Goal: Task Accomplishment & Management: Use online tool/utility

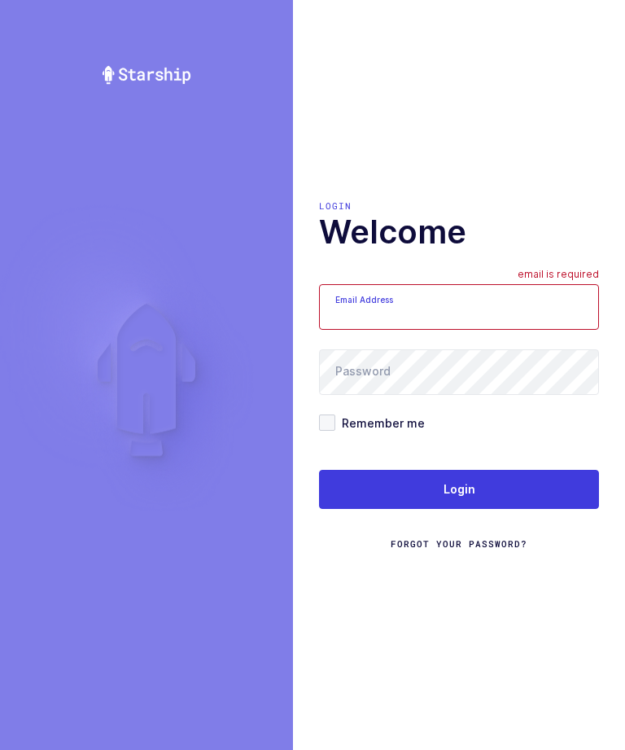
click at [471, 330] on input "Email Address" at bounding box center [459, 307] width 280 height 46
type input "zack1239753@gmail.com"
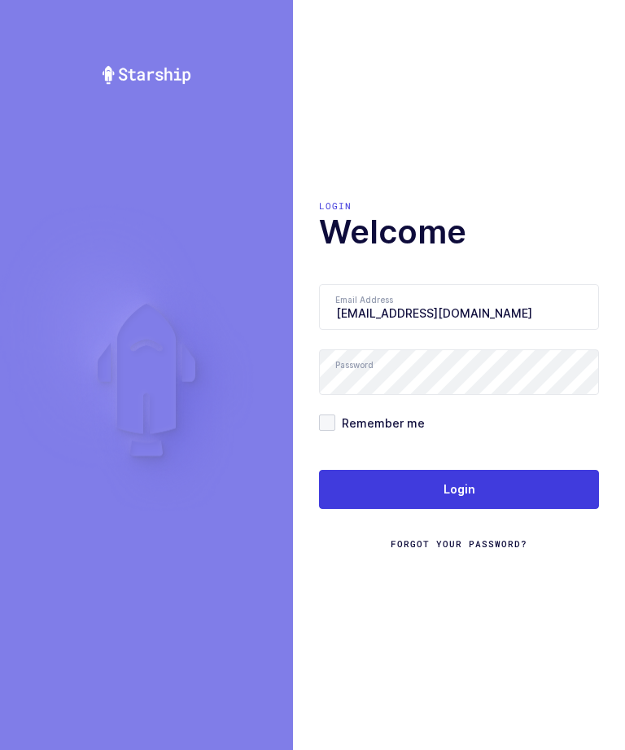
click at [455, 505] on button "Login" at bounding box center [459, 489] width 280 height 39
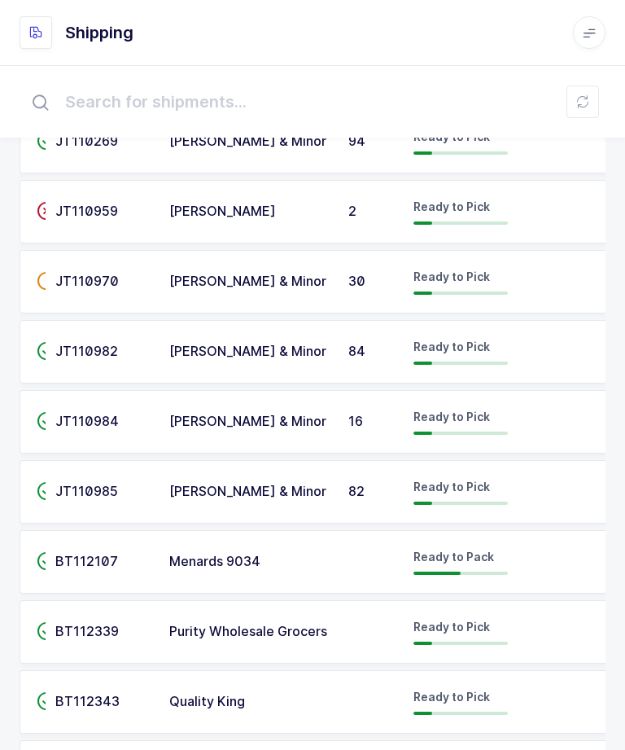
scroll to position [1396, 0]
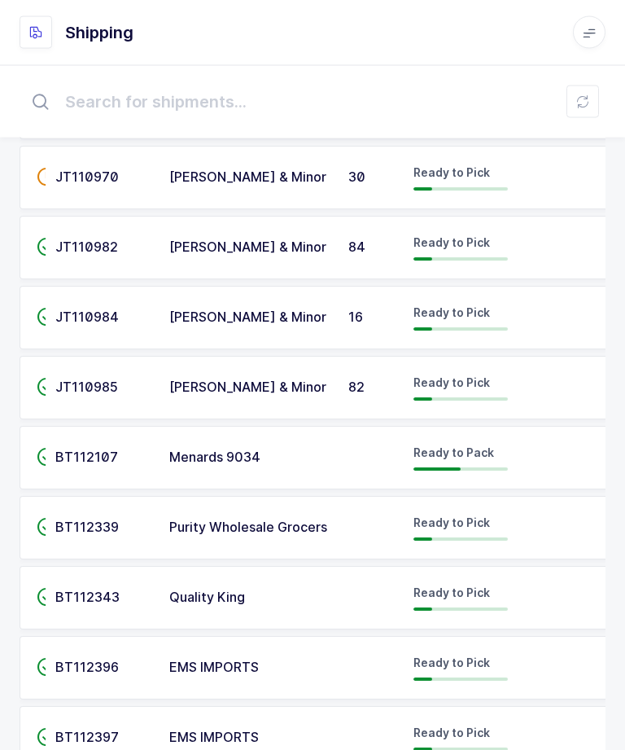
click at [133, 451] on div "BT112107" at bounding box center [102, 458] width 94 height 15
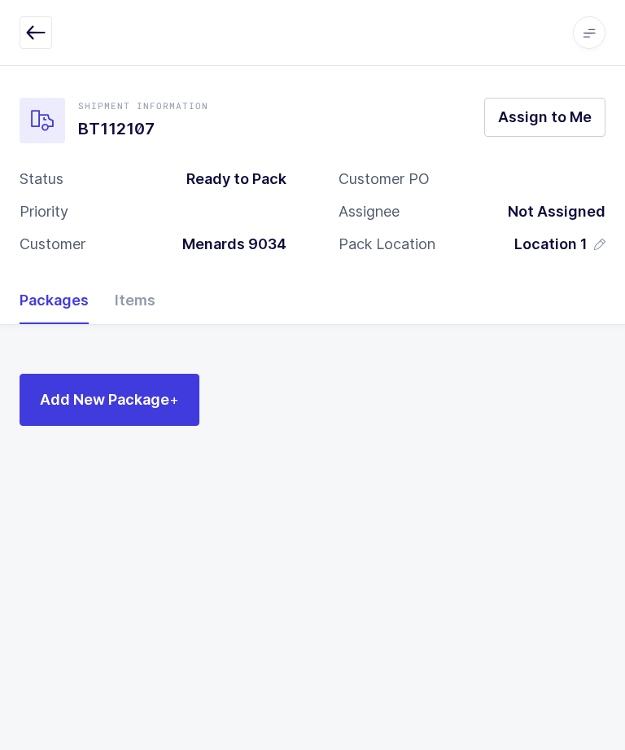
click at [142, 312] on div "Items" at bounding box center [129, 300] width 54 height 47
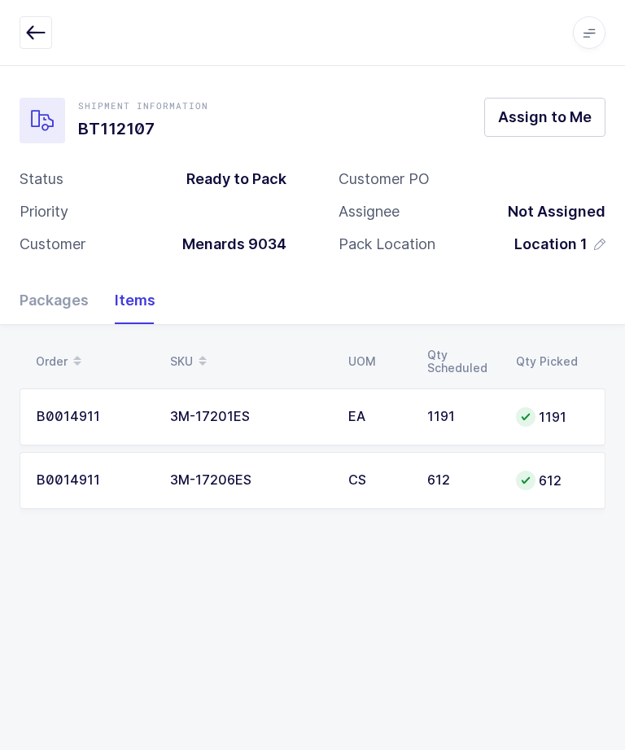
click at [50, 299] on div "Packages" at bounding box center [61, 300] width 82 height 47
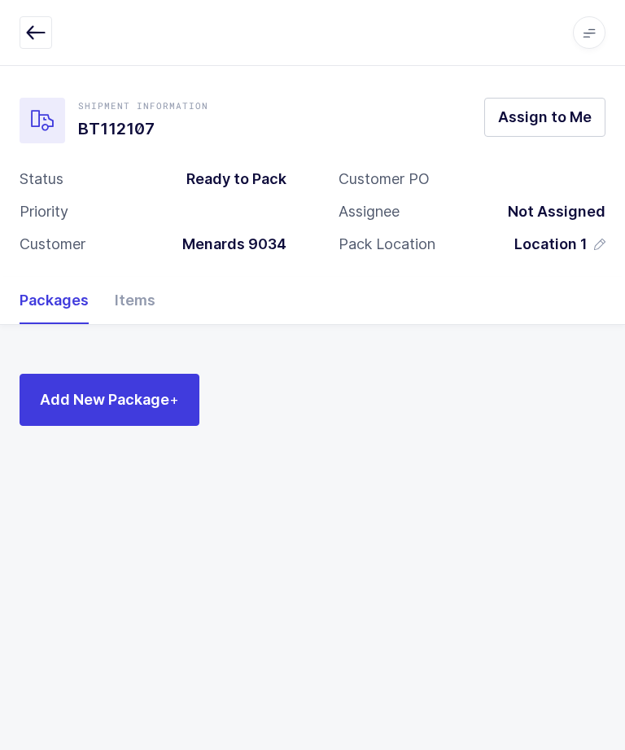
click at [566, 124] on span "Assign to Me" at bounding box center [545, 117] width 94 height 20
click at [149, 288] on div "Items" at bounding box center [129, 300] width 54 height 47
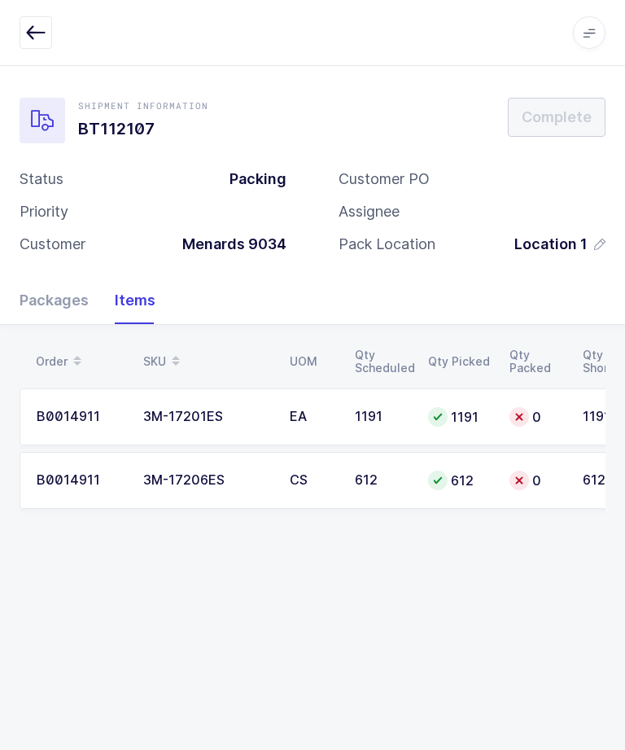
click at [56, 286] on div "Packages" at bounding box center [61, 300] width 82 height 47
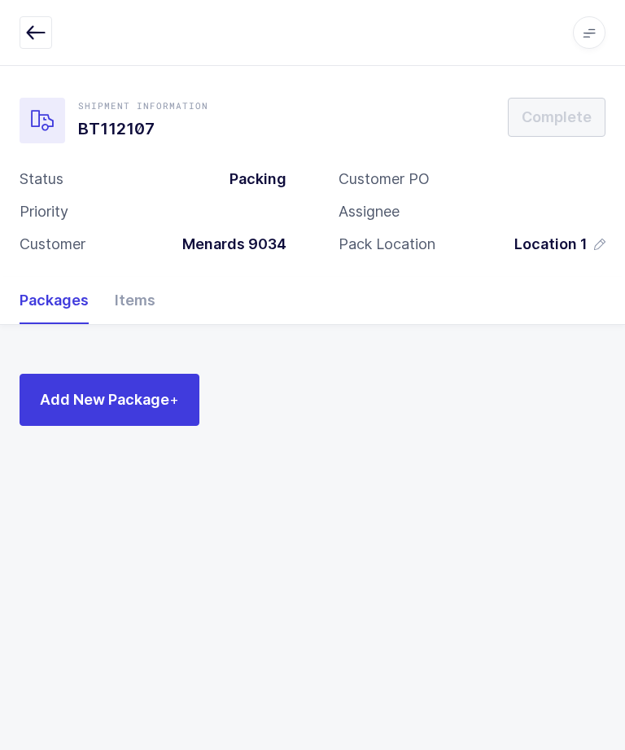
click at [98, 402] on span "Add New Package +" at bounding box center [109, 399] width 139 height 20
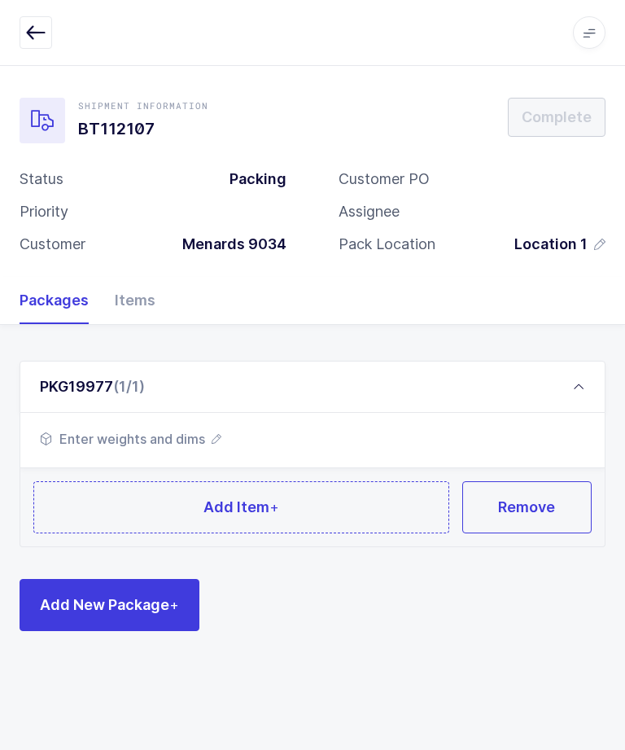
click at [101, 599] on span "Add New Package +" at bounding box center [109, 604] width 139 height 20
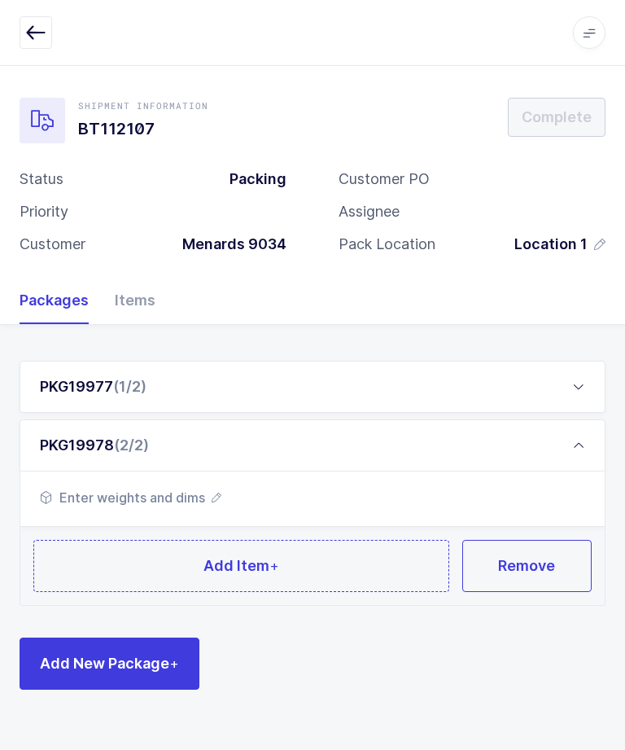
click at [93, 671] on span "Add New Package +" at bounding box center [109, 663] width 139 height 20
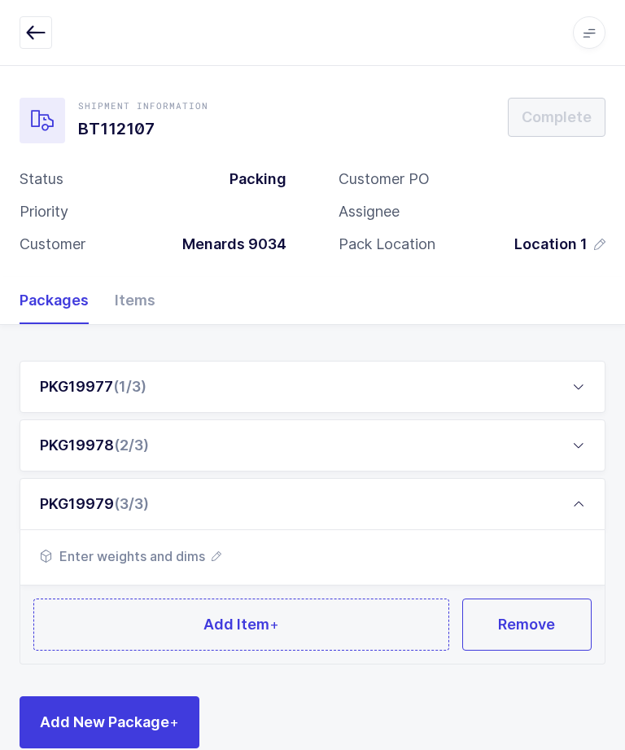
click at [90, 714] on span "Add New Package +" at bounding box center [109, 721] width 139 height 20
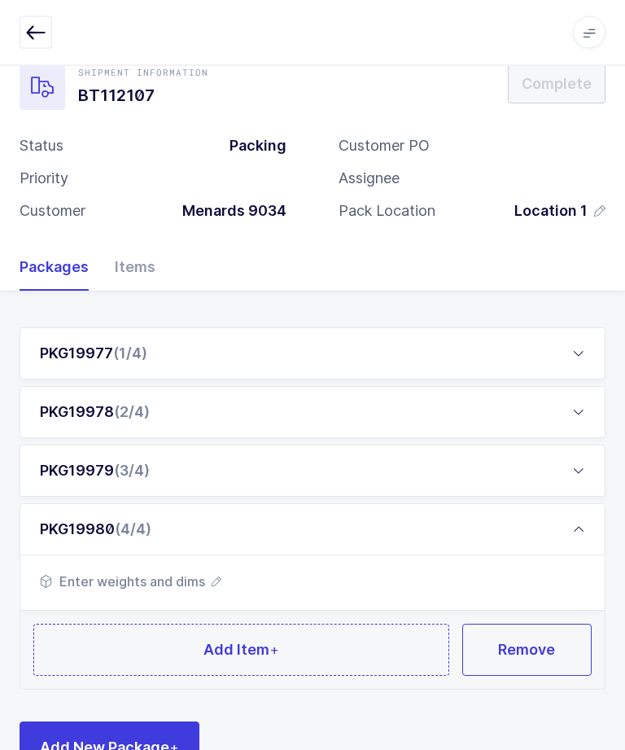
click at [107, 749] on button "Add New Package +" at bounding box center [110, 748] width 180 height 52
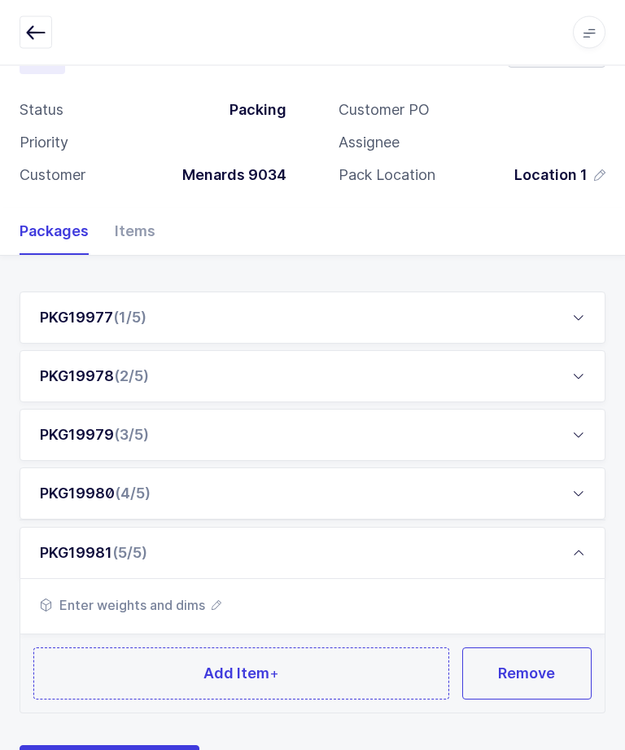
scroll to position [91, 0]
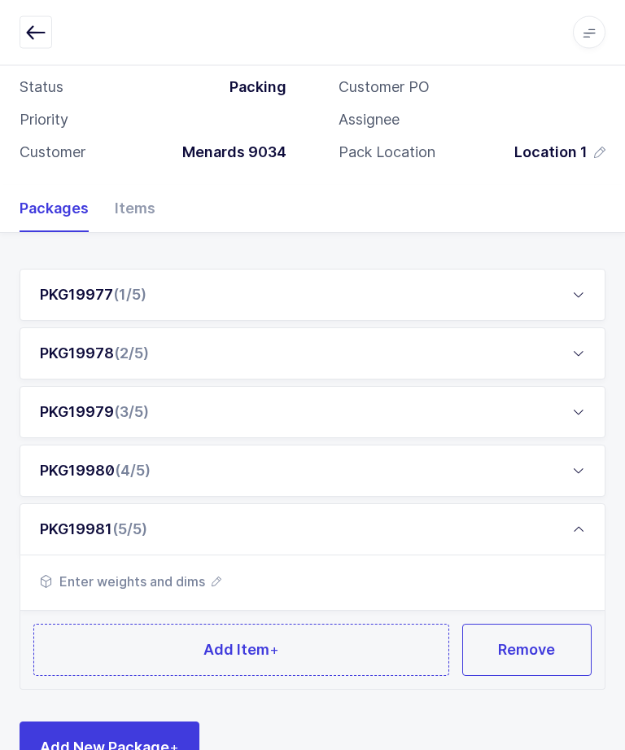
click at [94, 749] on span "Add New Package +" at bounding box center [109, 747] width 139 height 20
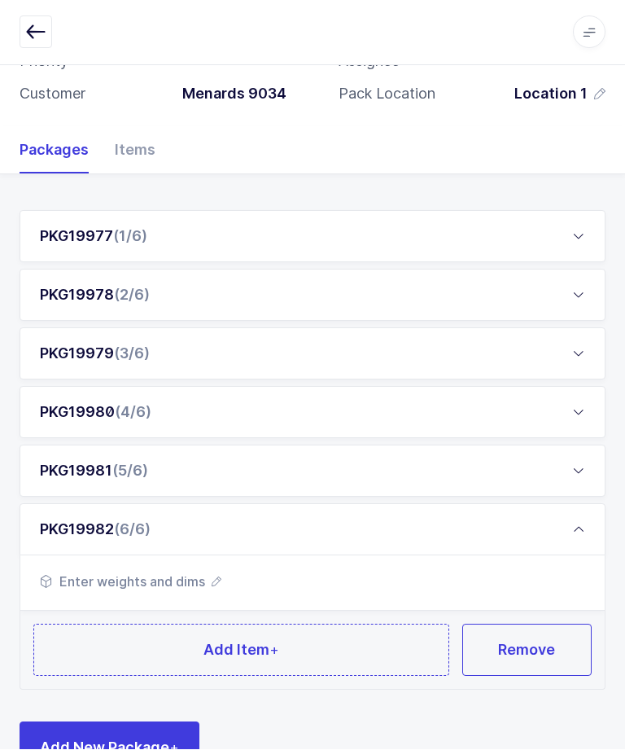
click at [90, 749] on button "Add New Package +" at bounding box center [110, 748] width 180 height 52
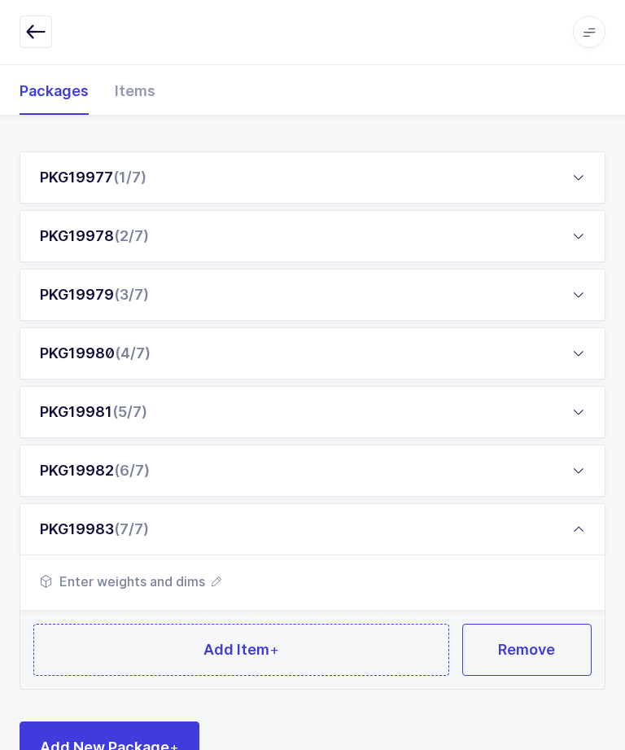
click at [96, 749] on button "Add New Package +" at bounding box center [110, 748] width 180 height 52
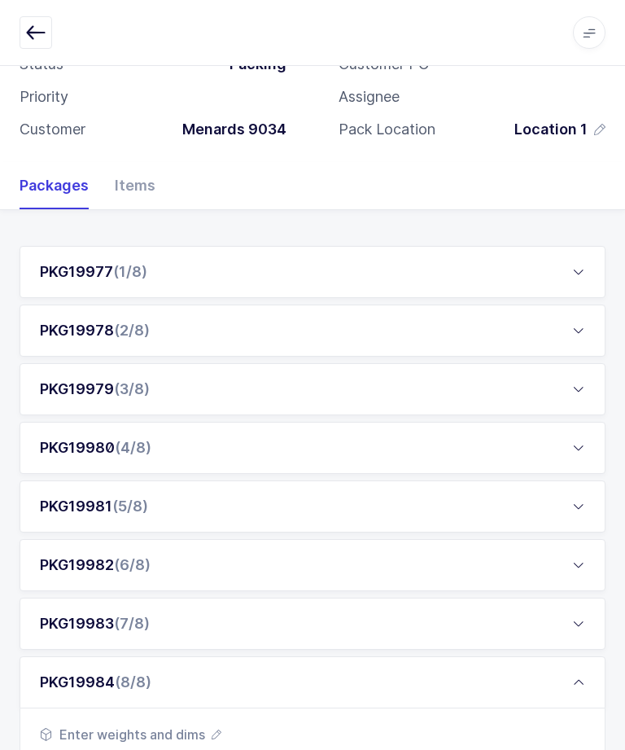
scroll to position [0, 0]
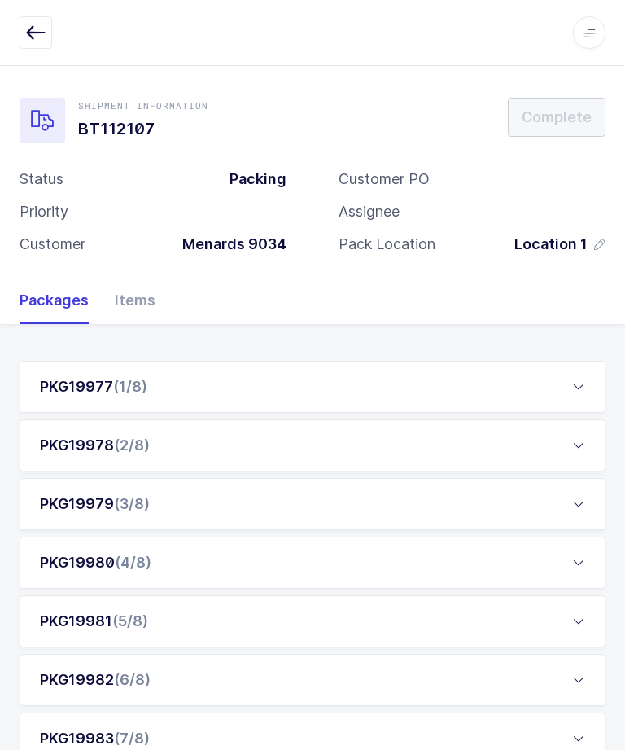
click at [77, 391] on div "PKG19977 (1/8)" at bounding box center [93, 387] width 107 height 20
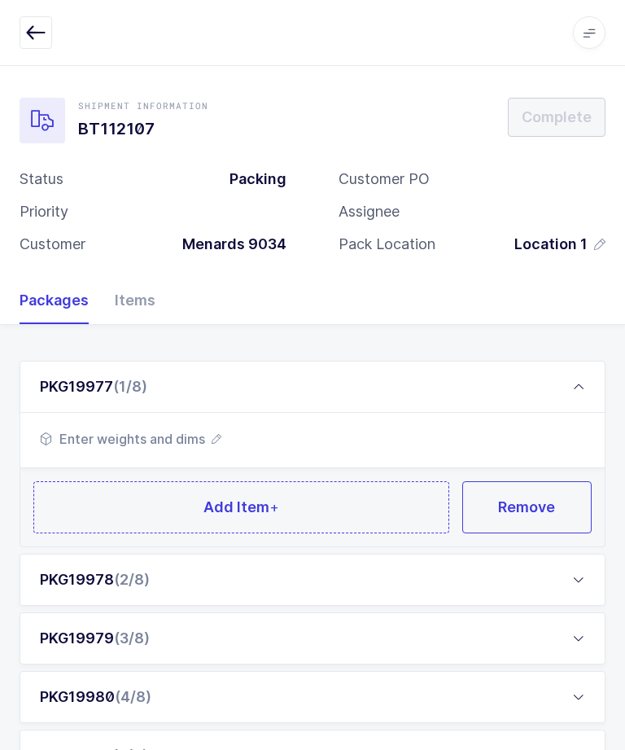
click at [164, 434] on span "Enter weights and dims" at bounding box center [130, 439] width 181 height 20
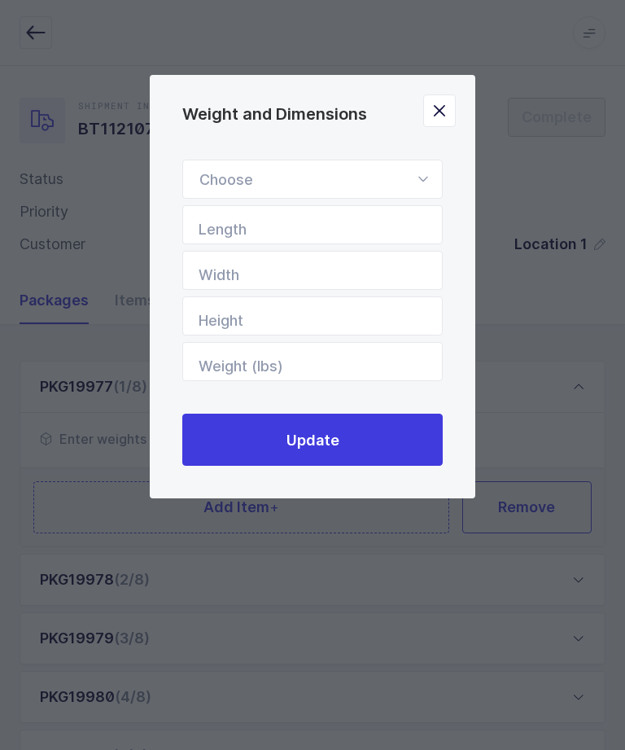
click at [417, 186] on icon "Weight and Dimensions" at bounding box center [423, 179] width 20 height 39
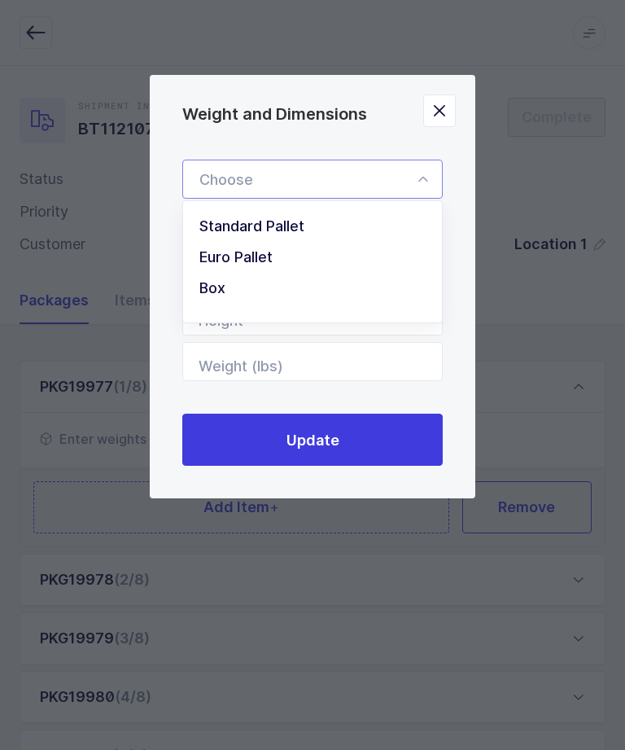
click at [416, 178] on icon "Weight and Dimensions" at bounding box center [423, 179] width 20 height 39
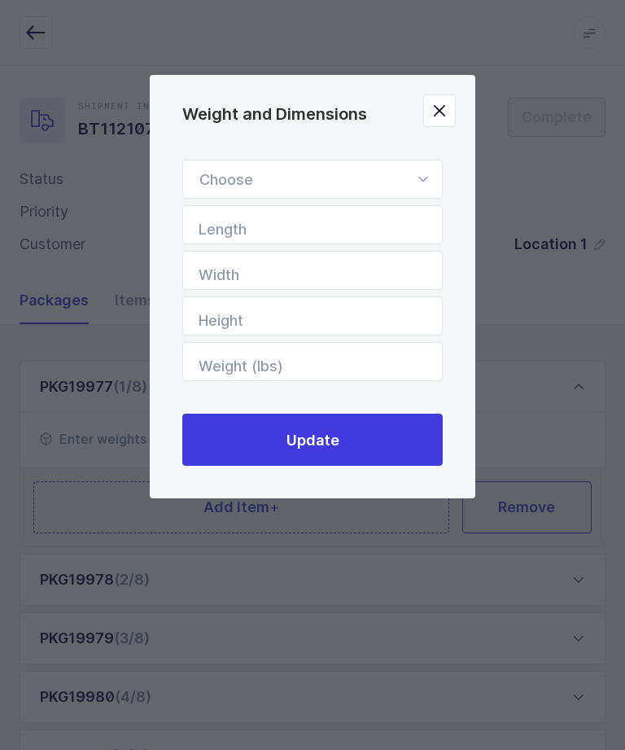
click at [408, 188] on div "Weight and Dimensions" at bounding box center [312, 179] width 260 height 39
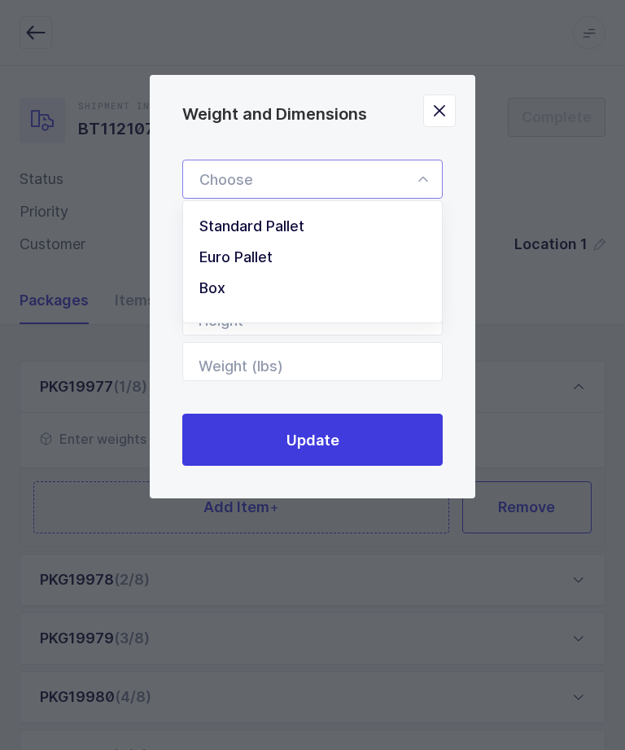
click at [339, 232] on li "Standard Pallet" at bounding box center [313, 226] width 246 height 31
type input "Standard Pallet"
type input "48"
type input "40"
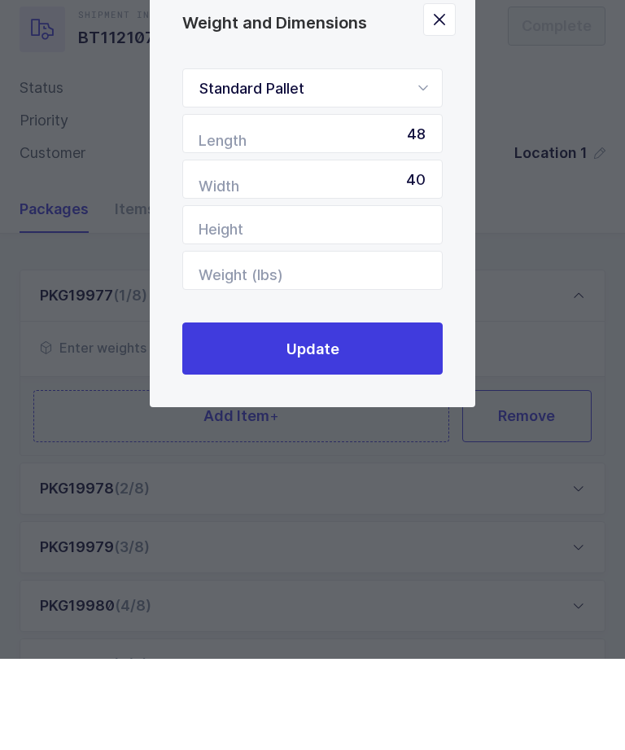
click at [387, 413] on button "Update" at bounding box center [312, 439] width 260 height 52
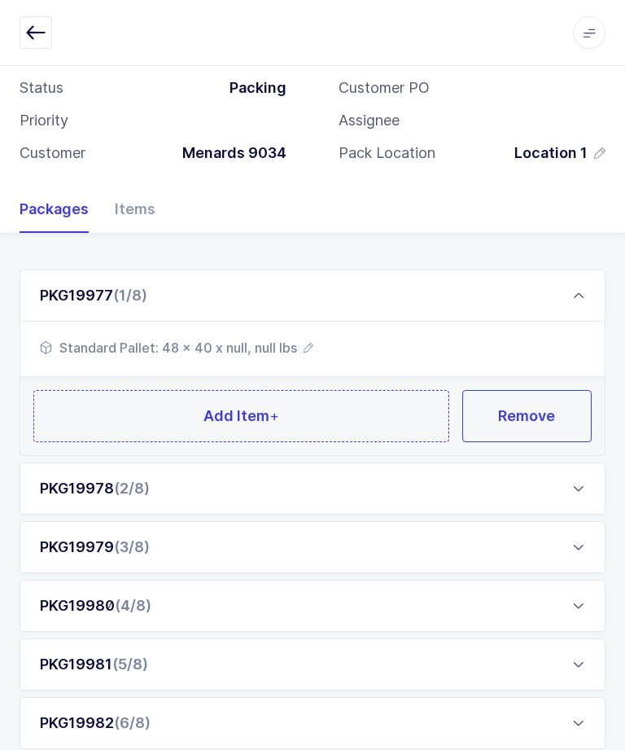
click at [361, 408] on button "Add Item +" at bounding box center [241, 416] width 416 height 52
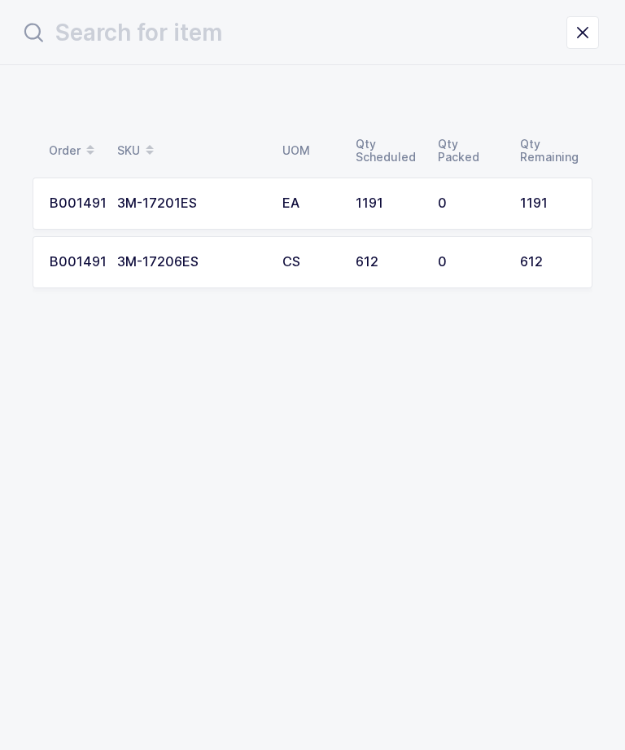
click at [435, 264] on td "0" at bounding box center [469, 262] width 82 height 52
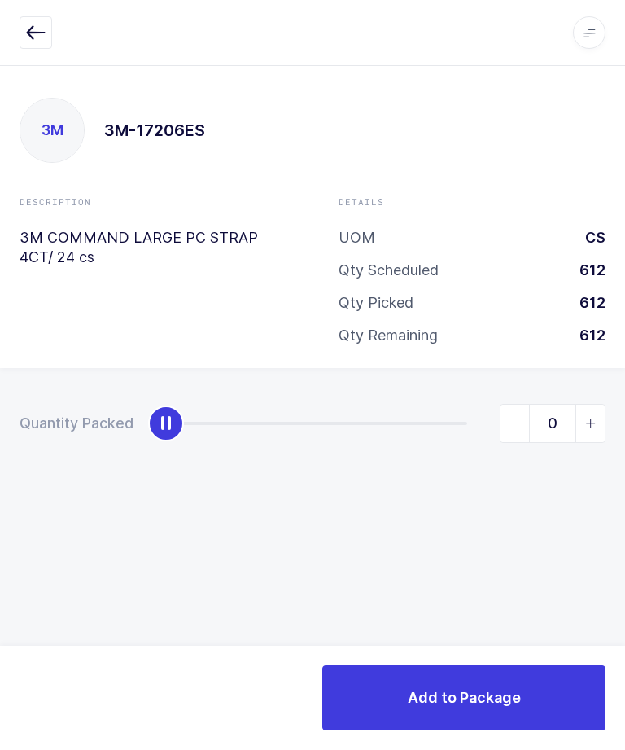
click at [585, 417] on icon "slider between 0 and 612" at bounding box center [590, 422] width 11 height 11
click at [597, 424] on span "slider between 0 and 612" at bounding box center [589, 422] width 29 height 37
click at [519, 420] on icon "slider between 0 and 612" at bounding box center [514, 422] width 11 height 11
click at [513, 425] on span "slider between 0 and 612" at bounding box center [514, 422] width 29 height 37
click at [505, 421] on span "slider between 0 and 612" at bounding box center [514, 422] width 29 height 37
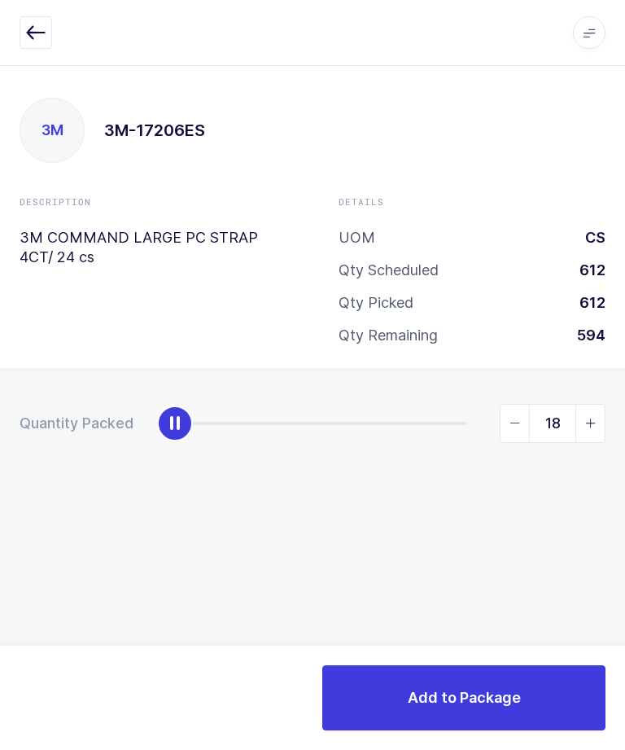
type input "17"
click at [515, 691] on span "Add to Package" at bounding box center [464, 697] width 113 height 20
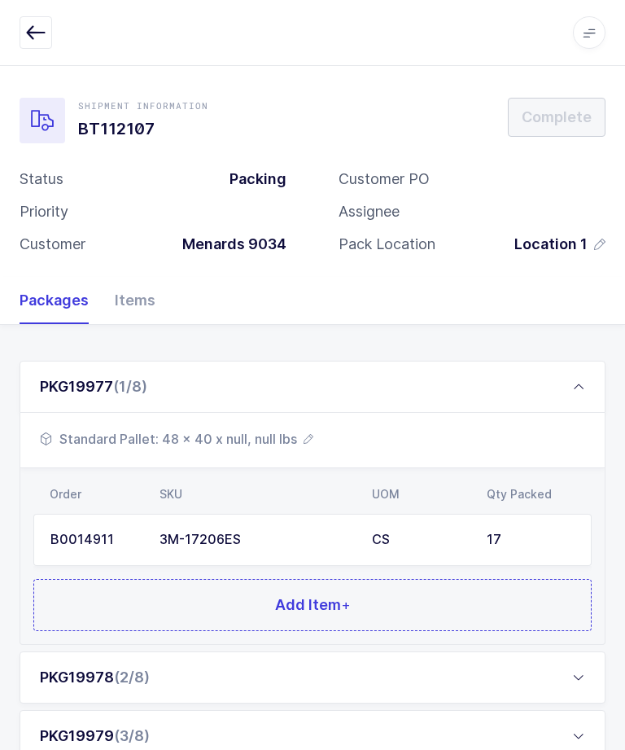
click at [462, 601] on button "Add Item +" at bounding box center [312, 605] width 558 height 52
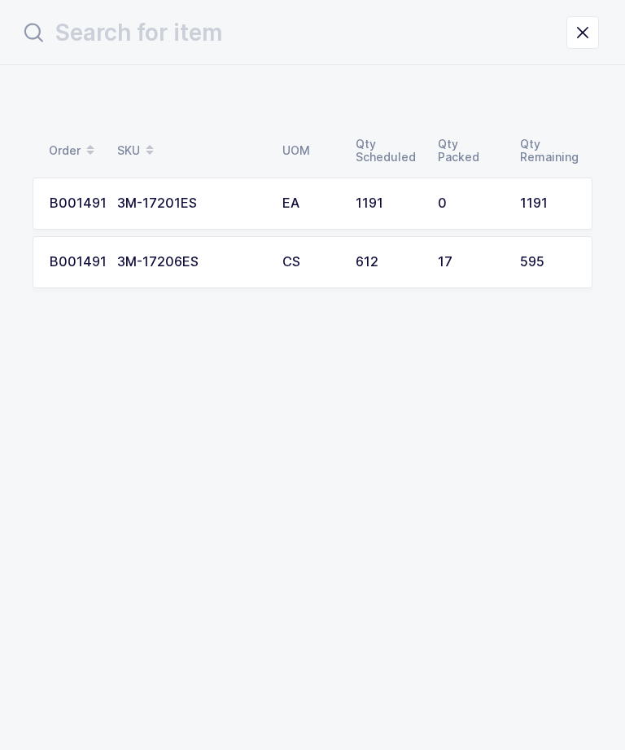
click at [98, 203] on div "B0014911" at bounding box center [74, 203] width 48 height 15
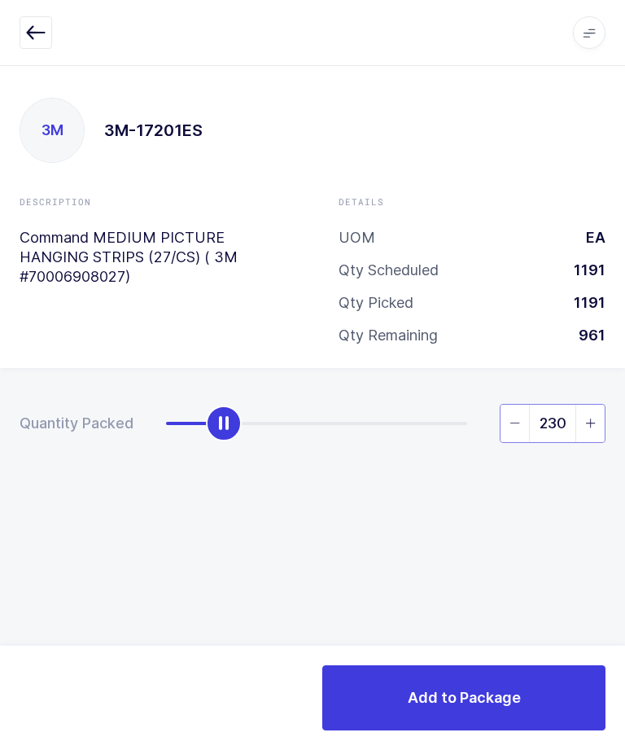
click at [531, 425] on input "230" at bounding box center [553, 423] width 106 height 39
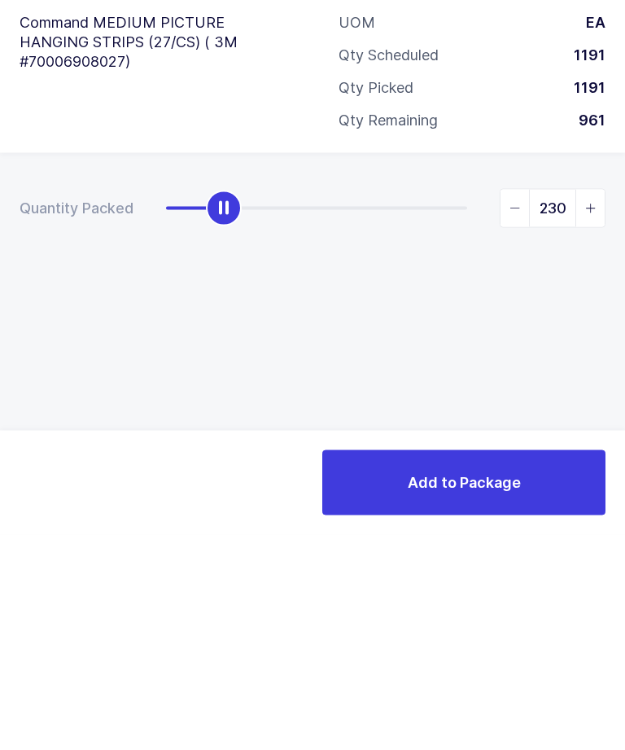
click at [504, 404] on span "slider between 0 and 1191" at bounding box center [514, 422] width 29 height 37
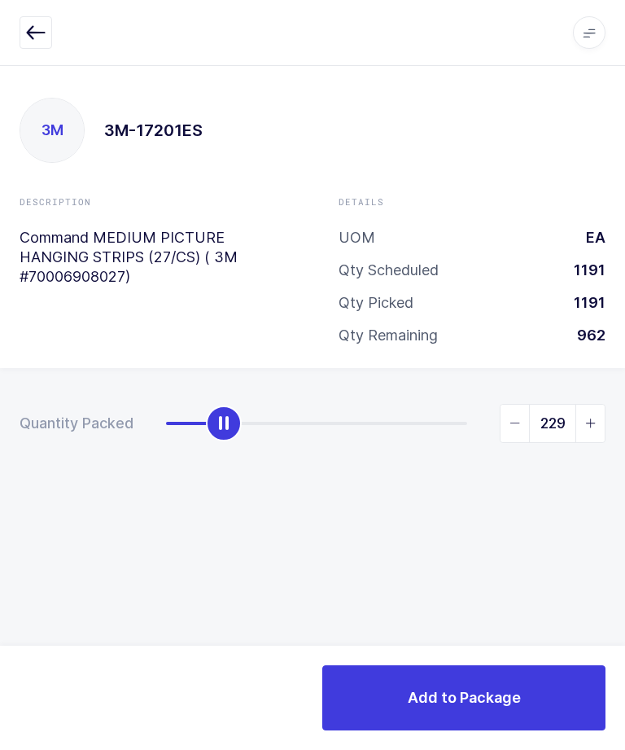
click at [517, 417] on icon "slider between 0 and 1191" at bounding box center [514, 422] width 11 height 11
click at [507, 404] on span "slider between 0 and 1191" at bounding box center [514, 422] width 29 height 37
click at [511, 404] on span "slider between 0 and 1191" at bounding box center [514, 422] width 29 height 37
click at [516, 404] on span "slider between 0 and 1191" at bounding box center [514, 422] width 29 height 37
click at [517, 404] on span "slider between 0 and 1191" at bounding box center [514, 422] width 29 height 37
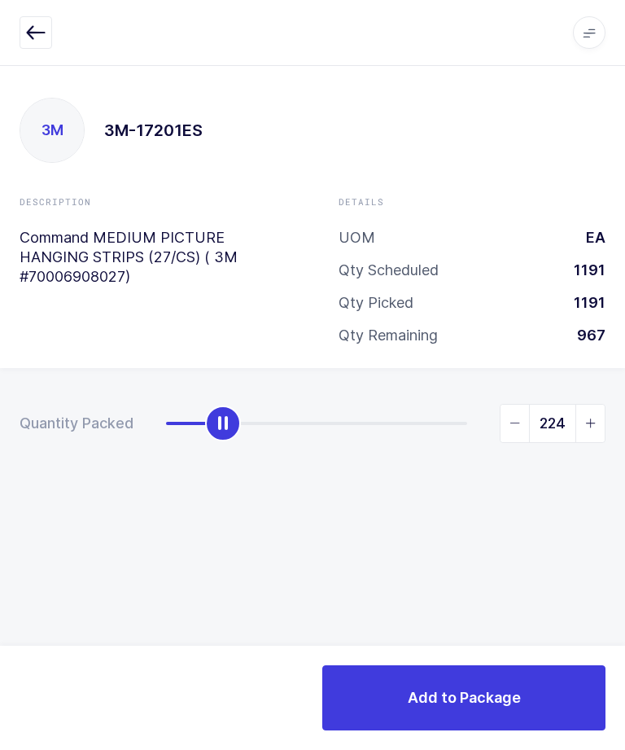
click at [514, 404] on span "slider between 0 and 1191" at bounding box center [514, 422] width 29 height 37
click at [521, 404] on span "slider between 0 and 1191" at bounding box center [514, 422] width 29 height 37
click at [523, 404] on span "slider between 0 and 1191" at bounding box center [514, 422] width 29 height 37
click at [516, 404] on span "slider between 0 and 1191" at bounding box center [514, 422] width 29 height 37
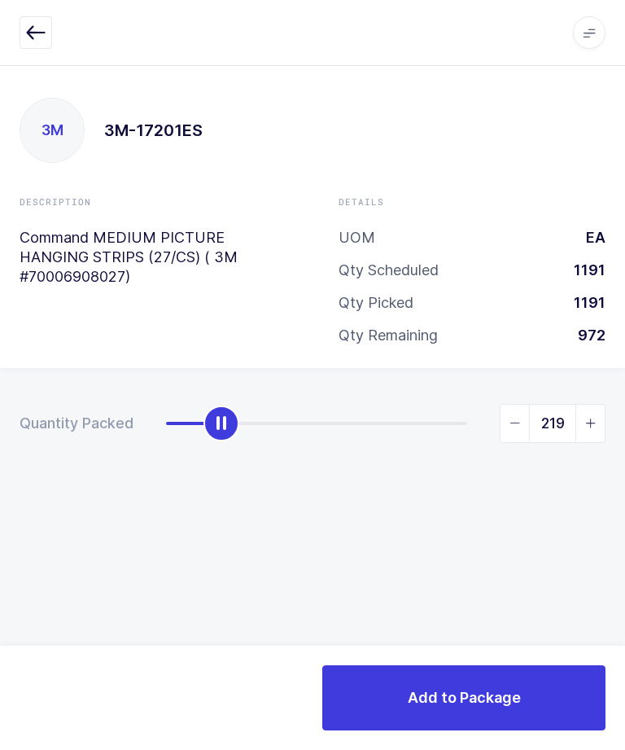
click at [518, 404] on span "slider between 0 and 1191" at bounding box center [514, 422] width 29 height 37
click at [521, 404] on span "slider between 0 and 1191" at bounding box center [514, 422] width 29 height 37
click at [516, 404] on input "216" at bounding box center [553, 423] width 106 height 39
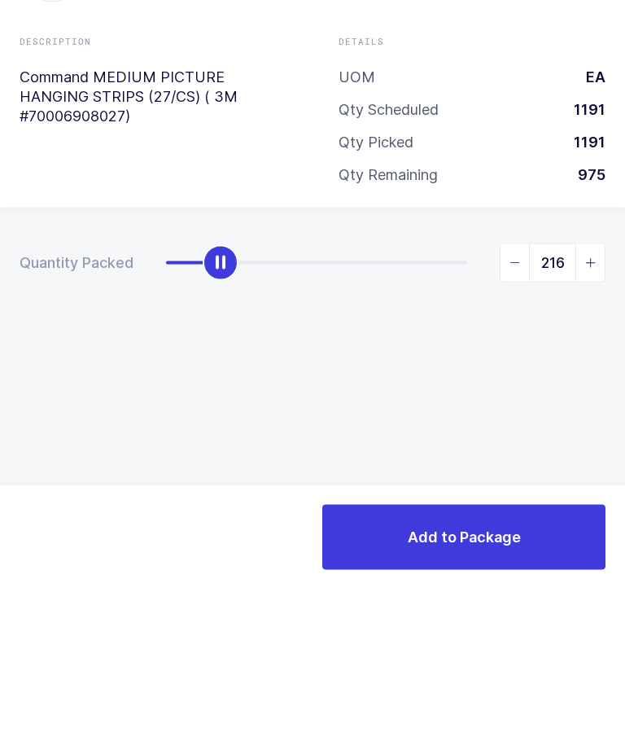
click at [521, 404] on span "slider between 0 and 1191" at bounding box center [514, 422] width 29 height 37
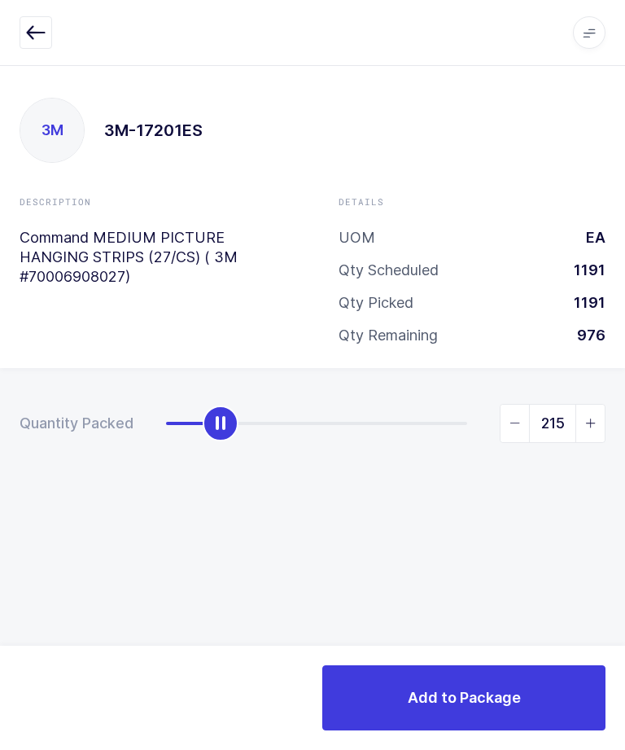
click at [507, 404] on span "slider between 0 and 1191" at bounding box center [514, 422] width 29 height 37
click at [513, 417] on icon "slider between 0 and 1191" at bounding box center [514, 422] width 11 height 11
click at [515, 417] on icon "slider between 0 and 1191" at bounding box center [514, 422] width 11 height 11
click at [509, 404] on span "slider between 0 and 1191" at bounding box center [514, 422] width 29 height 37
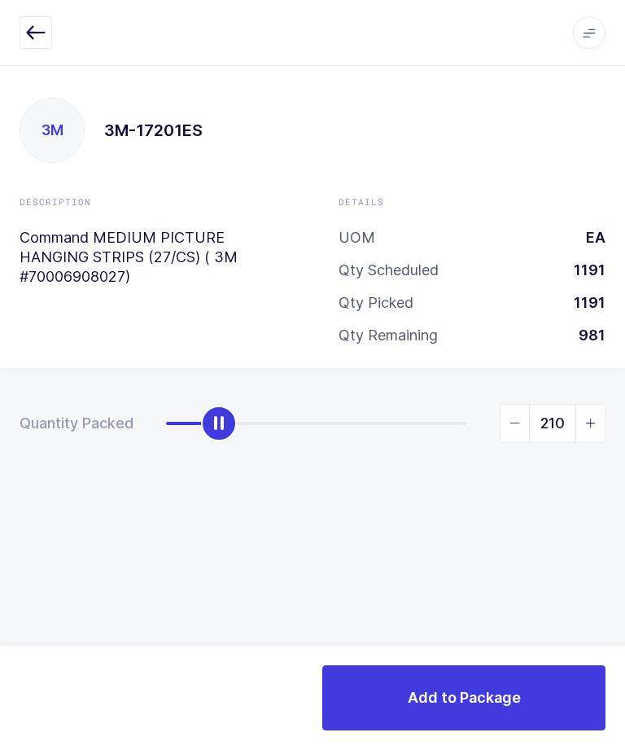
click at [500, 404] on span "slider between 0 and 1191" at bounding box center [514, 422] width 29 height 37
click at [502, 404] on span "slider between 0 and 1191" at bounding box center [514, 422] width 29 height 37
click at [500, 404] on span "slider between 0 and 1191" at bounding box center [514, 422] width 29 height 37
click at [502, 404] on span "slider between 0 and 1191" at bounding box center [514, 422] width 29 height 37
click at [500, 404] on input "206" at bounding box center [553, 423] width 106 height 39
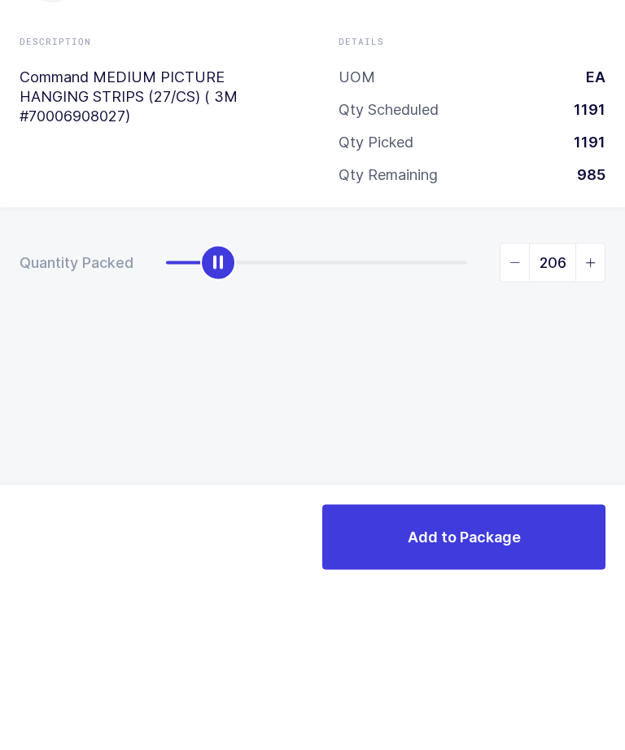
click at [525, 404] on span "slider between 0 and 1191" at bounding box center [514, 422] width 29 height 37
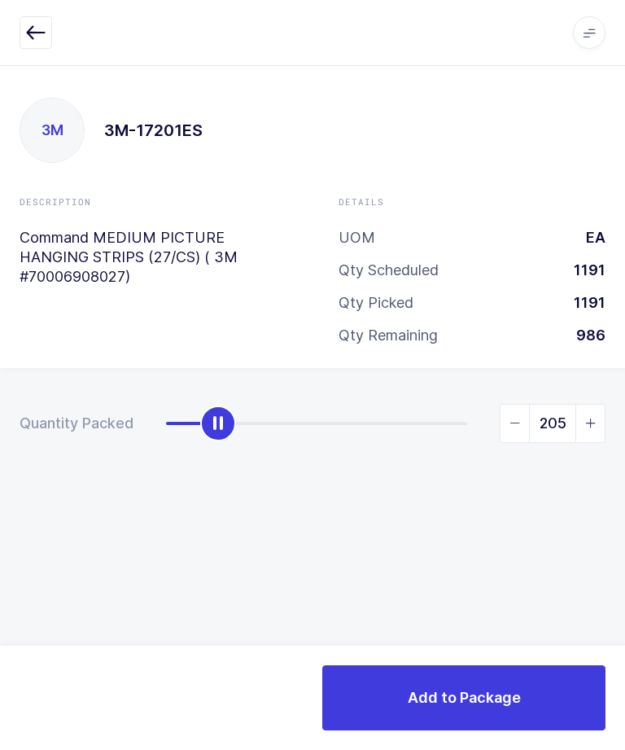
click at [505, 404] on span "slider between 0 and 1191" at bounding box center [514, 422] width 29 height 37
click at [503, 404] on span "slider between 0 and 1191" at bounding box center [514, 422] width 29 height 37
click at [515, 404] on span "slider between 0 and 1191" at bounding box center [514, 422] width 29 height 37
click at [510, 417] on icon "slider between 0 and 1191" at bounding box center [514, 422] width 11 height 11
click at [514, 417] on icon "slider between 0 and 1191" at bounding box center [514, 422] width 11 height 11
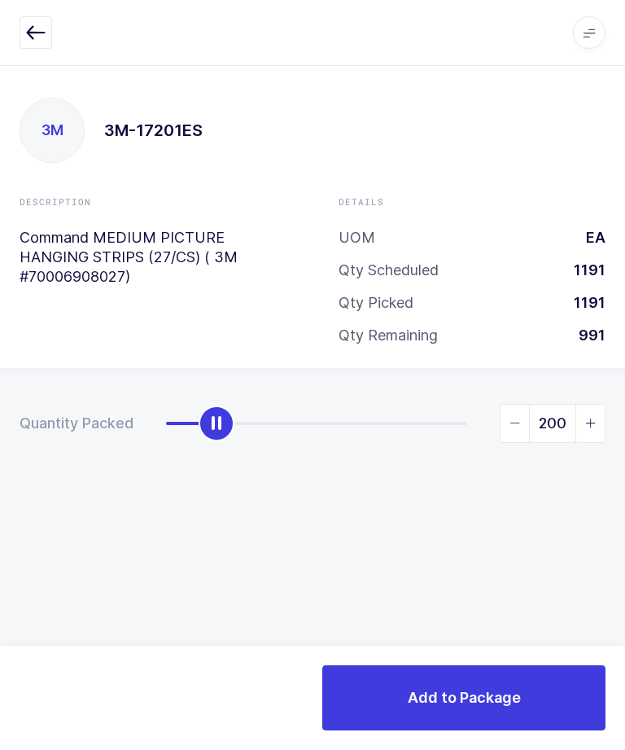
scroll to position [0, 0]
click at [598, 424] on span "slider between 0 and 1191" at bounding box center [589, 422] width 29 height 37
click at [595, 430] on span "slider between 0 and 1191" at bounding box center [589, 422] width 29 height 37
click at [592, 433] on span "slider between 0 and 1191" at bounding box center [589, 422] width 29 height 37
click at [592, 430] on span "slider between 0 and 1191" at bounding box center [589, 422] width 29 height 37
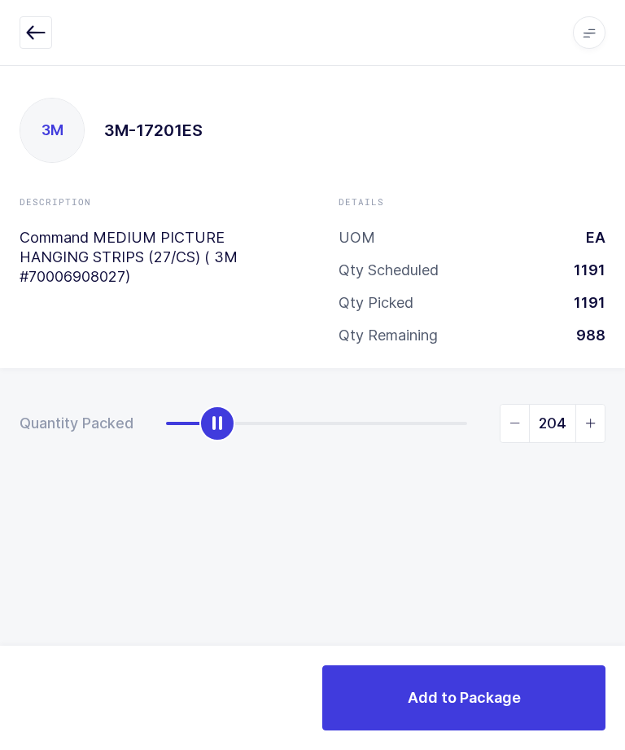
click at [590, 432] on span "slider between 0 and 1191" at bounding box center [589, 422] width 29 height 37
click at [590, 431] on span "slider between 0 and 1191" at bounding box center [589, 422] width 29 height 37
click at [592, 432] on span "slider between 0 and 1191" at bounding box center [589, 422] width 29 height 37
click at [591, 432] on span "slider between 0 and 1191" at bounding box center [589, 422] width 29 height 37
click at [592, 433] on span "slider between 0 and 1191" at bounding box center [589, 422] width 29 height 37
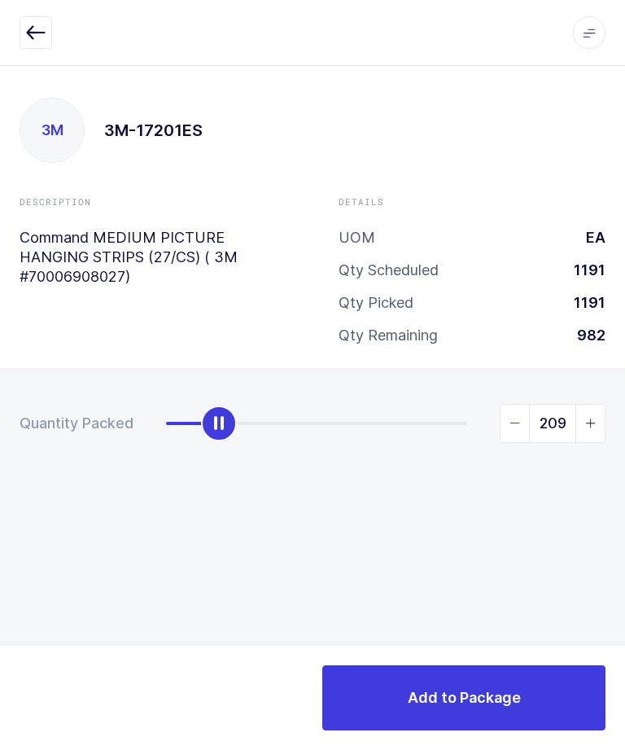
click at [594, 433] on span "slider between 0 and 1191" at bounding box center [589, 422] width 29 height 37
click at [593, 432] on span "slider between 0 and 1191" at bounding box center [589, 422] width 29 height 37
click at [595, 432] on span "slider between 0 and 1191" at bounding box center [589, 422] width 29 height 37
click at [595, 431] on span "slider between 0 and 1191" at bounding box center [589, 422] width 29 height 37
click at [597, 432] on span "slider between 0 and 1191" at bounding box center [589, 422] width 29 height 37
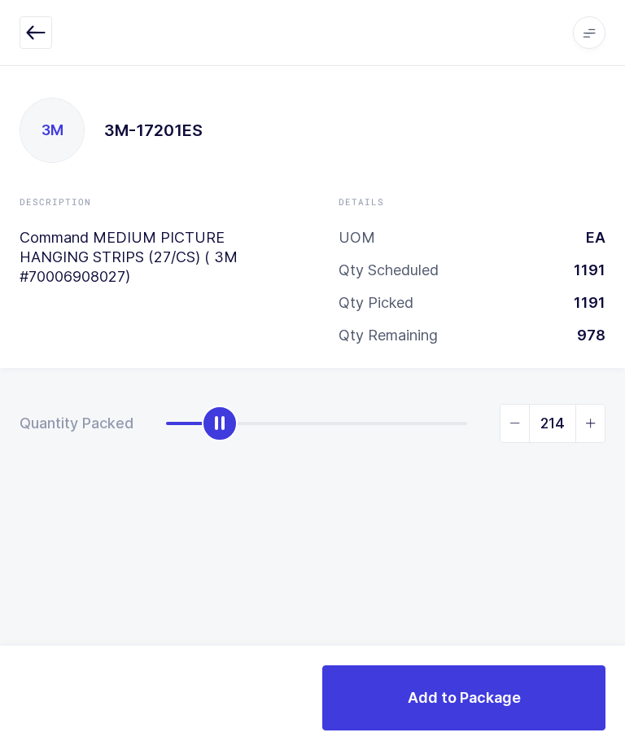
click at [596, 431] on span "slider between 0 and 1191" at bounding box center [589, 422] width 29 height 37
click at [595, 429] on span "slider between 0 and 1191" at bounding box center [589, 422] width 29 height 37
click at [597, 430] on span "slider between 0 and 1191" at bounding box center [589, 422] width 29 height 37
click at [596, 429] on span "slider between 0 and 1191" at bounding box center [589, 422] width 29 height 37
click at [597, 417] on span "slider between 0 and 1191" at bounding box center [589, 422] width 29 height 37
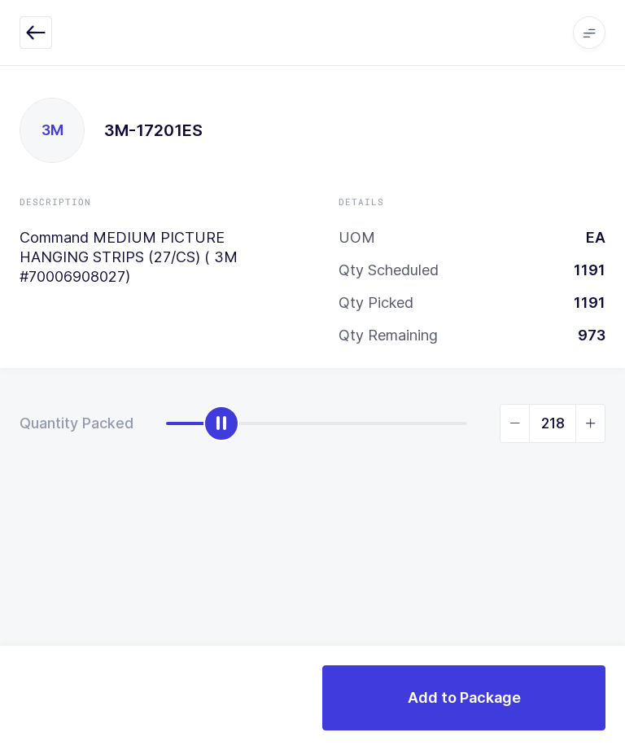
type input "219"
click at [534, 684] on button "Add to Package" at bounding box center [463, 697] width 283 height 65
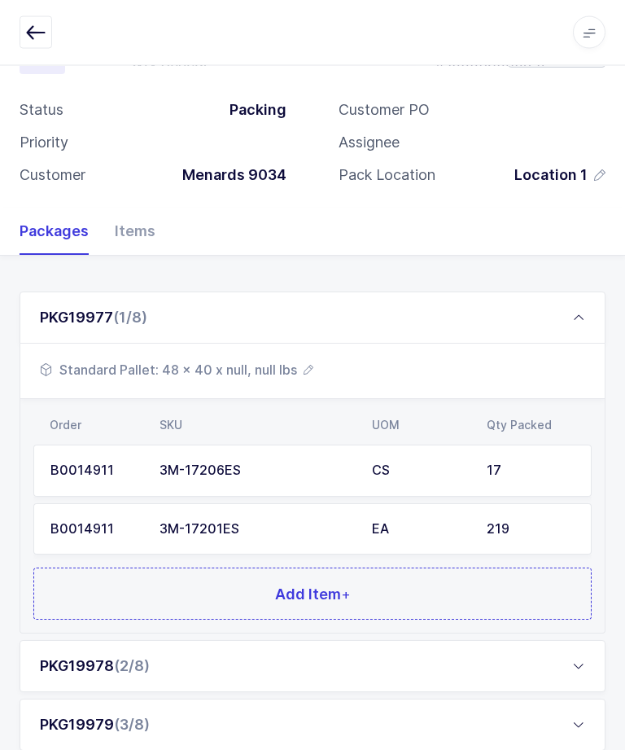
scroll to position [97, 0]
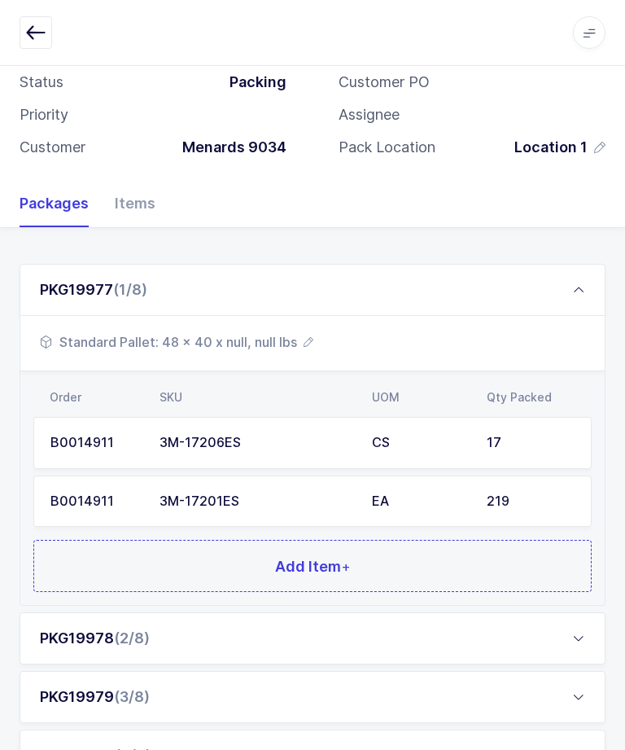
click at [243, 344] on span "Standard Pallet: 48 x 40 x null, null lbs" at bounding box center [176, 342] width 273 height 20
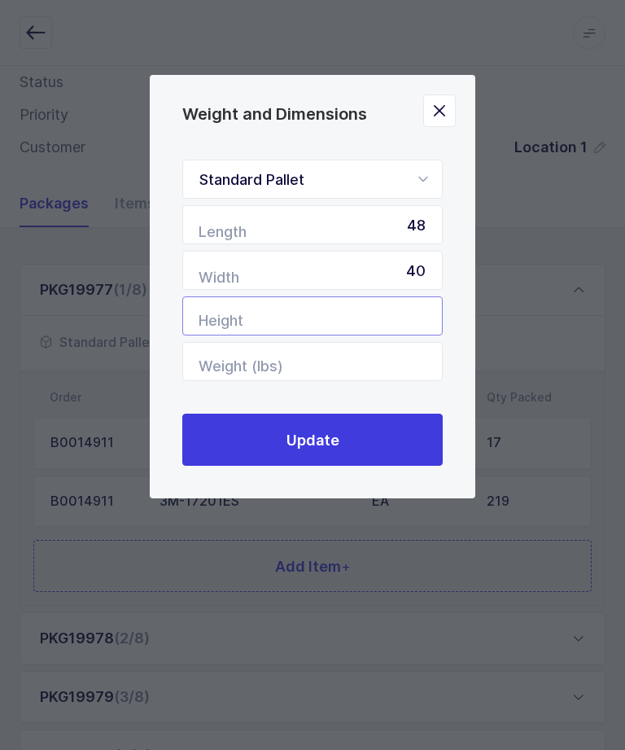
click at [411, 317] on input "Height" at bounding box center [312, 315] width 260 height 39
type input "46"
click at [412, 447] on button "Update" at bounding box center [312, 439] width 260 height 52
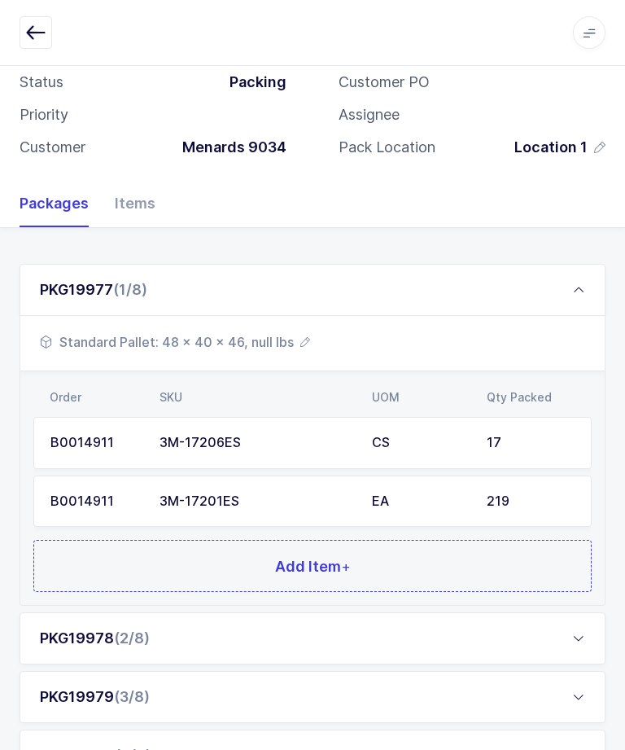
click at [270, 344] on span "Standard Pallet: 48 x 40 x 46, null lbs" at bounding box center [175, 342] width 270 height 20
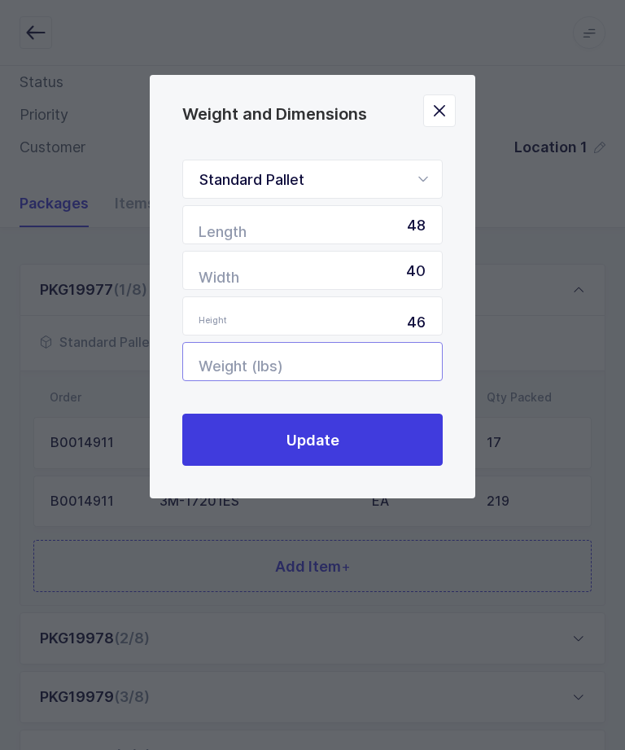
click at [358, 373] on input "Weight (lbs)" at bounding box center [312, 361] width 260 height 39
type input "282"
click at [408, 444] on button "Update" at bounding box center [312, 439] width 260 height 52
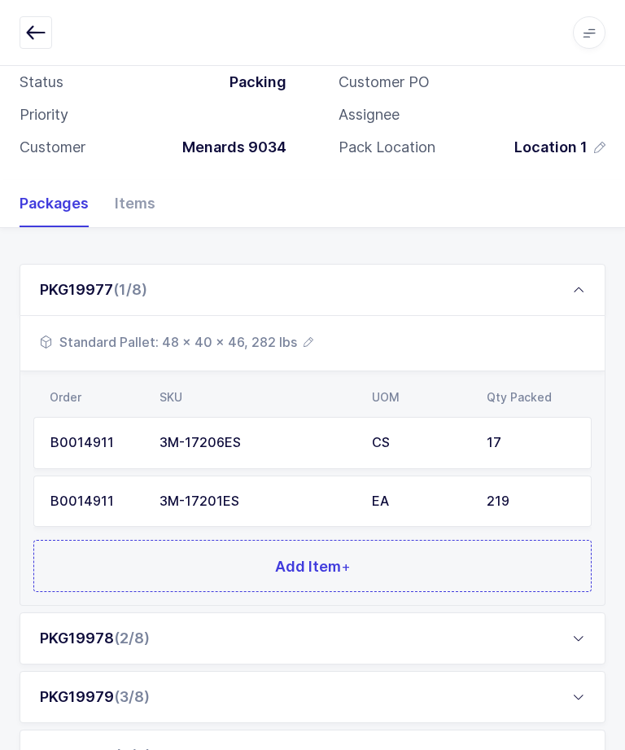
click at [172, 279] on div "PKG19977 (1/8)" at bounding box center [313, 290] width 586 height 52
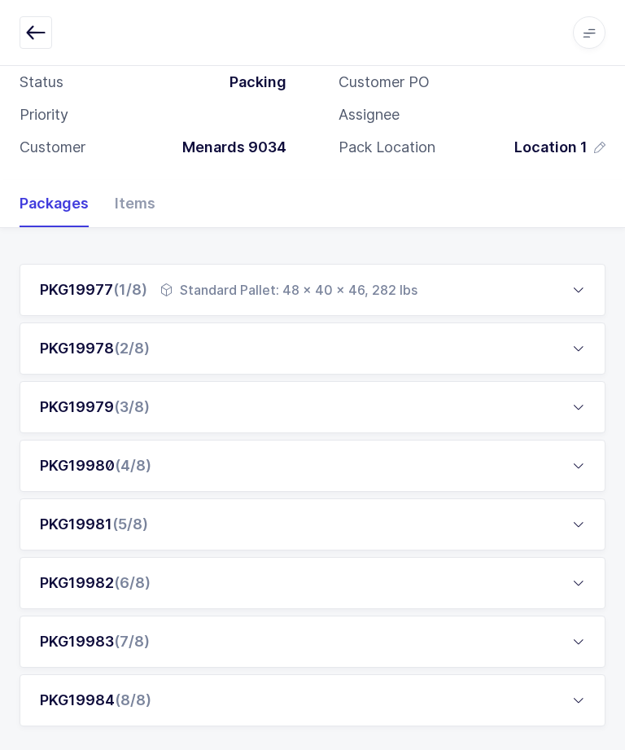
click at [84, 352] on div "PKG19978 (2/8)" at bounding box center [95, 349] width 110 height 20
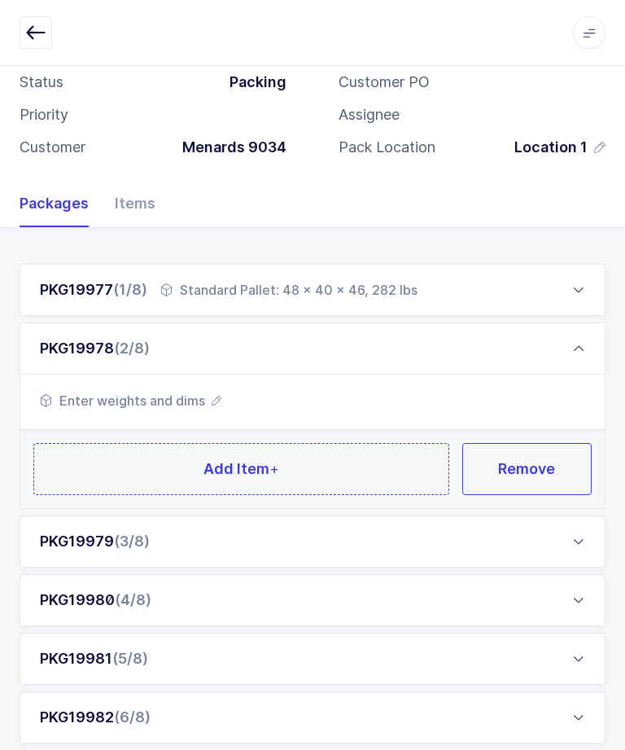
click at [156, 392] on span "Enter weights and dims" at bounding box center [130, 401] width 181 height 20
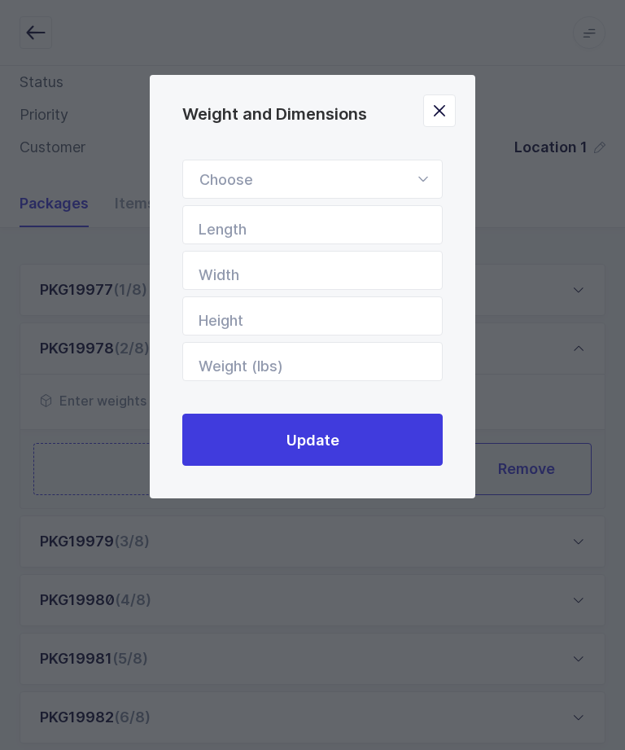
click at [247, 176] on div "Weight and Dimensions" at bounding box center [312, 179] width 260 height 39
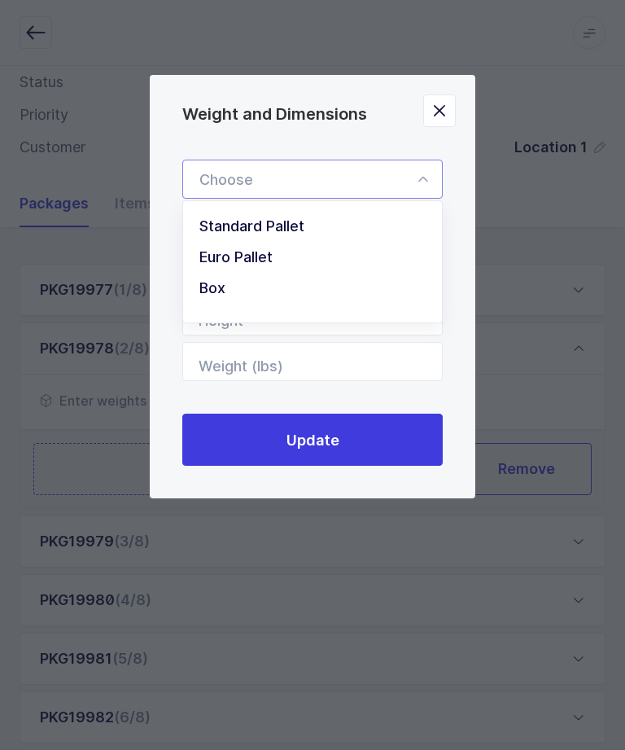
click at [235, 224] on span "Standard Pallet" at bounding box center [251, 225] width 105 height 17
type input "Standard Pallet"
type input "48"
type input "40"
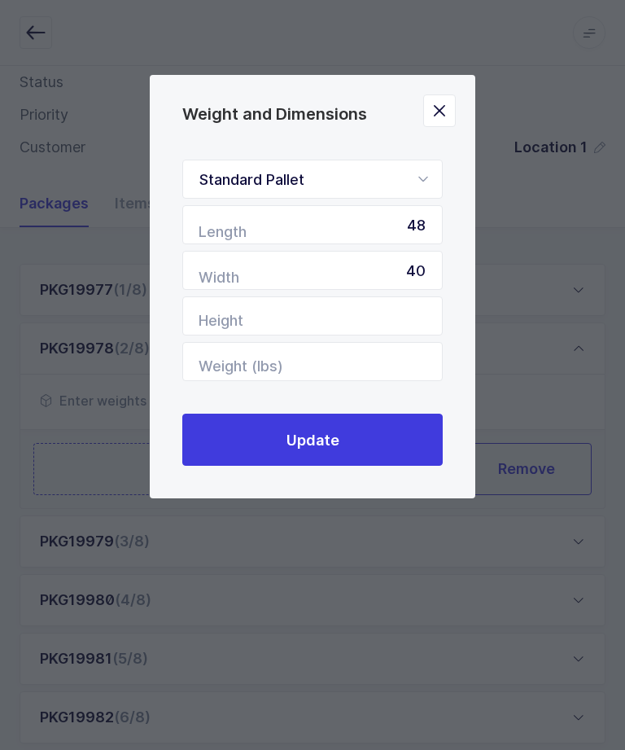
click at [247, 430] on button "Update" at bounding box center [312, 439] width 260 height 52
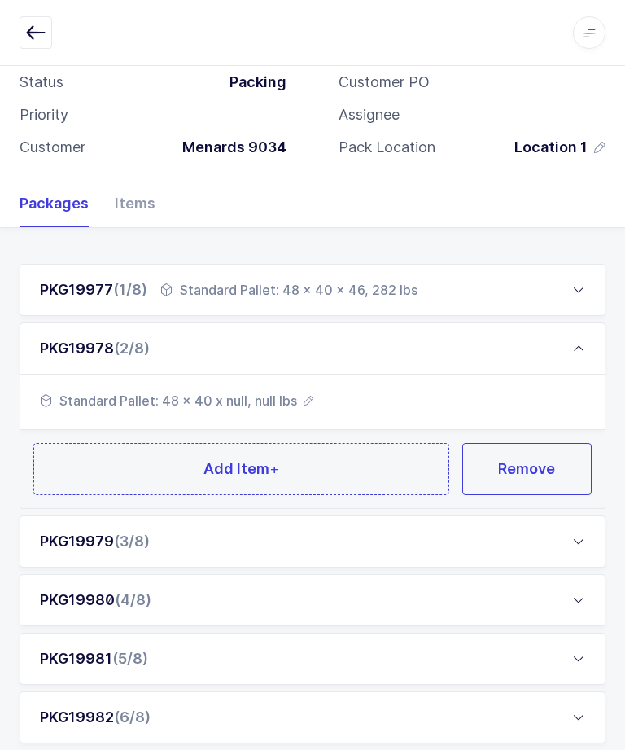
click at [246, 400] on span "Standard Pallet: 48 x 40 x null, null lbs" at bounding box center [176, 401] width 273 height 20
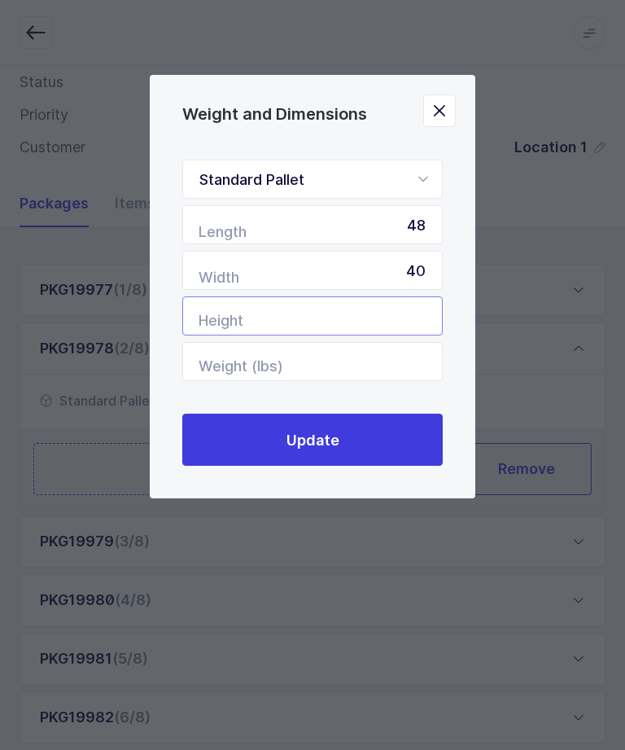
click at [227, 321] on input "Height" at bounding box center [312, 315] width 260 height 39
type input "46"
click at [404, 440] on button "Update" at bounding box center [312, 439] width 260 height 52
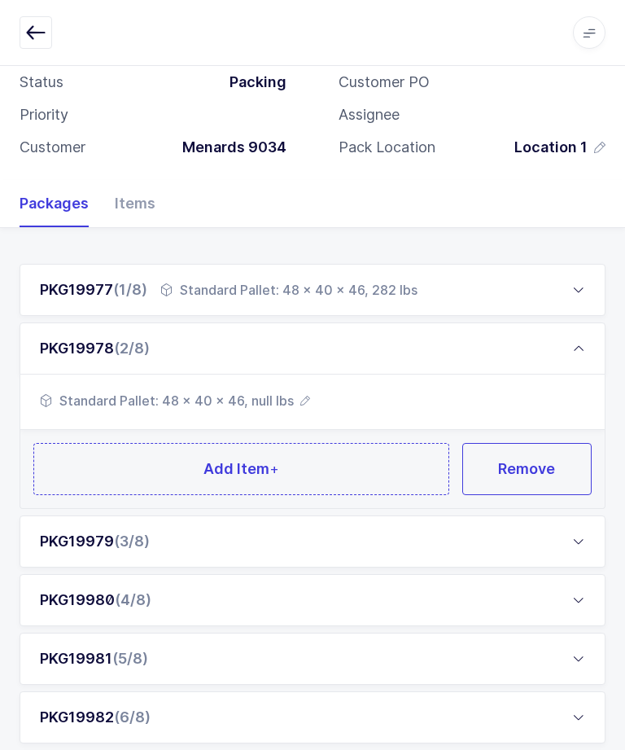
click at [142, 474] on button "Add Item +" at bounding box center [241, 469] width 416 height 52
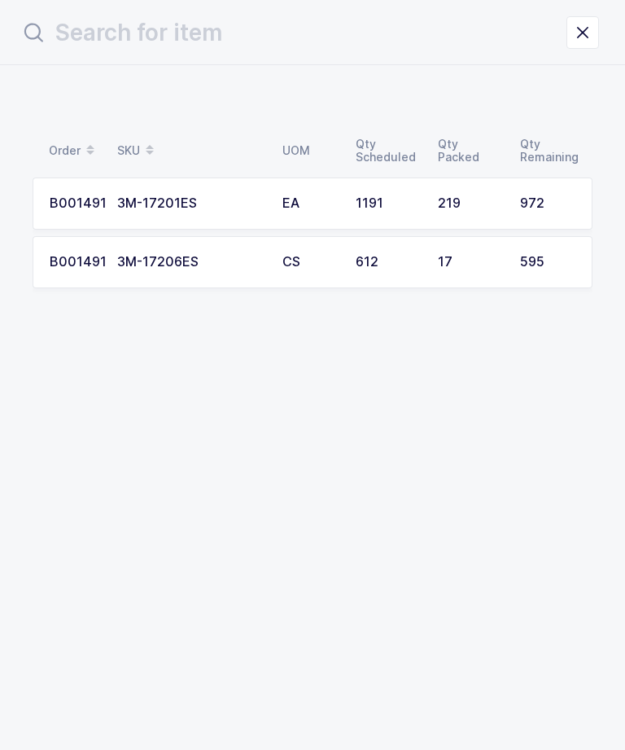
click at [299, 210] on div "EA" at bounding box center [309, 203] width 54 height 15
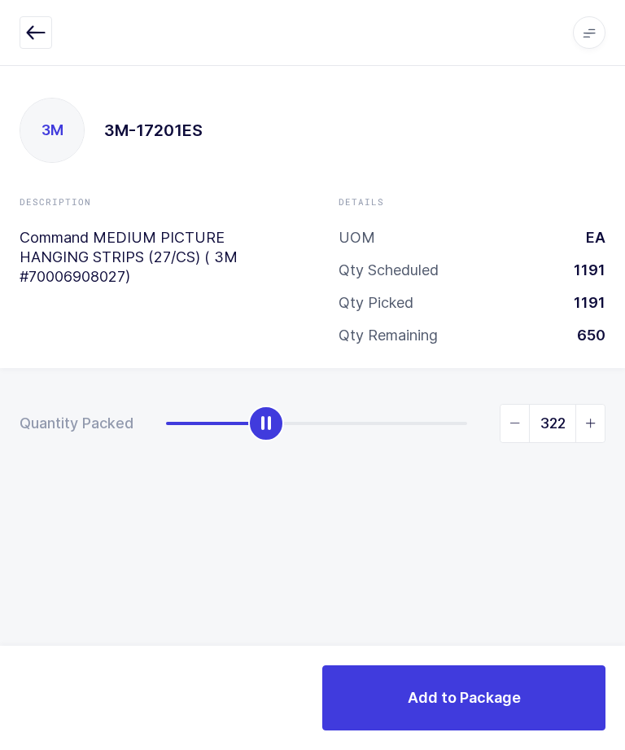
click at [514, 428] on span "slider between 0 and 972" at bounding box center [514, 422] width 29 height 37
click at [509, 425] on span "slider between 0 and 972" at bounding box center [514, 422] width 29 height 37
type input "320"
click at [459, 681] on button "Add to Package" at bounding box center [463, 697] width 283 height 65
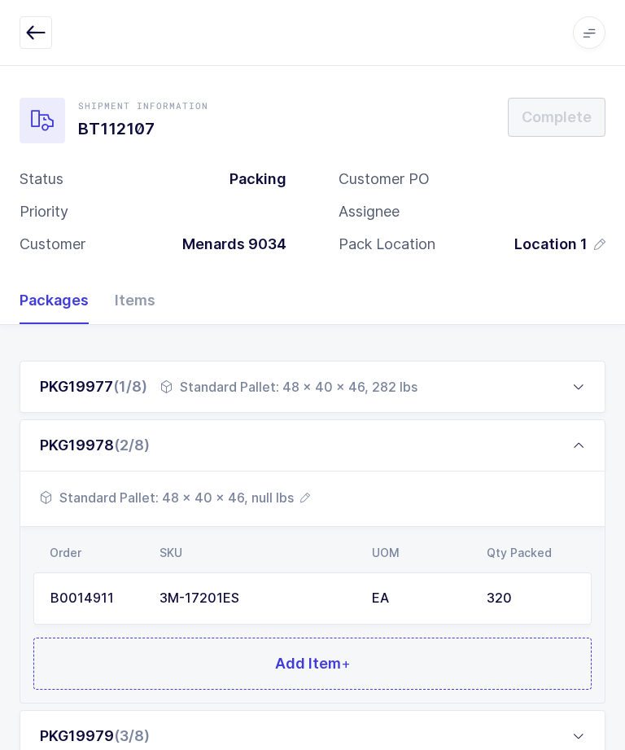
click at [130, 459] on div "PKG19978 (2/8)" at bounding box center [313, 445] width 586 height 52
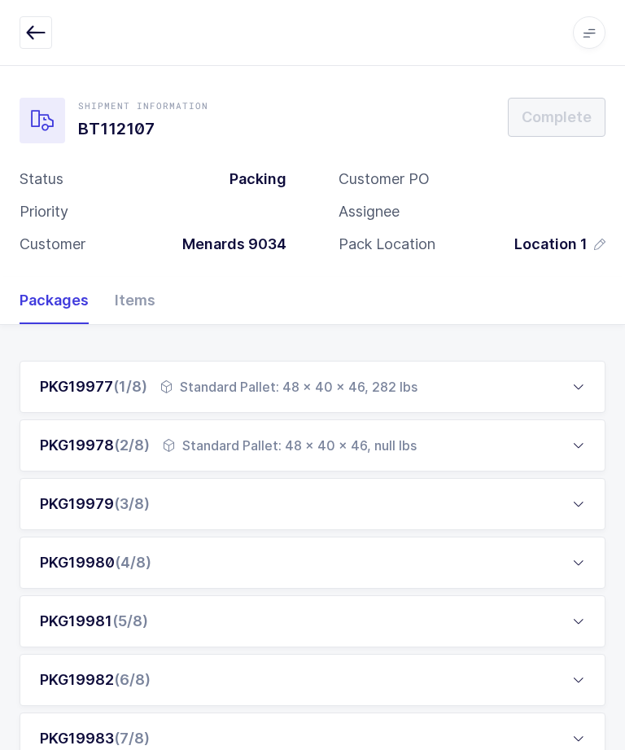
click at [116, 499] on div "PKG19979 (3/8)" at bounding box center [95, 504] width 110 height 20
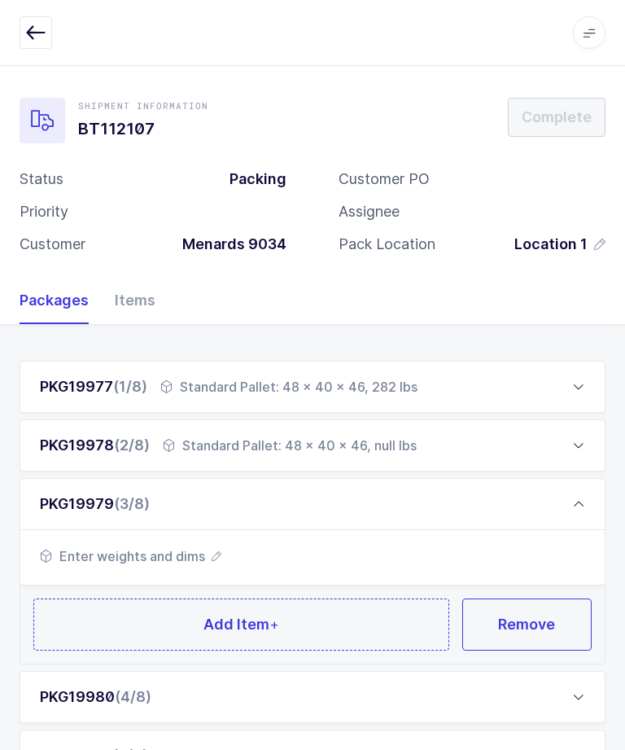
click at [133, 555] on span "Enter weights and dims" at bounding box center [130, 556] width 181 height 20
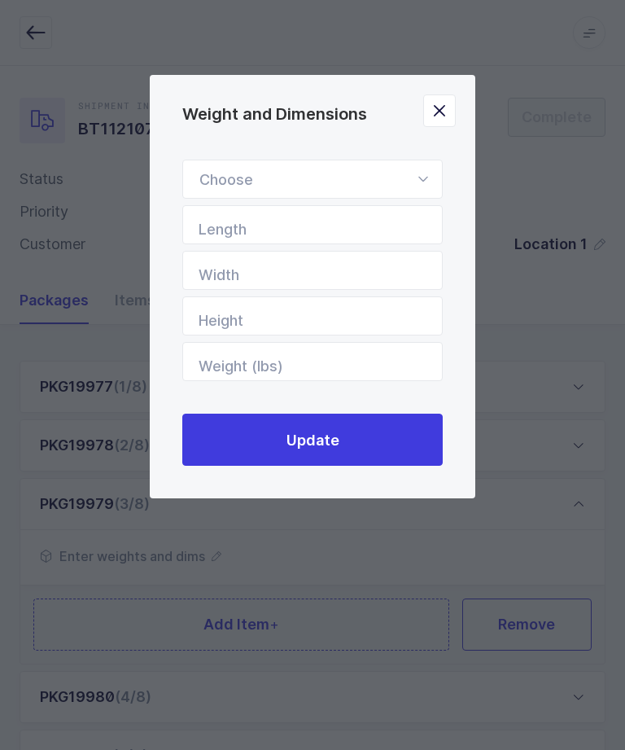
click at [429, 181] on icon "Weight and Dimensions" at bounding box center [423, 179] width 20 height 39
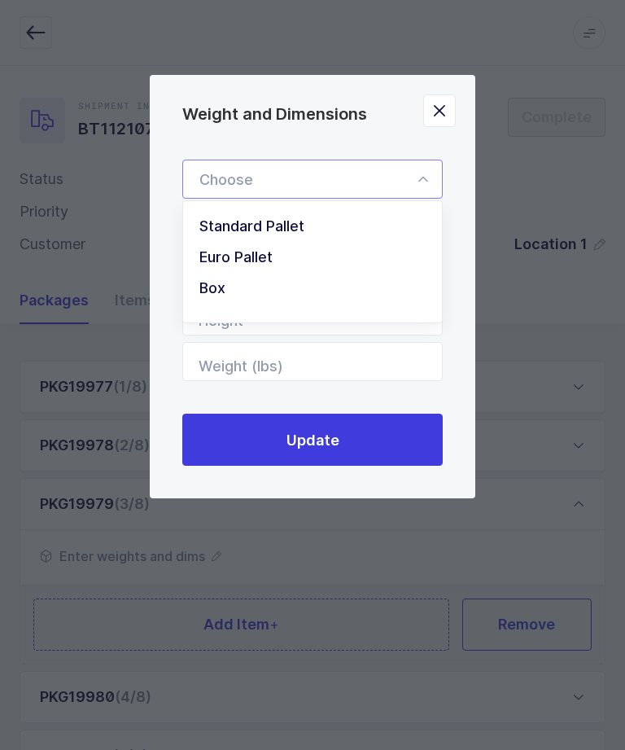
click at [312, 221] on li "Standard Pallet" at bounding box center [313, 226] width 246 height 31
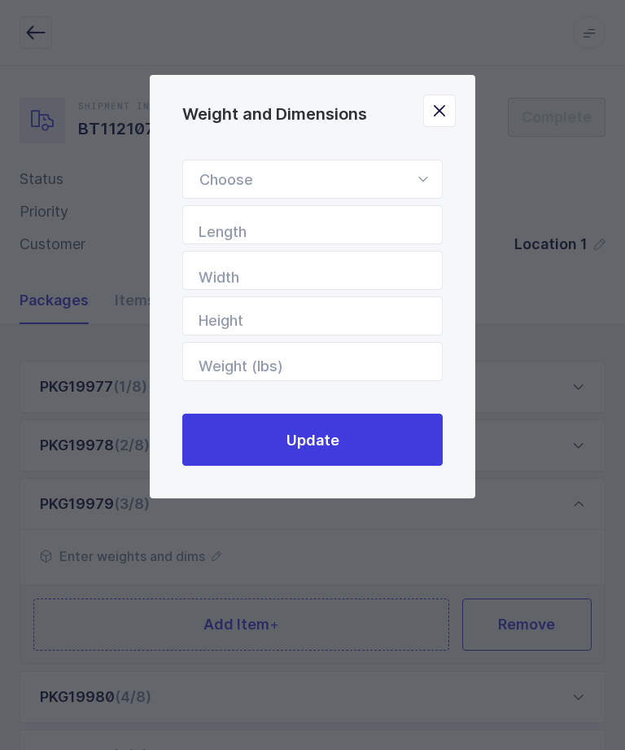
type input "Standard Pallet"
type input "48"
type input "40"
click at [396, 318] on input "Height" at bounding box center [312, 315] width 260 height 39
type input "46"
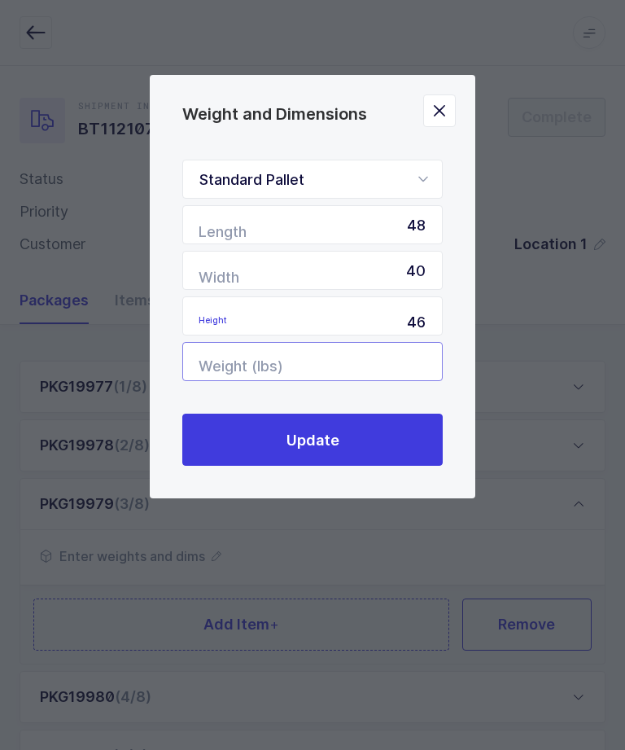
click at [413, 369] on input "Weight (lbs)" at bounding box center [312, 361] width 260 height 39
type input "3"
click at [243, 452] on button "Update" at bounding box center [312, 439] width 260 height 52
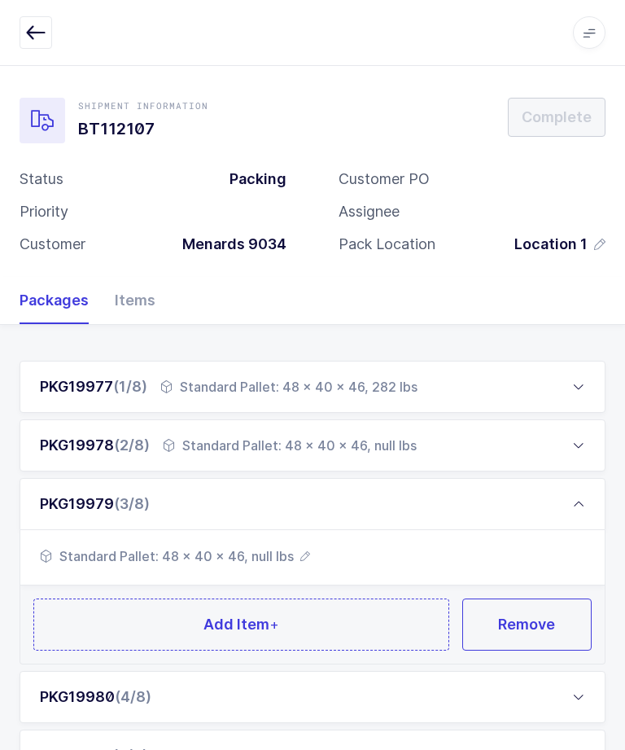
click at [180, 612] on button "Add Item +" at bounding box center [241, 624] width 416 height 52
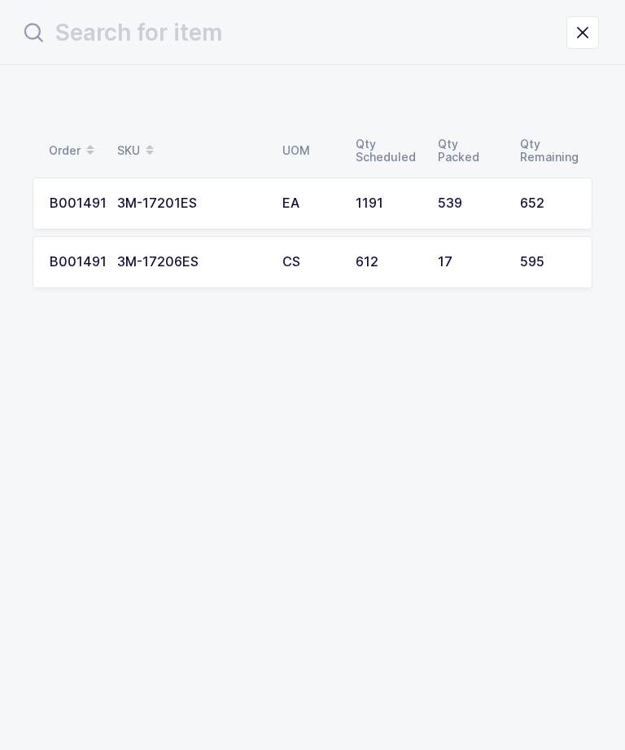
click at [531, 194] on td "652" at bounding box center [551, 203] width 82 height 52
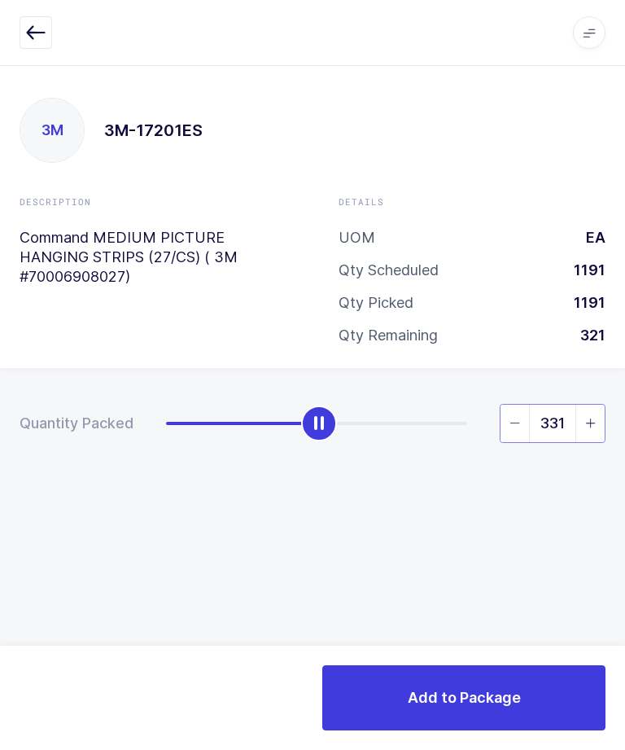
click at [500, 427] on input "331" at bounding box center [553, 423] width 106 height 39
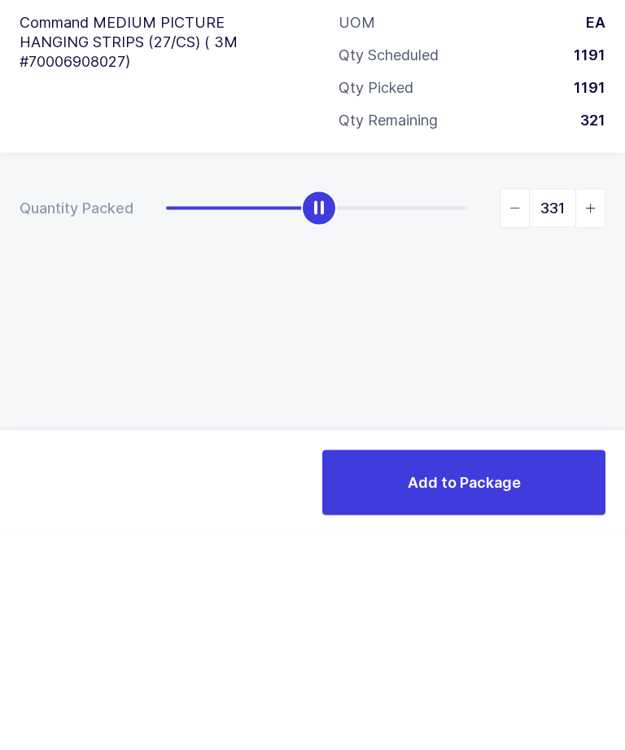
click at [506, 404] on span "slider between 0 and 652" at bounding box center [514, 422] width 29 height 37
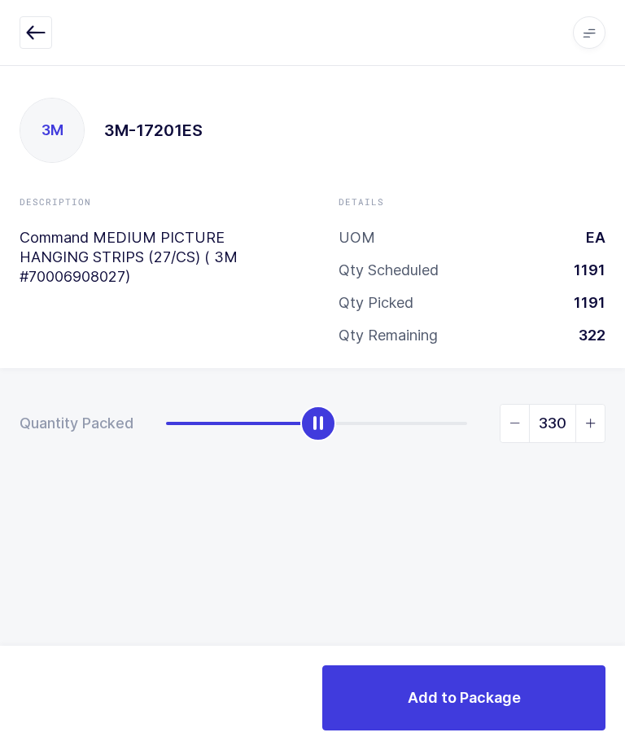
click at [516, 404] on span "slider between 0 and 652" at bounding box center [514, 422] width 29 height 37
click at [518, 404] on span "slider between 0 and 652" at bounding box center [514, 422] width 29 height 37
click at [516, 404] on span "slider between 0 and 652" at bounding box center [514, 422] width 29 height 37
click at [515, 404] on span "slider between 0 and 652" at bounding box center [514, 422] width 29 height 37
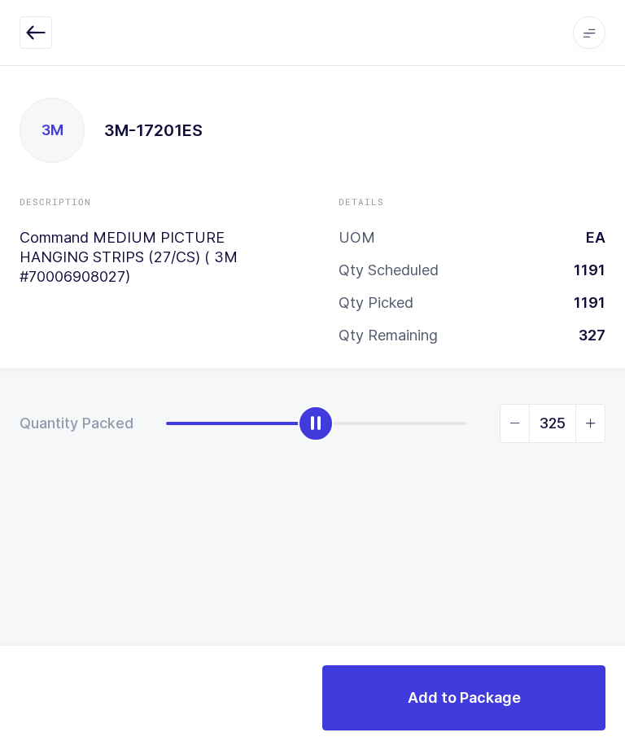
click at [517, 404] on span "slider between 0 and 652" at bounding box center [514, 422] width 29 height 37
click at [515, 404] on span "slider between 0 and 652" at bounding box center [514, 422] width 29 height 37
click at [506, 404] on span "slider between 0 and 652" at bounding box center [514, 422] width 29 height 37
click at [512, 404] on span "slider between 0 and 652" at bounding box center [514, 422] width 29 height 37
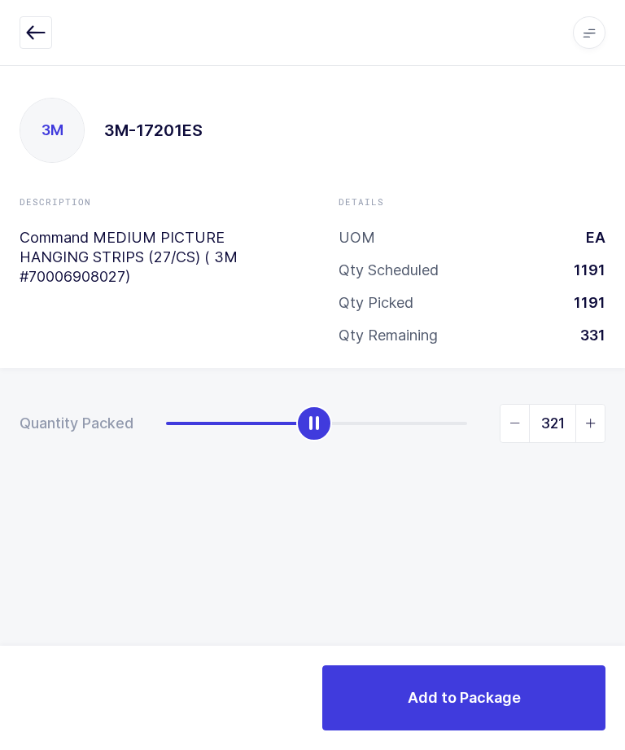
type input "320"
click at [527, 707] on button "Add to Package" at bounding box center [463, 697] width 283 height 65
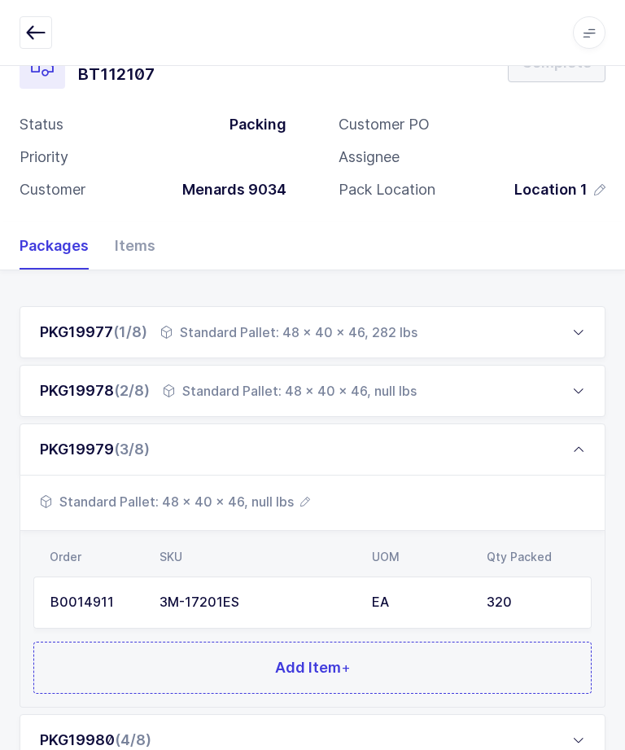
click at [66, 335] on div "PKG19977 (1/8)" at bounding box center [93, 332] width 107 height 20
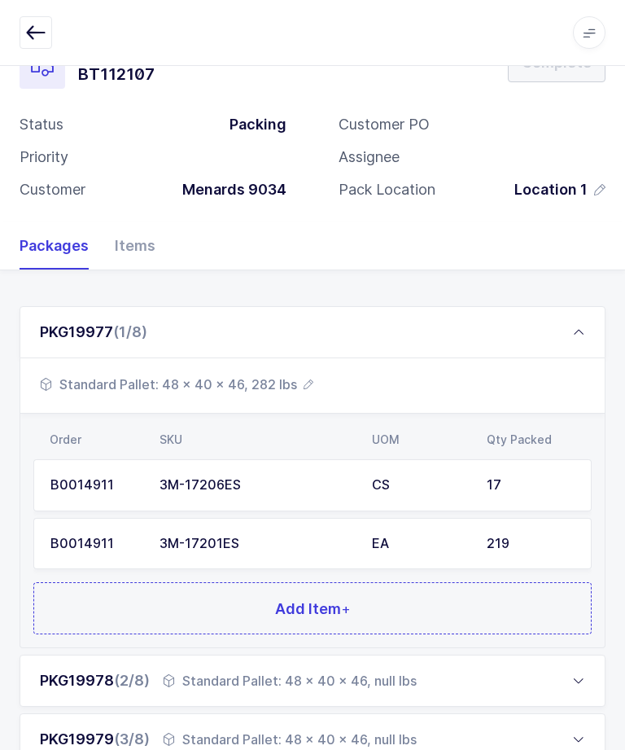
click at [578, 318] on div "PKG19977 (1/8)" at bounding box center [313, 332] width 586 height 52
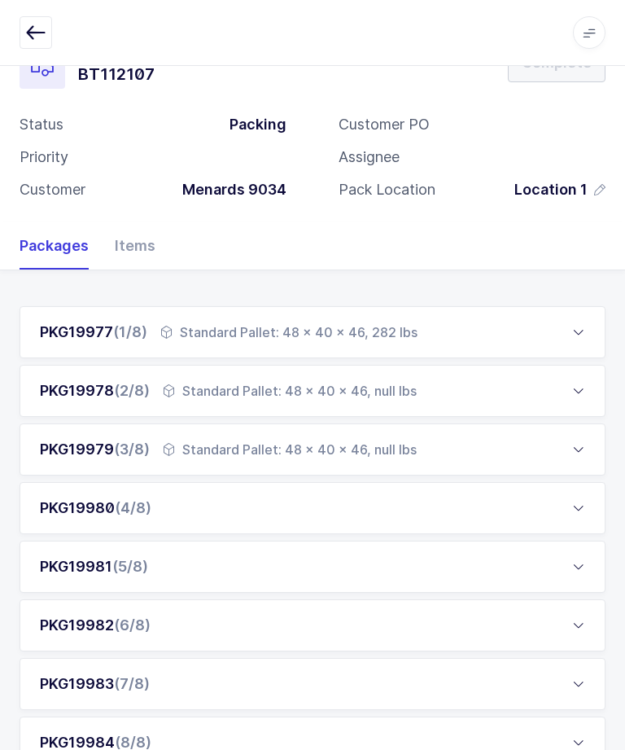
click at [489, 497] on div "PKG19980 (4/8)" at bounding box center [313, 508] width 586 height 52
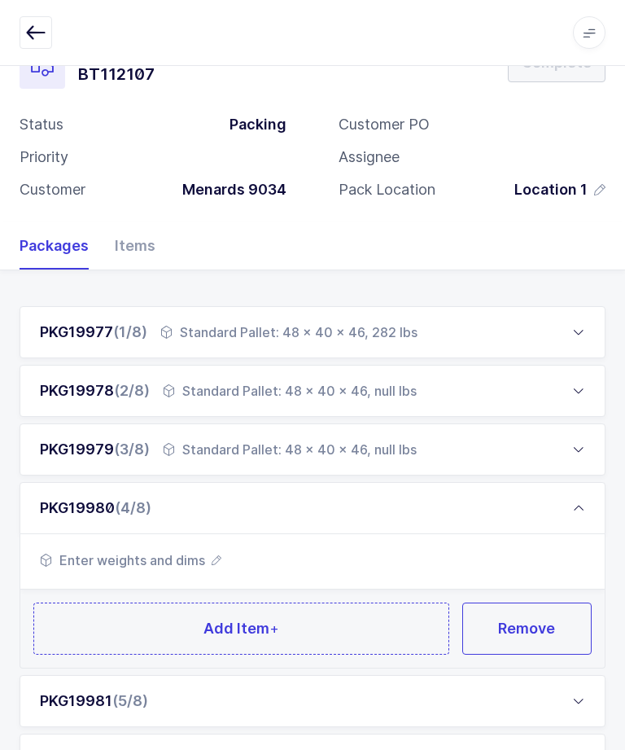
click at [123, 552] on span "Enter weights and dims" at bounding box center [130, 560] width 181 height 20
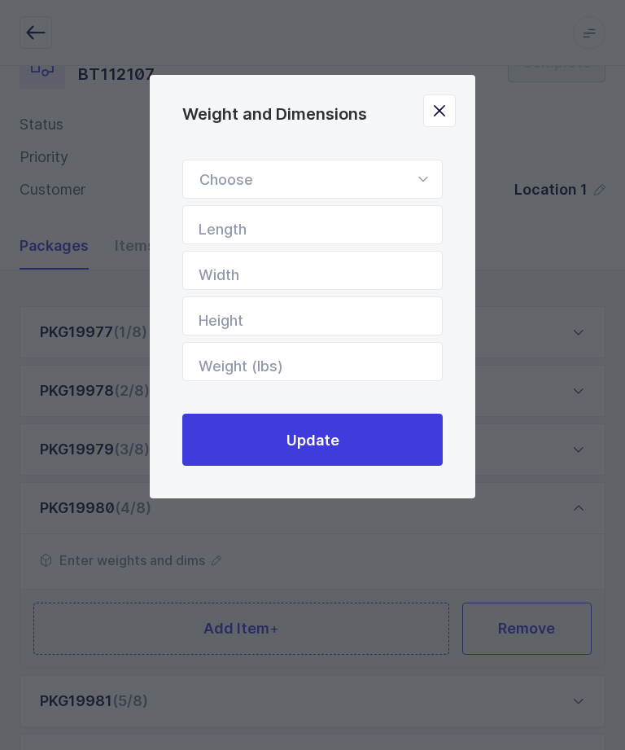
click at [417, 165] on icon "Weight and Dimensions" at bounding box center [423, 179] width 20 height 39
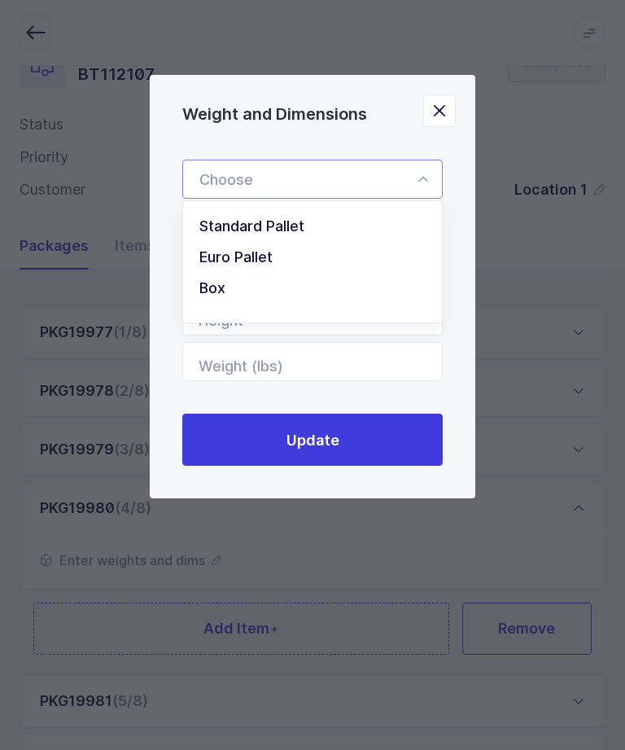
click at [328, 229] on li "Standard Pallet" at bounding box center [313, 226] width 246 height 31
type input "Standard Pallet"
type input "48"
type input "40"
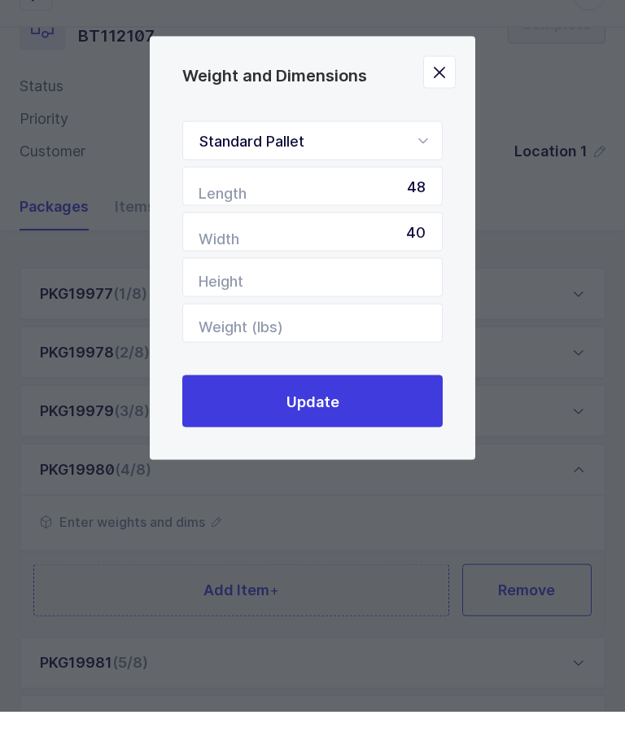
click at [384, 413] on button "Update" at bounding box center [312, 439] width 260 height 52
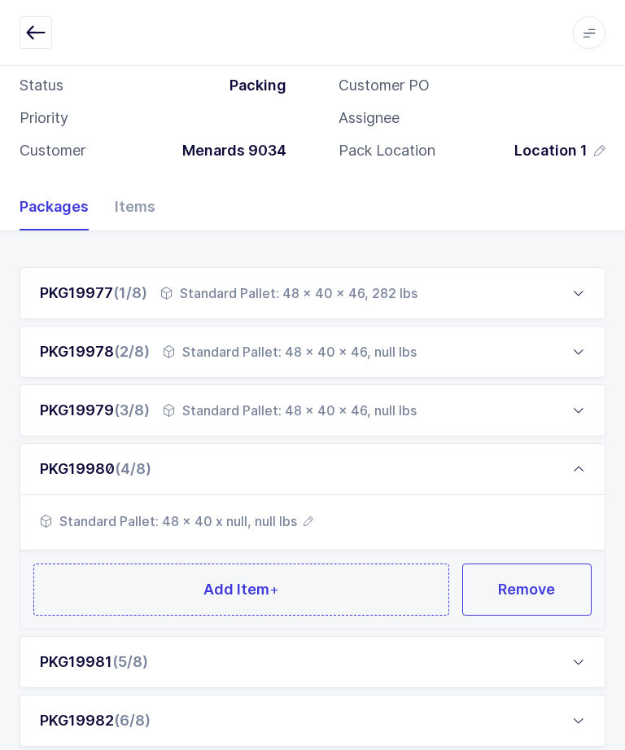
click at [280, 513] on span "Standard Pallet: 48 x 40 x null, null lbs" at bounding box center [176, 521] width 273 height 20
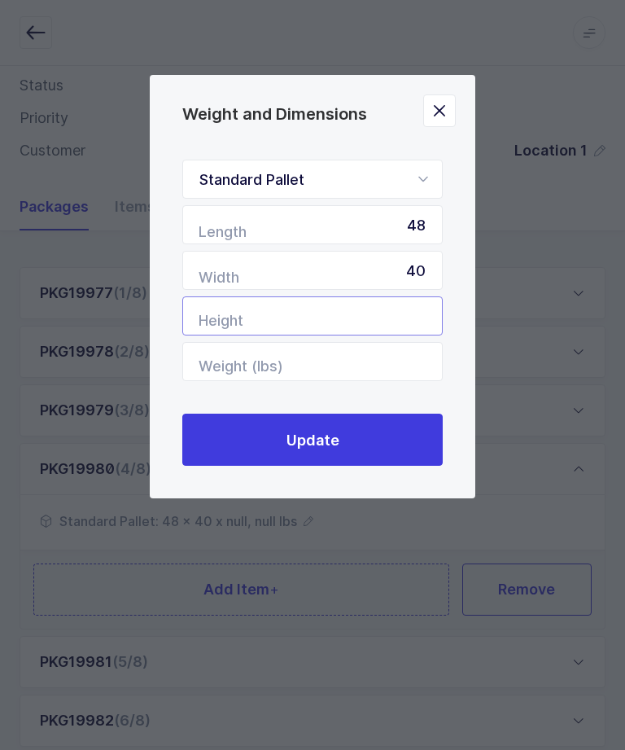
click at [415, 312] on input "Height" at bounding box center [312, 315] width 260 height 39
type input "6"
type input "46"
click at [394, 456] on button "Update" at bounding box center [312, 439] width 260 height 52
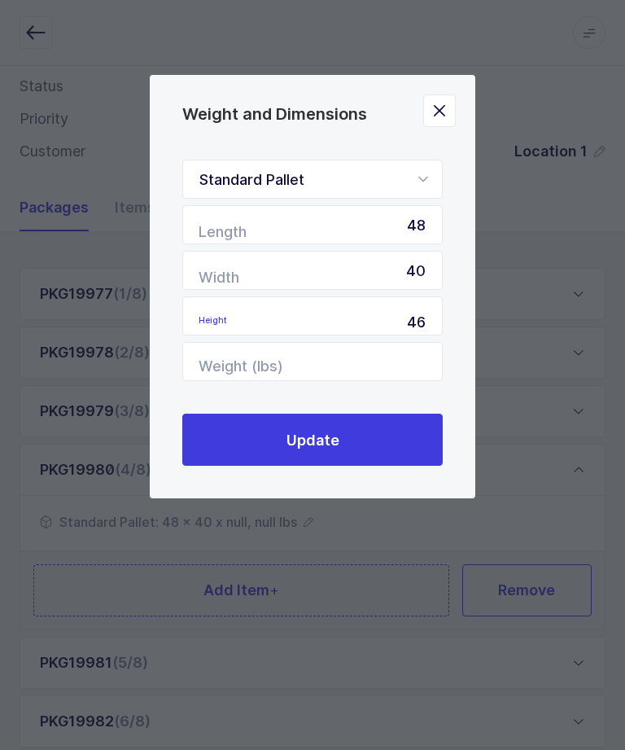
scroll to position [94, 0]
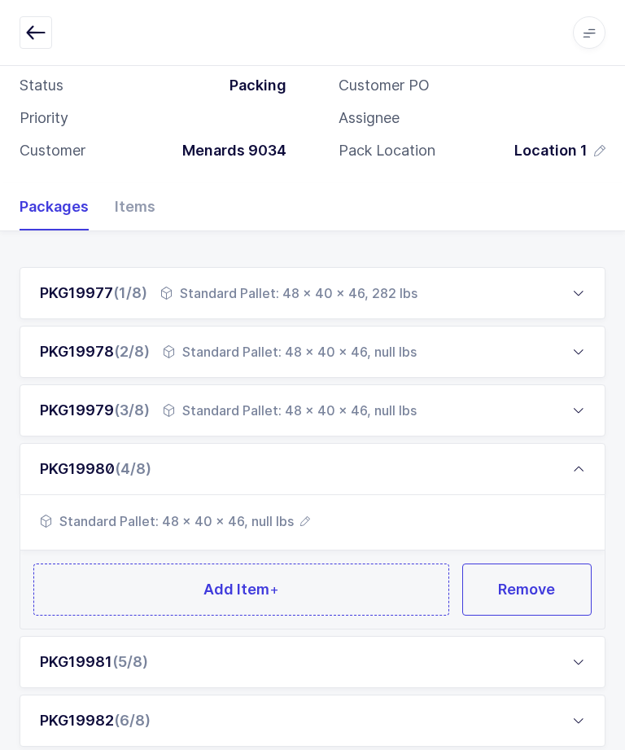
click at [83, 579] on button "Add Item +" at bounding box center [241, 589] width 416 height 52
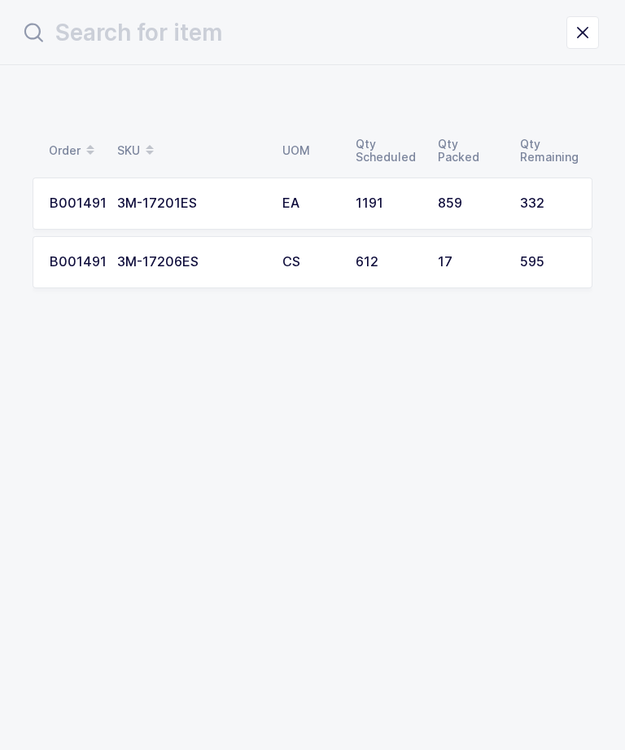
click at [544, 198] on div "332" at bounding box center [547, 203] width 55 height 15
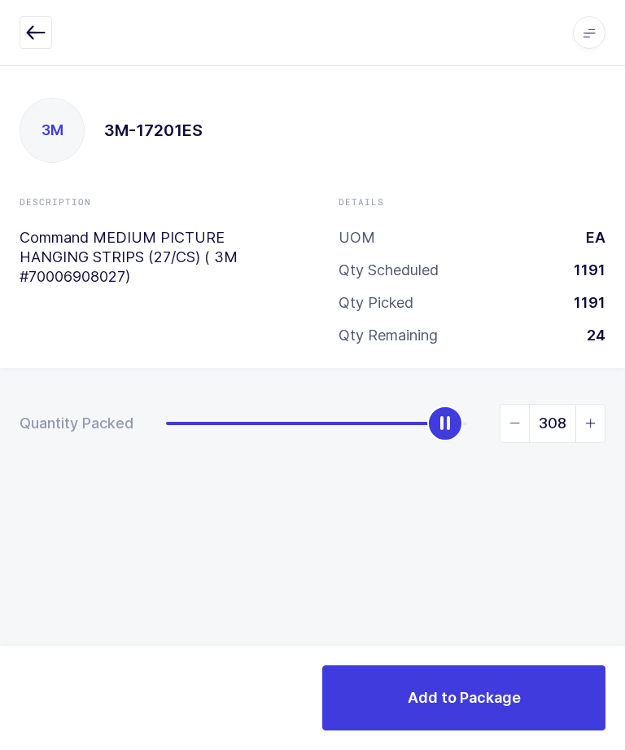
click at [591, 421] on icon "slider between 0 and 332" at bounding box center [590, 422] width 11 height 11
click at [586, 422] on icon "slider between 0 and 332" at bounding box center [590, 422] width 11 height 11
click at [595, 426] on span "slider between 0 and 332" at bounding box center [589, 422] width 29 height 37
click at [595, 428] on span "slider between 0 and 332" at bounding box center [589, 422] width 29 height 37
click at [594, 426] on span "slider between 0 and 332" at bounding box center [589, 422] width 29 height 37
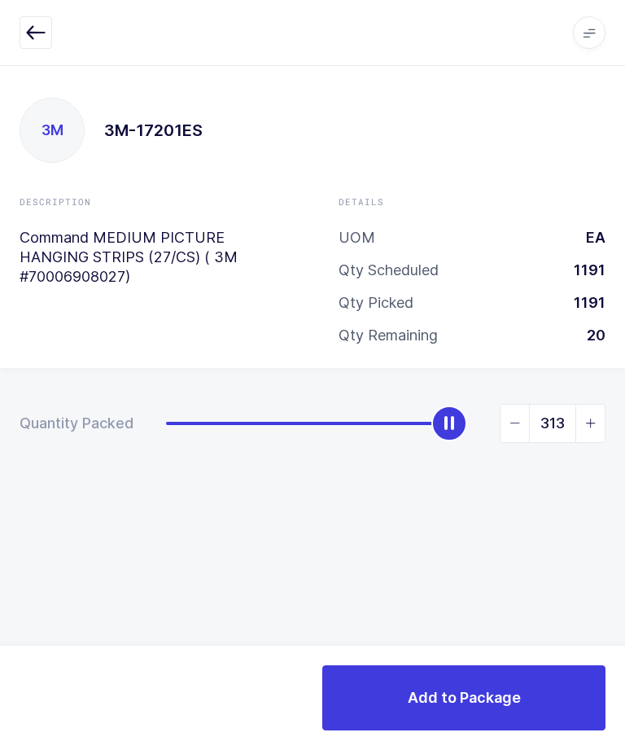
click at [593, 426] on span "slider between 0 and 332" at bounding box center [589, 422] width 29 height 37
click at [592, 426] on span "slider between 0 and 332" at bounding box center [589, 422] width 29 height 37
click at [589, 427] on span "slider between 0 and 332" at bounding box center [589, 422] width 29 height 37
click at [592, 426] on span "slider between 0 and 332" at bounding box center [589, 422] width 29 height 37
click at [589, 427] on span "slider between 0 and 332" at bounding box center [589, 422] width 29 height 37
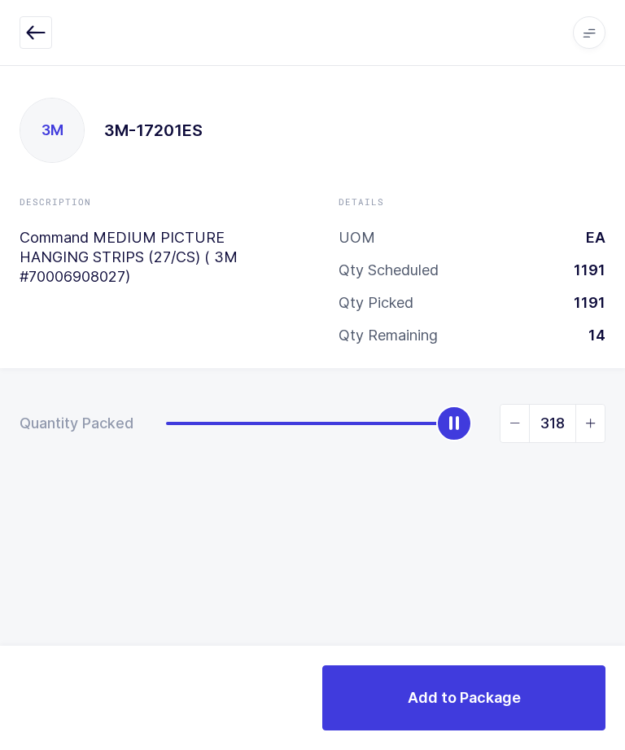
click at [592, 426] on span "slider between 0 and 332" at bounding box center [589, 422] width 29 height 37
click at [589, 427] on span "slider between 0 and 332" at bounding box center [589, 422] width 29 height 37
type input "320"
click at [530, 700] on button "Add to Package" at bounding box center [463, 697] width 283 height 65
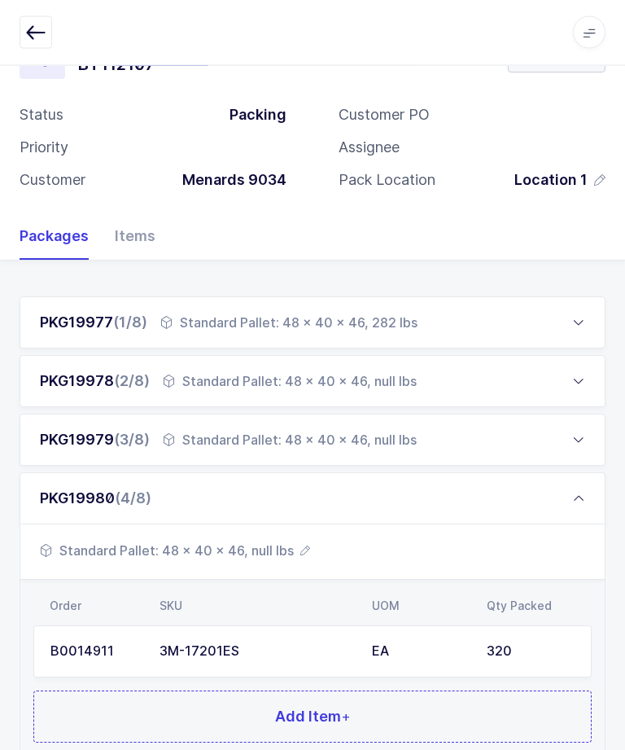
click at [579, 494] on icon at bounding box center [578, 498] width 13 height 13
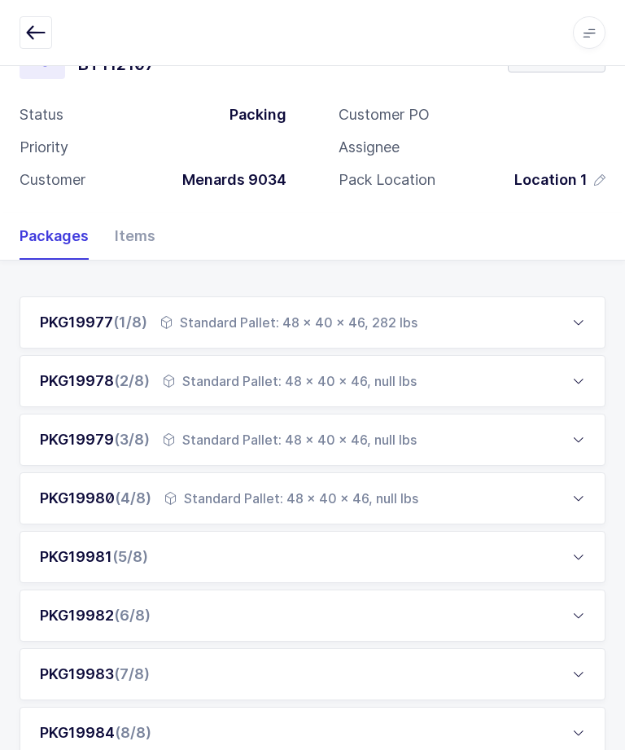
click at [396, 386] on div "Standard Pallet: 48 x 40 x 46, null lbs" at bounding box center [290, 381] width 254 height 20
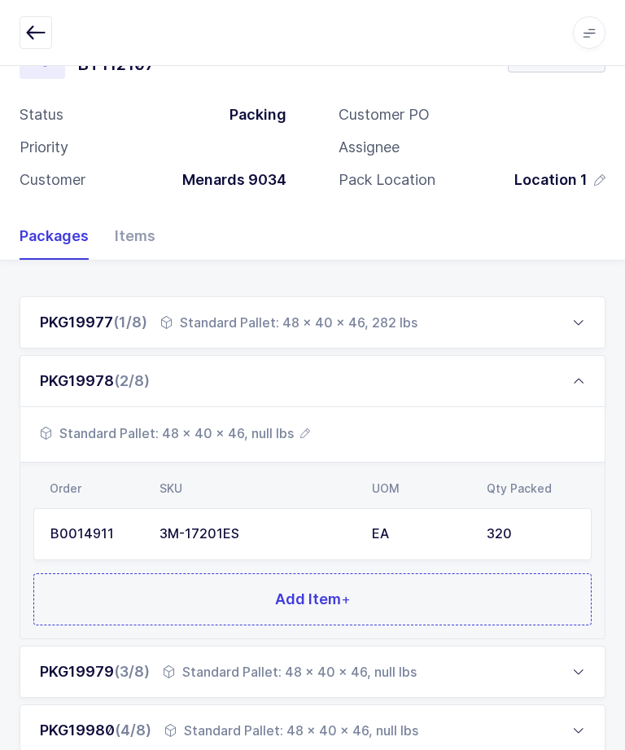
click at [269, 435] on span "Standard Pallet: 48 x 40 x 46, null lbs" at bounding box center [175, 433] width 270 height 20
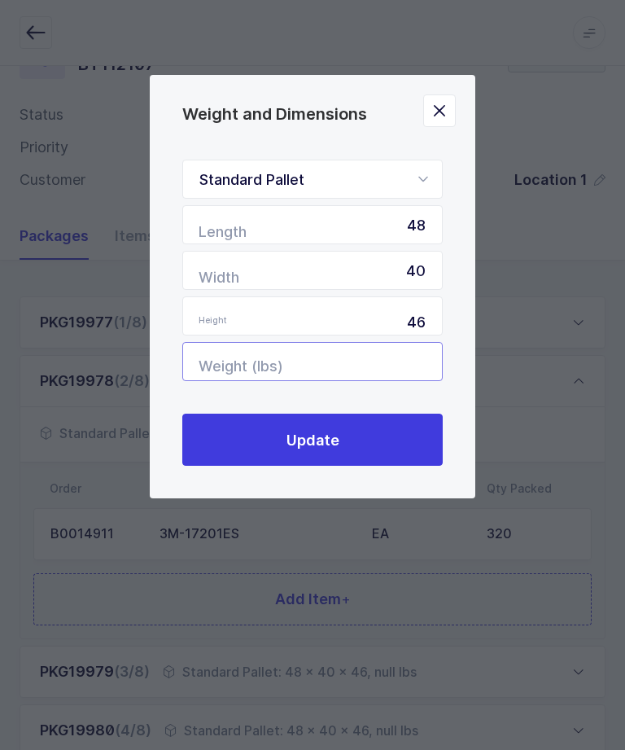
click at [394, 360] on input "Weight (lbs)" at bounding box center [312, 361] width 260 height 39
type input "369"
click at [239, 450] on button "Update" at bounding box center [312, 439] width 260 height 52
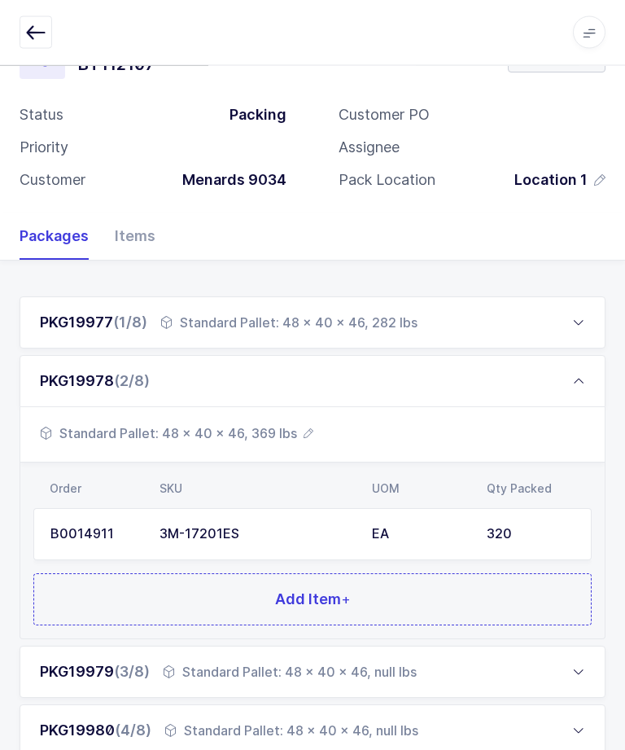
scroll to position [64, 0]
click at [444, 663] on div "PKG19979 (3/8) Standard Pallet: 48 x 40 x 46, null lbs" at bounding box center [313, 671] width 586 height 52
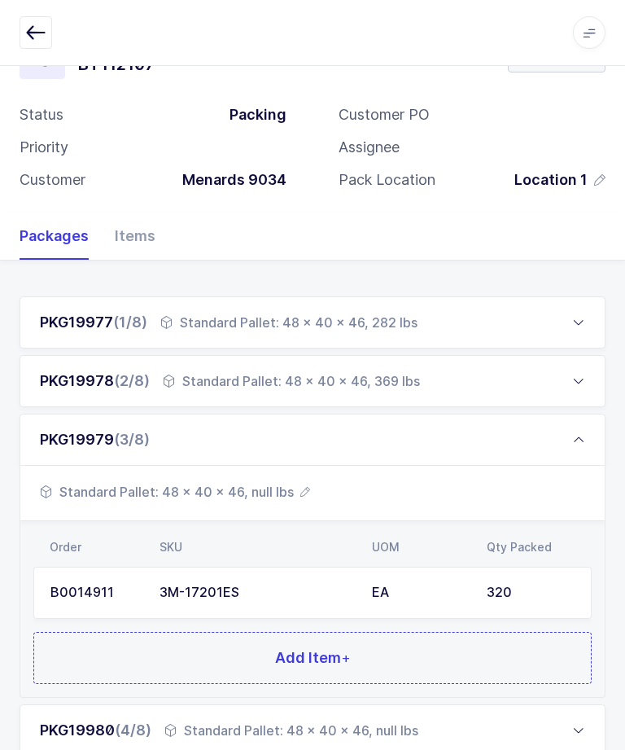
click at [278, 497] on span "Standard Pallet: 48 x 40 x 46, null lbs" at bounding box center [175, 492] width 270 height 20
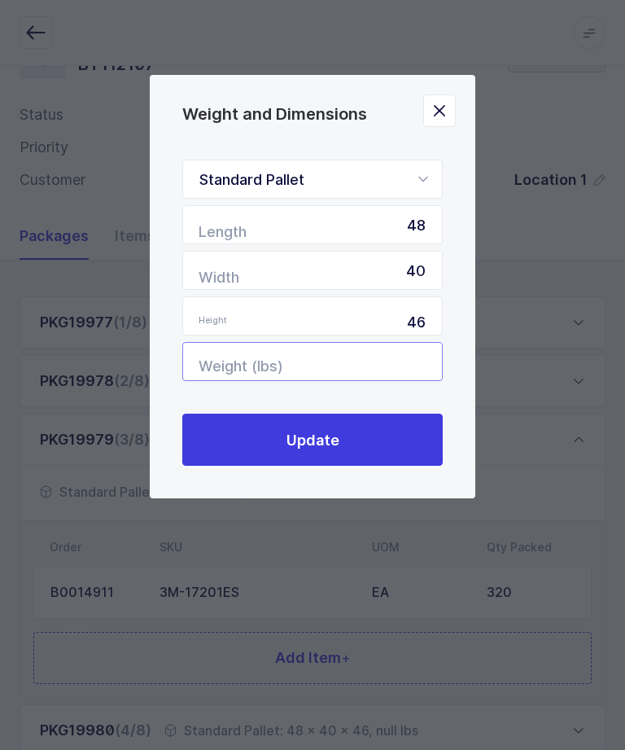
click at [397, 381] on input "Weight (lbs)" at bounding box center [312, 361] width 260 height 39
type input "369"
click at [403, 448] on button "Update" at bounding box center [312, 439] width 260 height 52
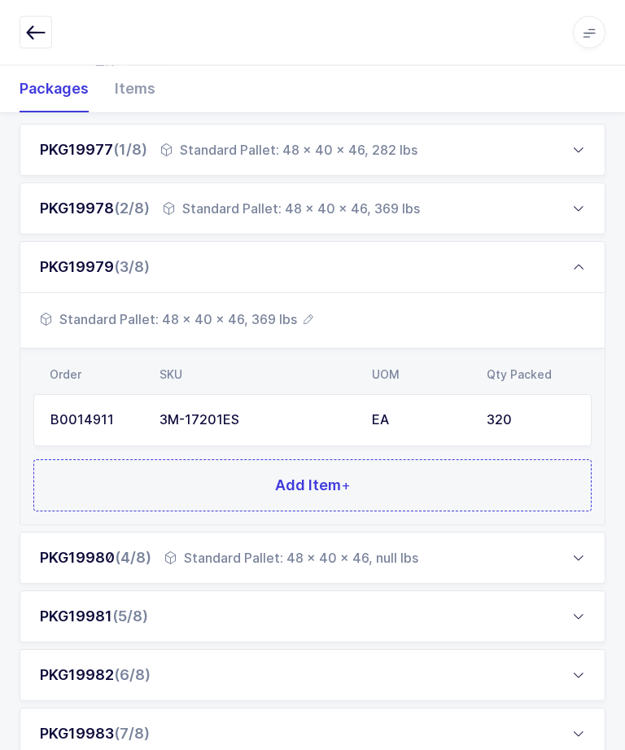
click at [392, 555] on div "Standard Pallet: 48 x 40 x 46, null lbs" at bounding box center [291, 558] width 254 height 20
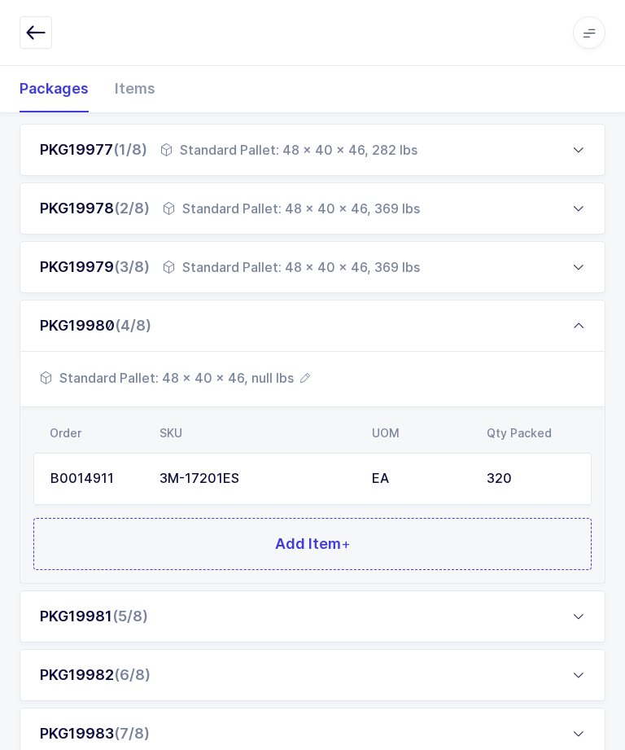
click at [300, 381] on span "Standard Pallet: 48 x 40 x 46, null lbs" at bounding box center [175, 378] width 270 height 20
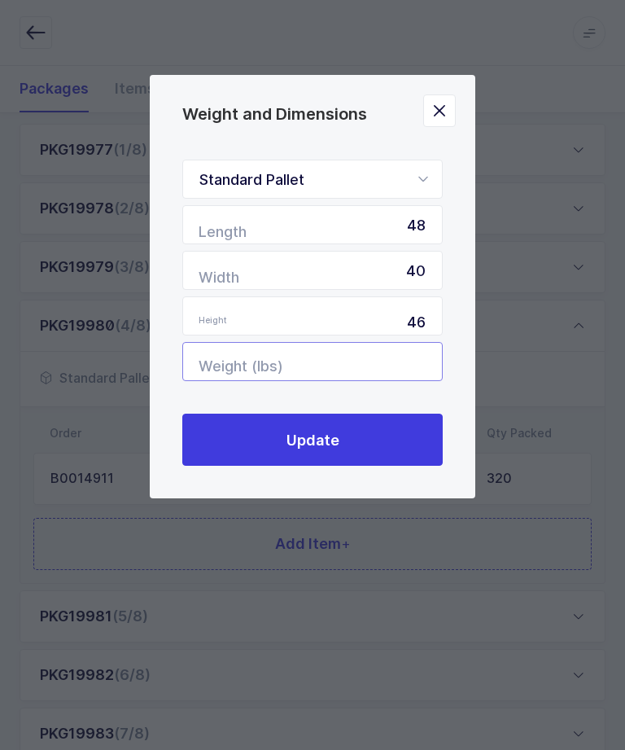
click at [389, 369] on input "Weight (lbs)" at bounding box center [312, 361] width 260 height 39
type input "369"
click at [400, 444] on button "Update" at bounding box center [312, 439] width 260 height 52
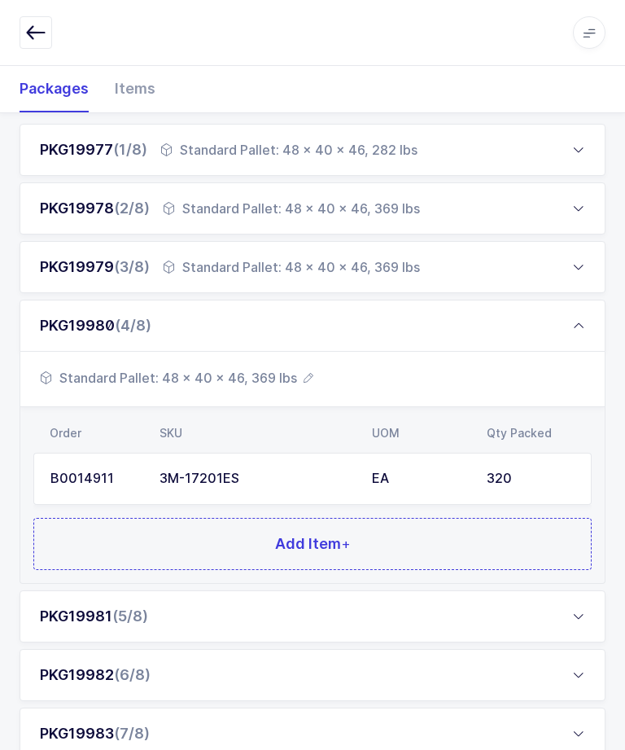
click at [203, 150] on div "Standard Pallet: 48 x 40 x 46, 282 lbs" at bounding box center [288, 150] width 257 height 20
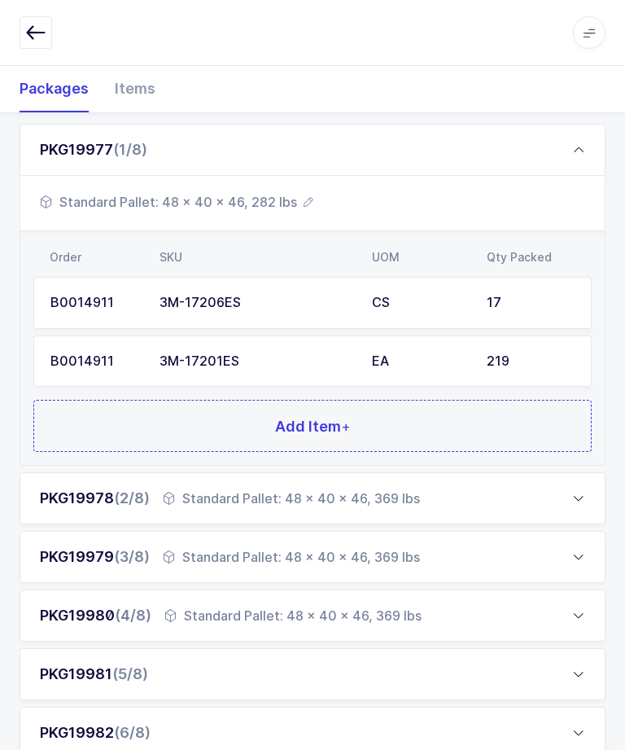
click at [114, 356] on div "B0014911" at bounding box center [95, 361] width 90 height 15
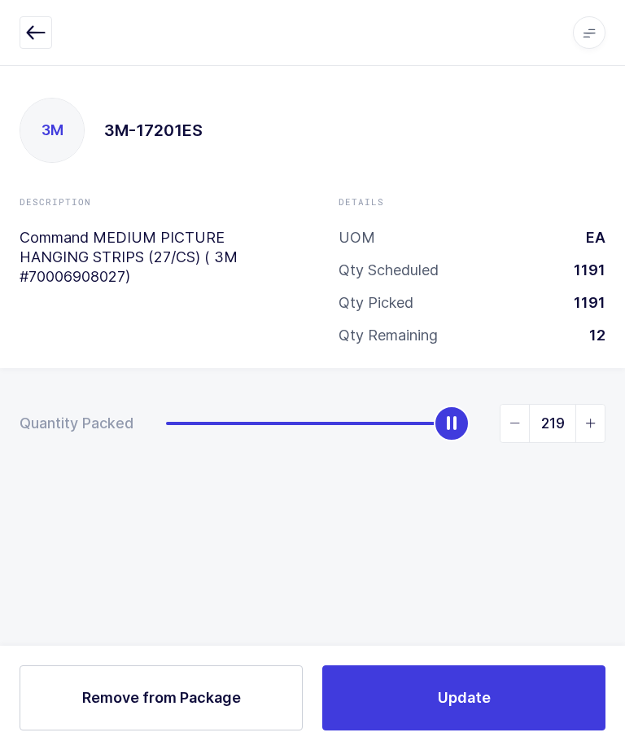
scroll to position [0, 0]
type input "231"
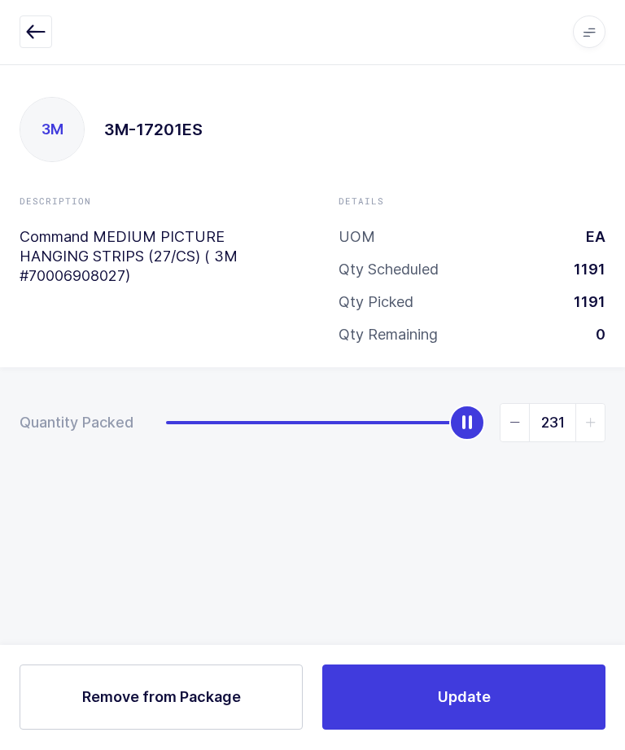
click at [527, 730] on button "Update" at bounding box center [463, 697] width 283 height 65
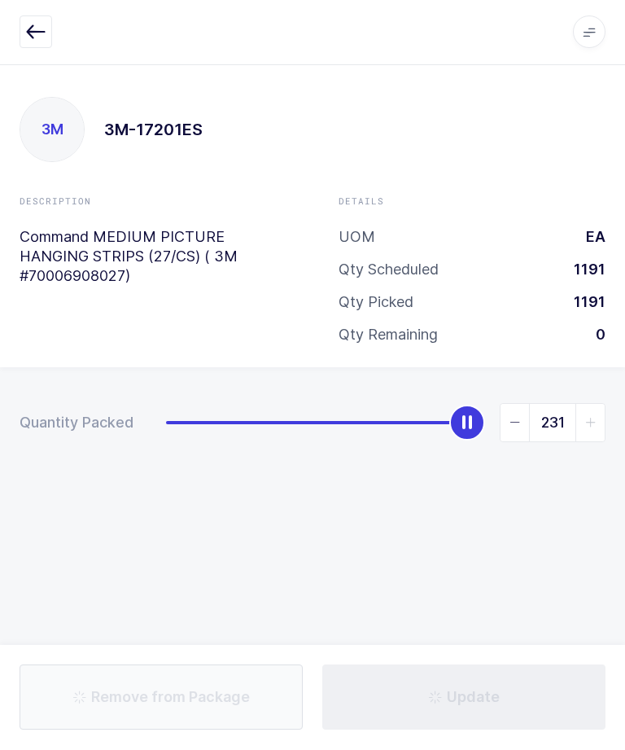
scroll to position [1, 0]
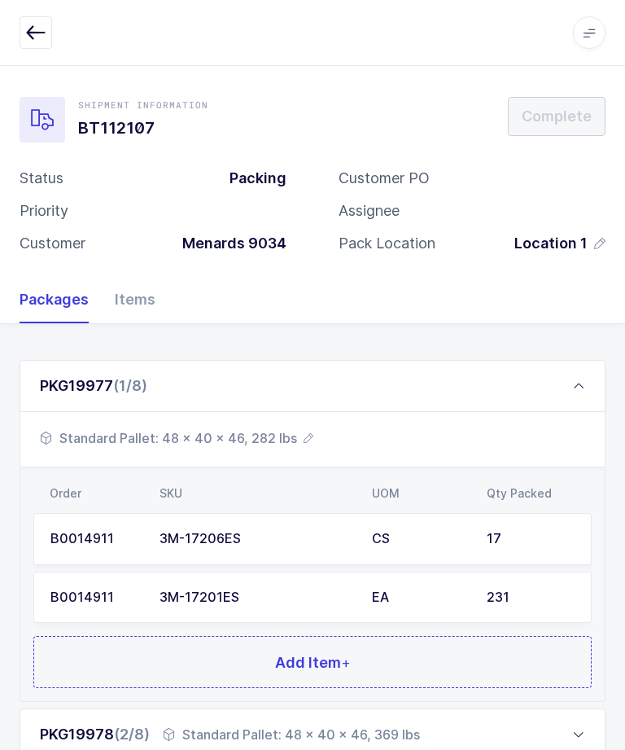
click at [542, 370] on div "PKG19977 (1/8)" at bounding box center [313, 386] width 586 height 52
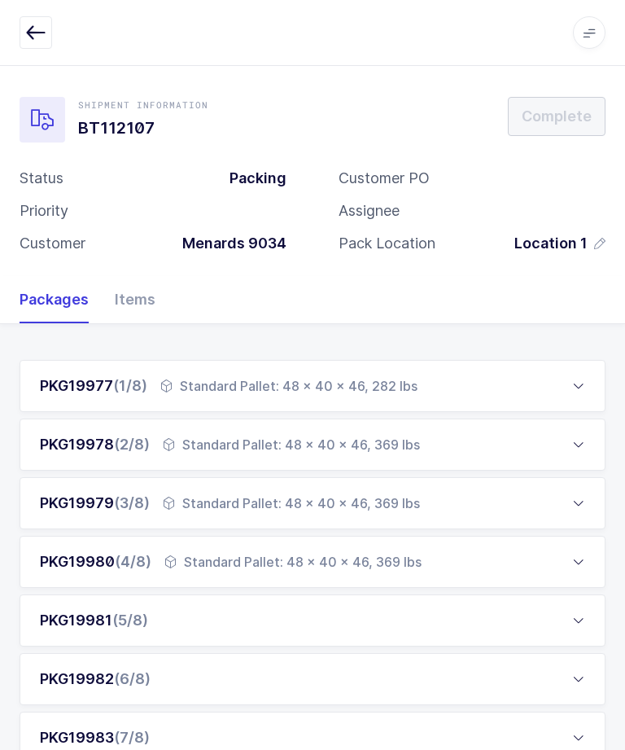
click at [457, 605] on div "PKG19981 (5/8)" at bounding box center [313, 620] width 586 height 52
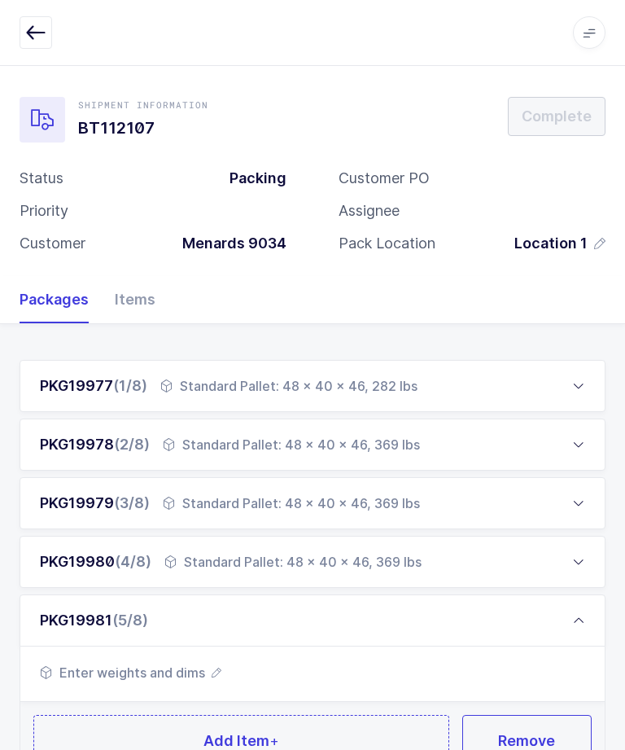
click at [191, 675] on span "Enter weights and dims" at bounding box center [130, 672] width 181 height 20
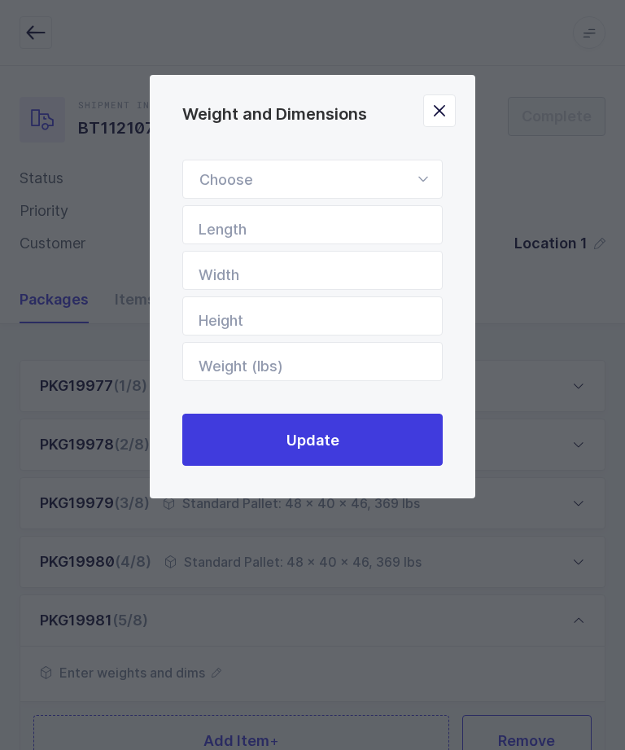
click at [419, 175] on icon "Weight and Dimensions" at bounding box center [423, 179] width 20 height 39
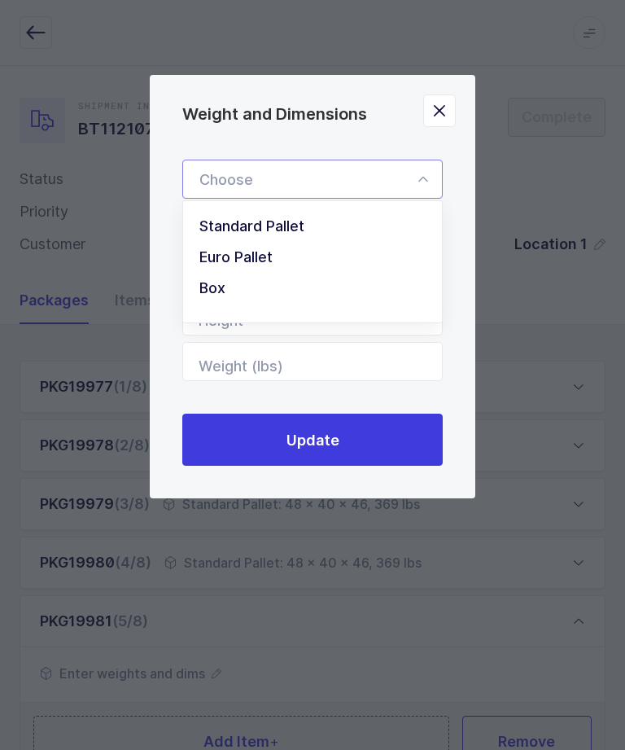
click at [316, 232] on li "Standard Pallet" at bounding box center [313, 226] width 246 height 31
type input "Standard Pallet"
type input "48"
type input "40"
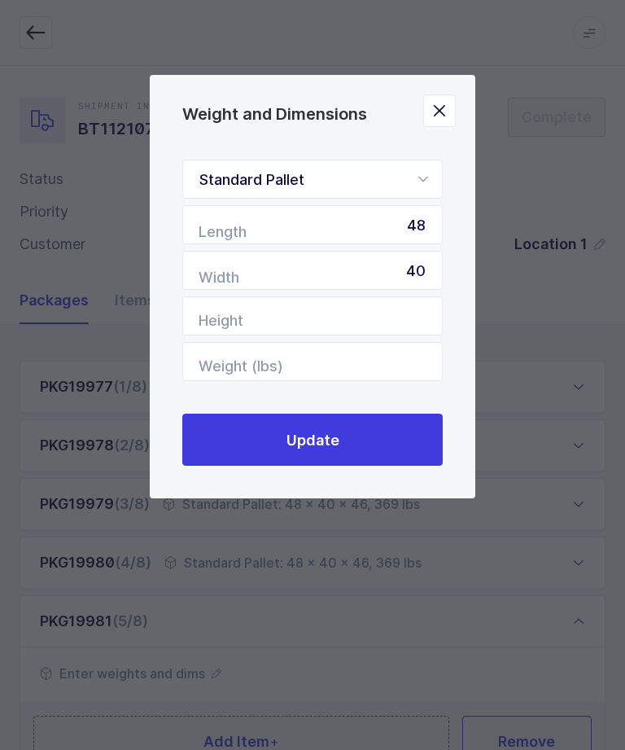
click at [359, 441] on button "Update" at bounding box center [312, 439] width 260 height 52
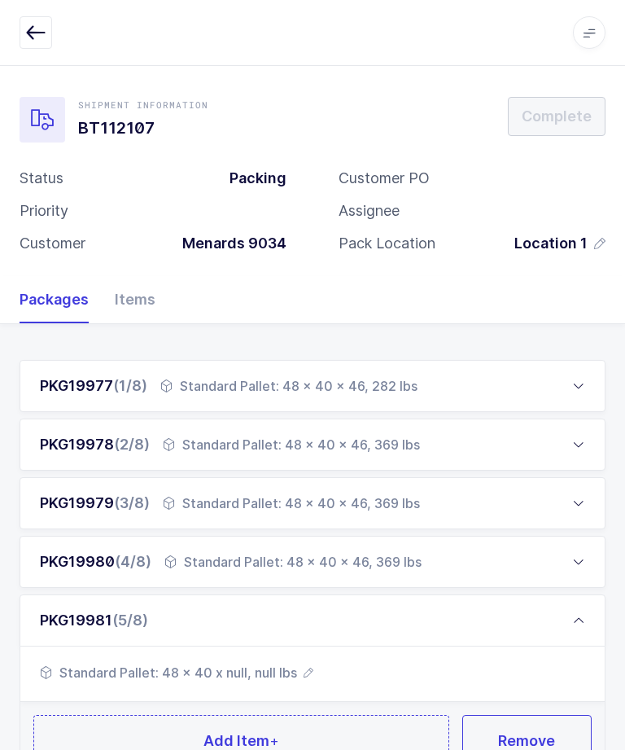
click at [138, 717] on button "Add Item +" at bounding box center [241, 741] width 416 height 52
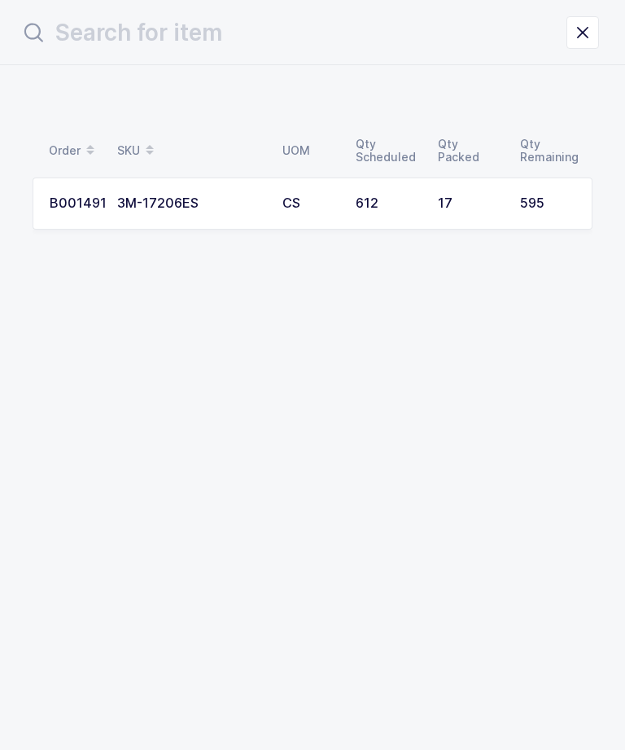
click at [445, 193] on td "17" at bounding box center [469, 203] width 82 height 52
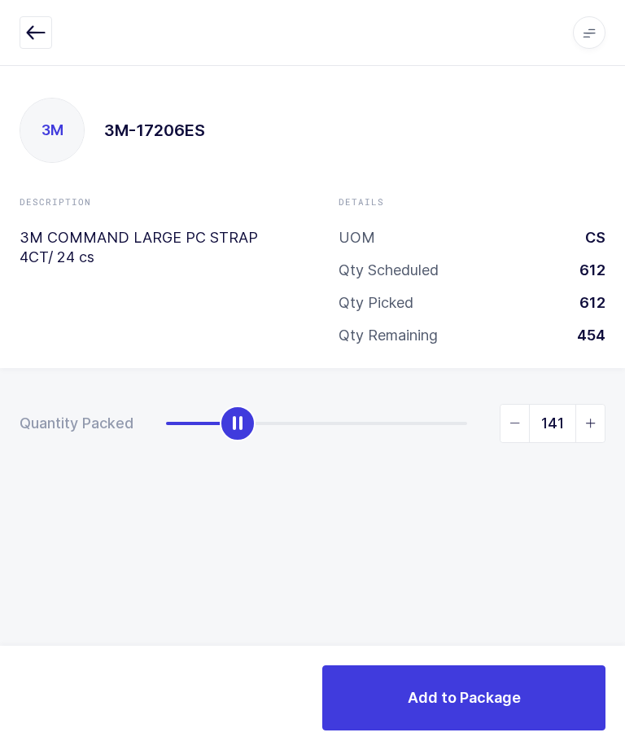
click at [588, 422] on icon "slider between 0 and 595" at bounding box center [590, 422] width 11 height 11
click at [594, 422] on icon "slider between 0 and 595" at bounding box center [590, 422] width 11 height 11
click at [596, 417] on icon "slider between 0 and 595" at bounding box center [590, 422] width 11 height 11
click at [597, 418] on span "slider between 0 and 595" at bounding box center [589, 422] width 29 height 37
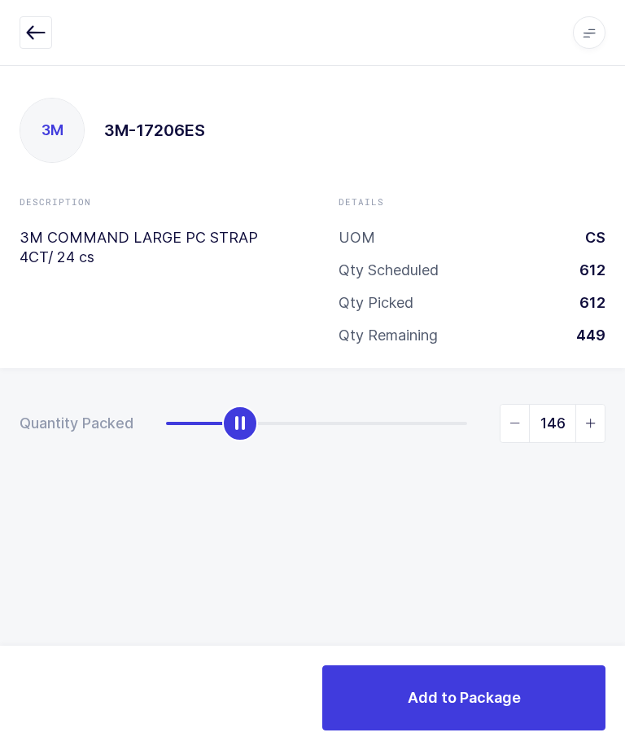
click at [599, 417] on span "slider between 0 and 595" at bounding box center [589, 422] width 29 height 37
click at [522, 424] on span "slider between 0 and 595" at bounding box center [514, 422] width 29 height 37
type input "146"
click at [554, 705] on button "Add to Package" at bounding box center [463, 697] width 283 height 65
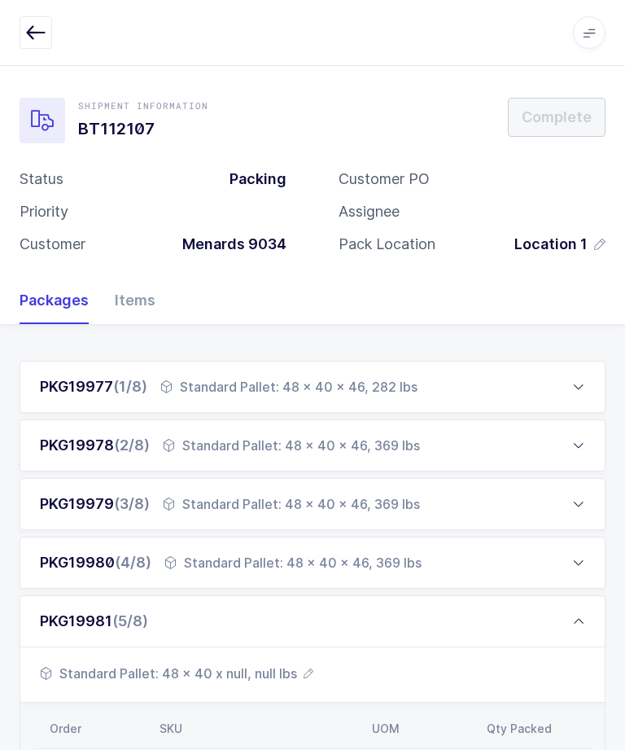
click at [238, 679] on span "Standard Pallet: 48 x 40 x null, null lbs" at bounding box center [176, 673] width 273 height 20
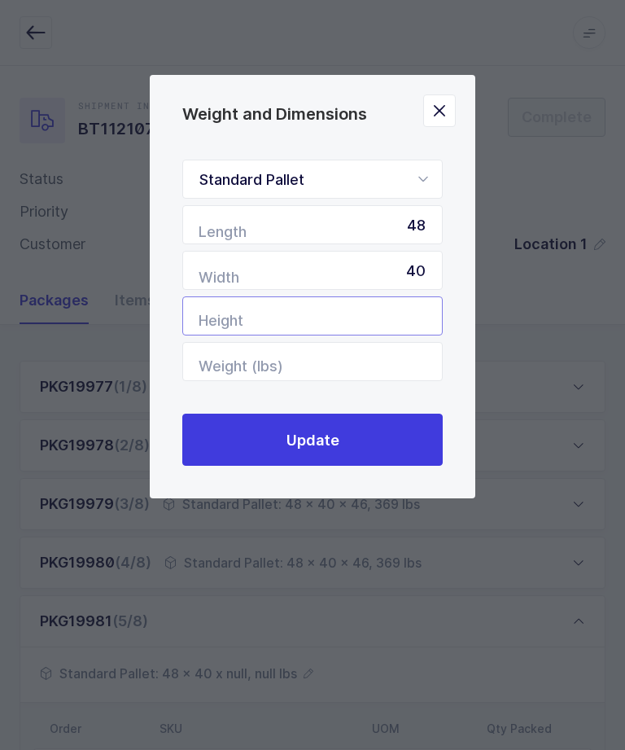
click at [395, 320] on input "Height" at bounding box center [312, 315] width 260 height 39
type input "48"
click at [395, 441] on button "Update" at bounding box center [312, 439] width 260 height 52
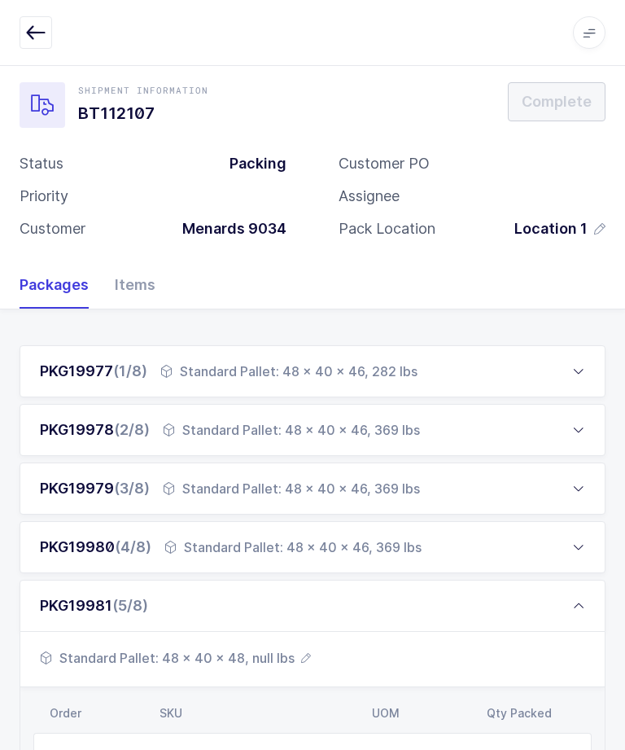
scroll to position [85, 0]
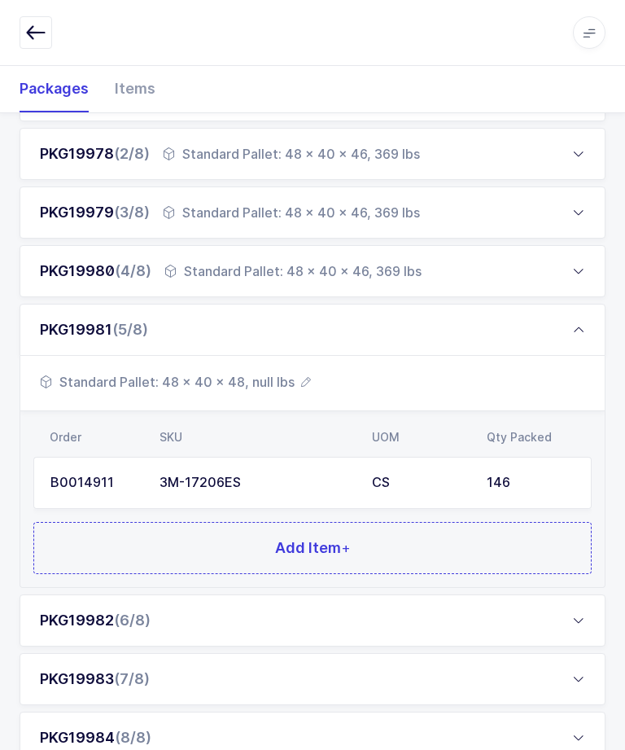
click at [412, 610] on div "PKG19982 (6/8)" at bounding box center [313, 620] width 586 height 52
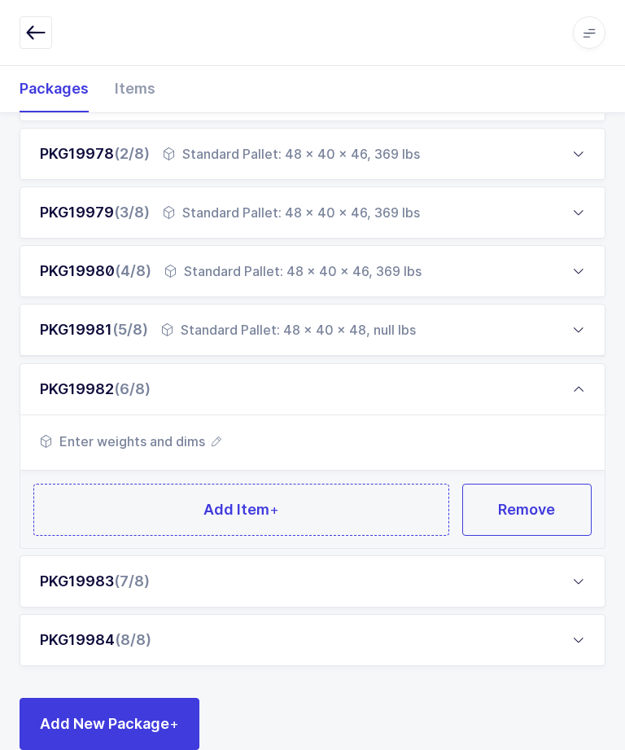
scroll to position [267, 0]
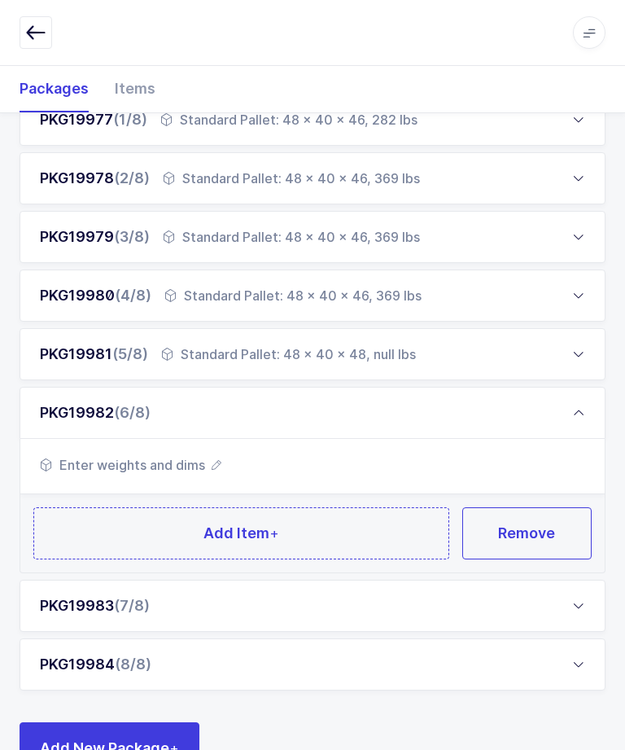
click at [170, 468] on span "Enter weights and dims" at bounding box center [130, 465] width 181 height 20
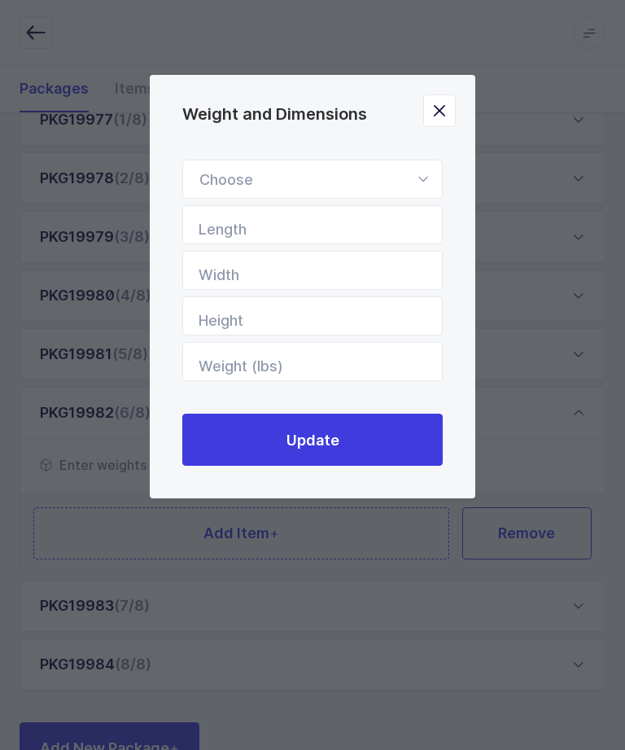
click at [415, 196] on icon "Weight and Dimensions" at bounding box center [423, 179] width 20 height 39
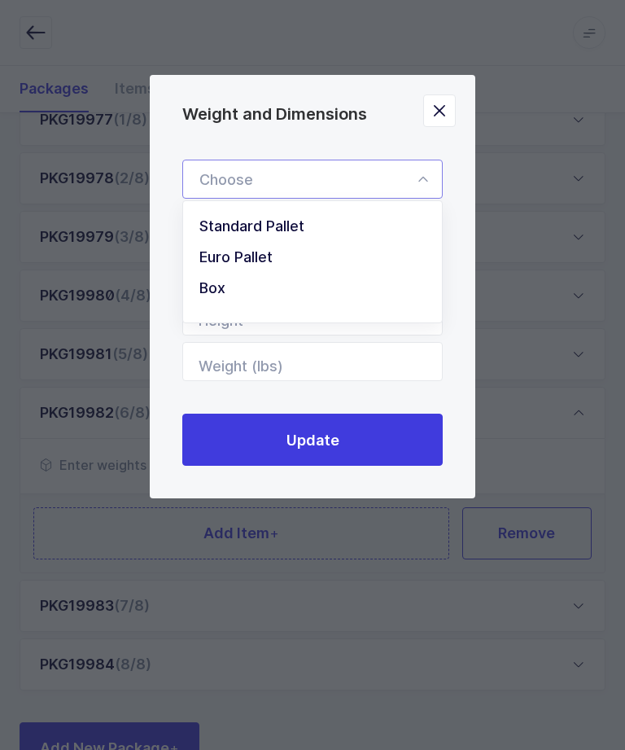
click at [292, 228] on span "Standard Pallet" at bounding box center [251, 225] width 105 height 17
type input "Standard Pallet"
type input "48"
type input "40"
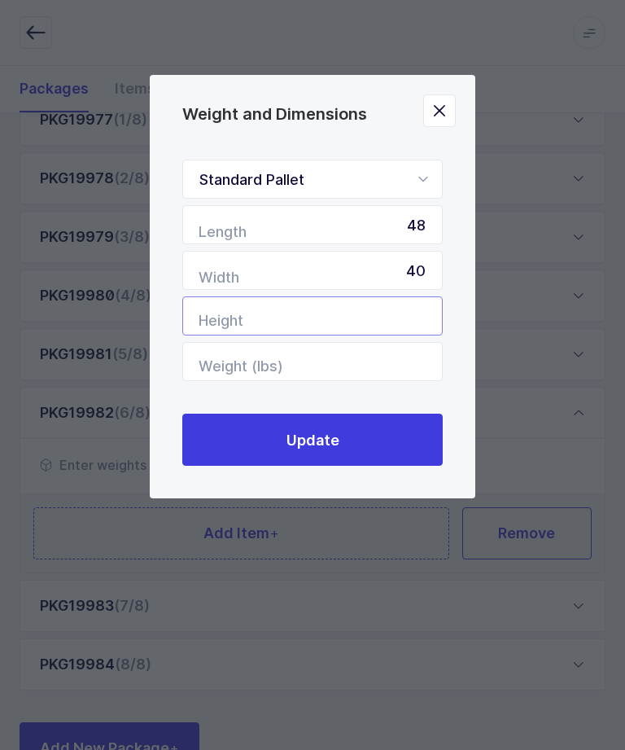
click at [409, 321] on input "Height" at bounding box center [312, 315] width 260 height 39
type input "48"
click at [265, 439] on button "Update" at bounding box center [312, 439] width 260 height 52
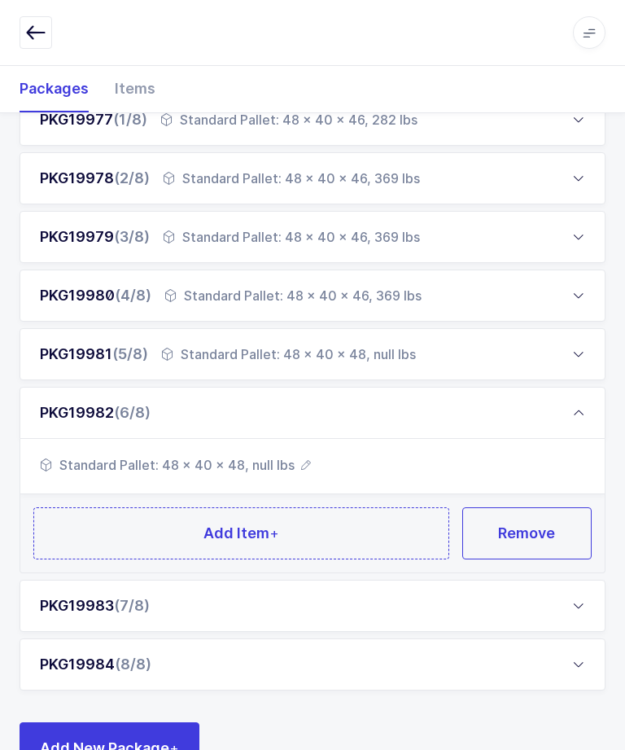
click at [160, 539] on button "Add Item +" at bounding box center [241, 533] width 416 height 52
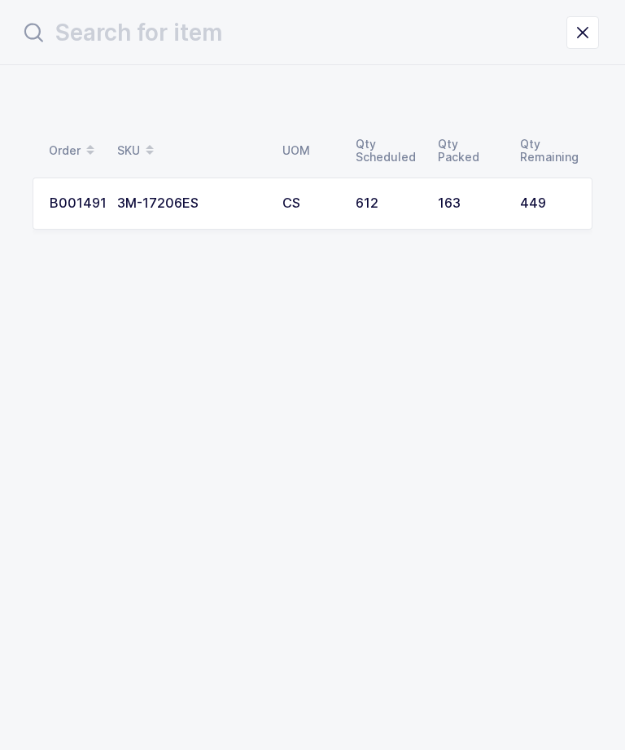
click at [448, 200] on div "163" at bounding box center [469, 203] width 63 height 15
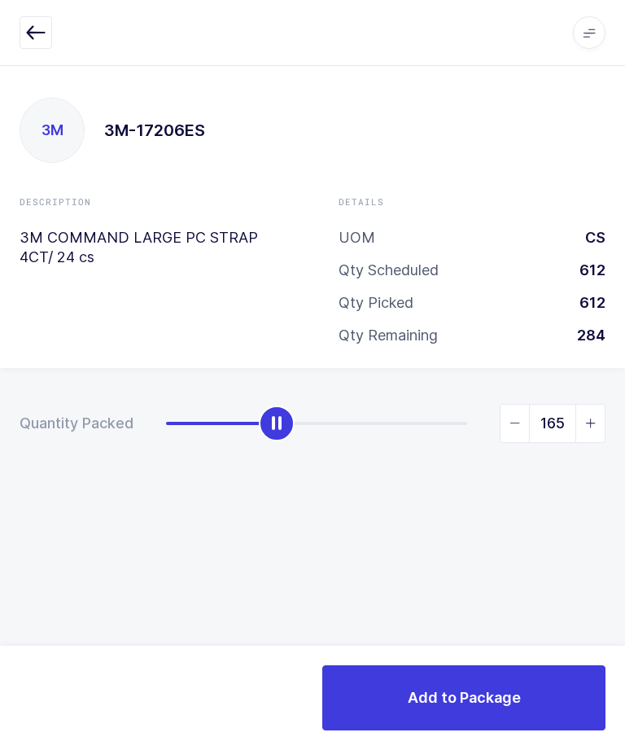
click at [514, 426] on span "slider between 0 and 449" at bounding box center [514, 422] width 29 height 37
click at [506, 426] on span "slider between 0 and 449" at bounding box center [514, 422] width 29 height 37
click at [514, 431] on span "slider between 0 and 449" at bounding box center [514, 422] width 29 height 37
click at [509, 430] on span "slider between 0 and 449" at bounding box center [514, 422] width 29 height 37
click at [514, 426] on span "slider between 0 and 449" at bounding box center [514, 422] width 29 height 37
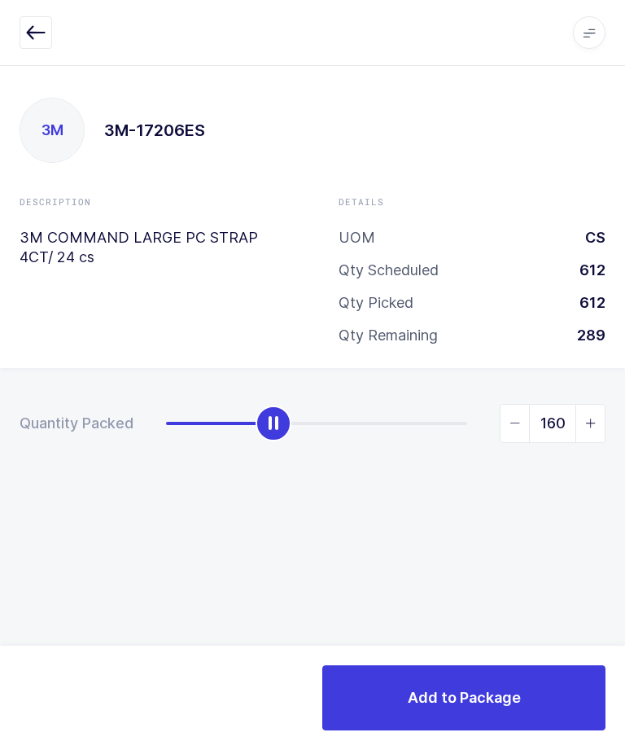
click at [510, 428] on span "slider between 0 and 449" at bounding box center [514, 422] width 29 height 37
click at [512, 428] on span "slider between 0 and 449" at bounding box center [514, 422] width 29 height 37
click at [509, 428] on span "slider between 0 and 449" at bounding box center [514, 422] width 29 height 37
click at [511, 426] on span "slider between 0 and 449" at bounding box center [514, 422] width 29 height 37
click at [510, 427] on span "slider between 0 and 449" at bounding box center [514, 422] width 29 height 37
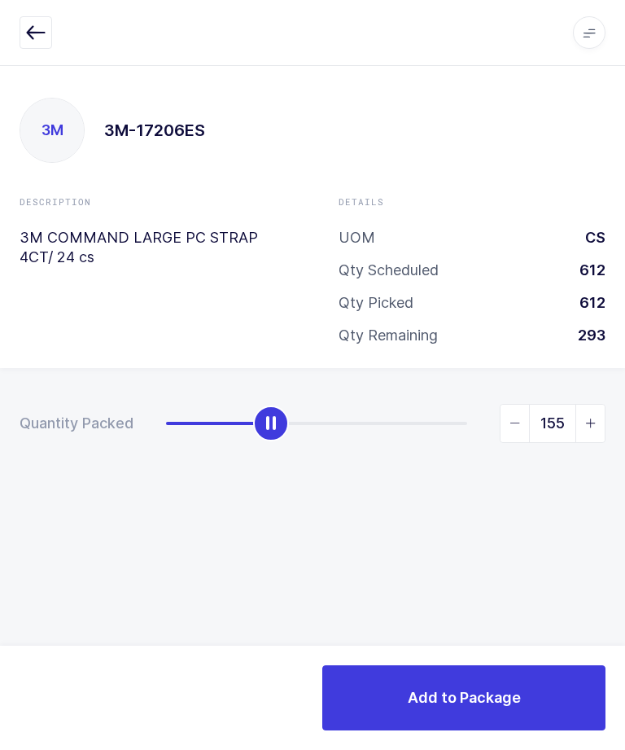
click at [510, 427] on span "slider between 0 and 449" at bounding box center [514, 422] width 29 height 37
click at [507, 428] on span "slider between 0 and 449" at bounding box center [514, 422] width 29 height 37
click at [509, 428] on span "slider between 0 and 449" at bounding box center [514, 422] width 29 height 37
click at [500, 430] on span "slider between 0 and 449" at bounding box center [514, 422] width 29 height 37
click at [509, 427] on span "slider between 0 and 449" at bounding box center [514, 422] width 29 height 37
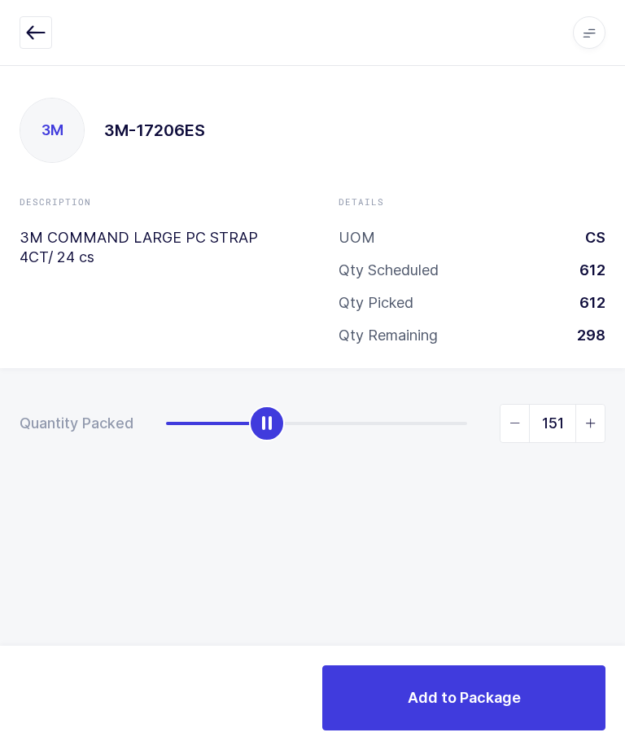
type input "150"
click at [514, 686] on button "Add to Package" at bounding box center [463, 697] width 283 height 65
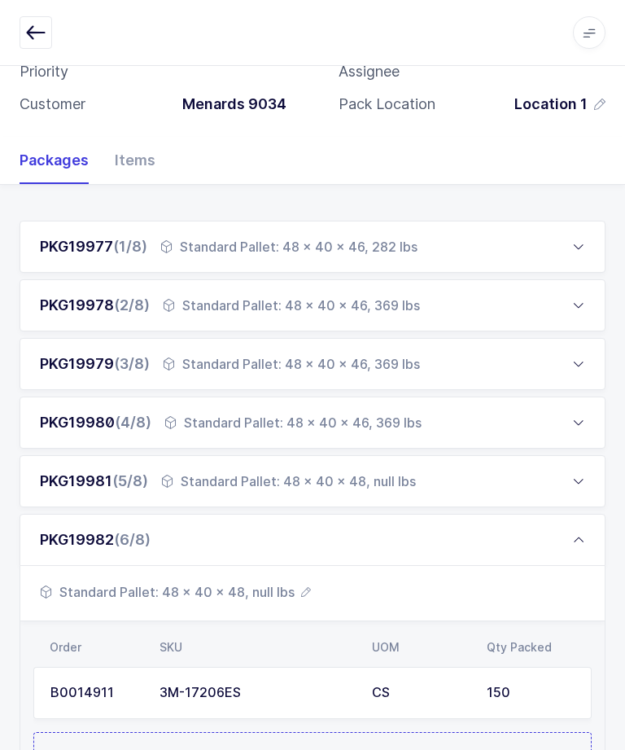
scroll to position [235, 0]
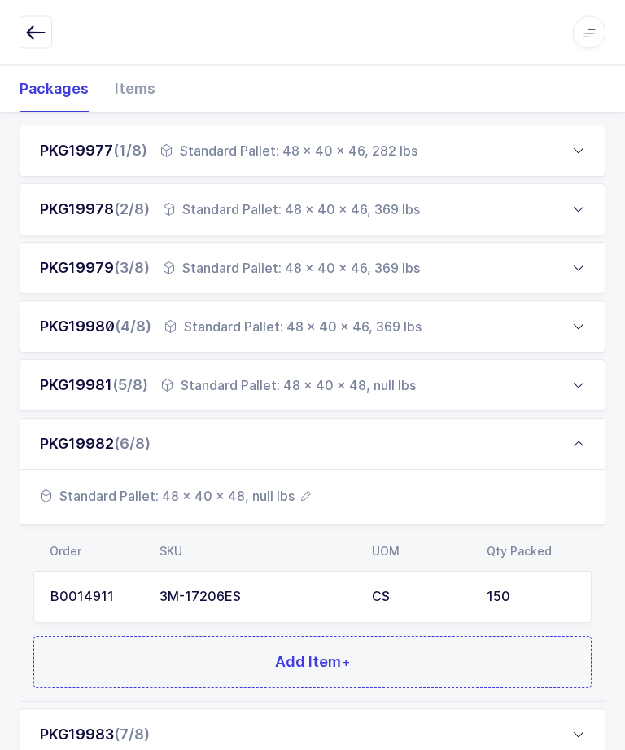
click at [454, 662] on button "Add Item +" at bounding box center [312, 662] width 558 height 52
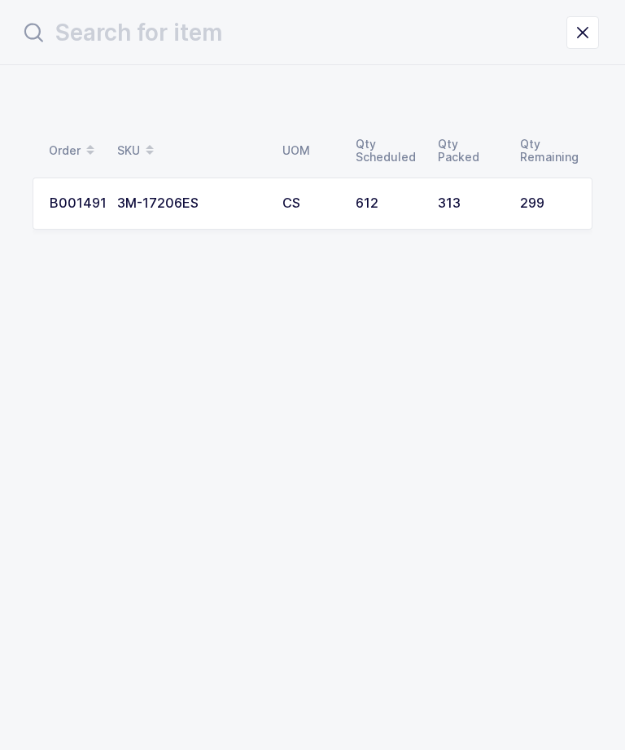
click at [570, 38] on button "close drawer" at bounding box center [582, 32] width 33 height 33
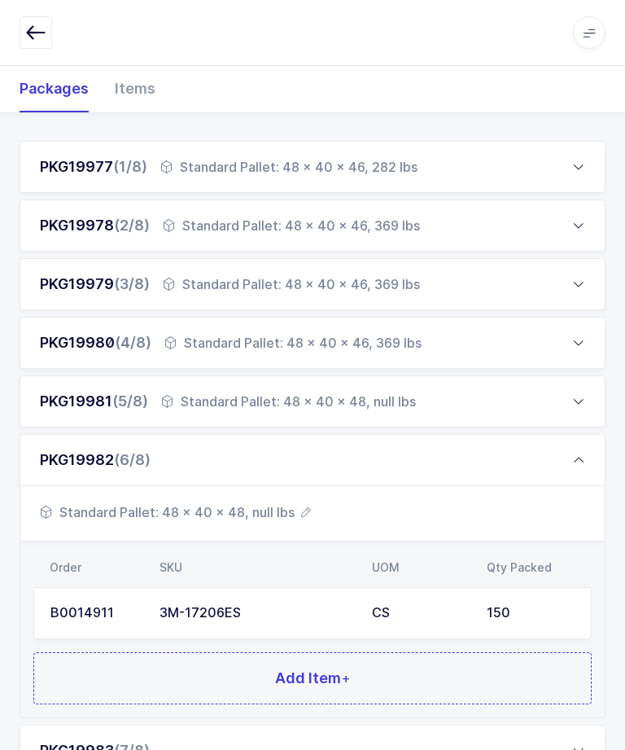
click at [570, 455] on div "PKG19982 (6/8)" at bounding box center [313, 460] width 586 height 52
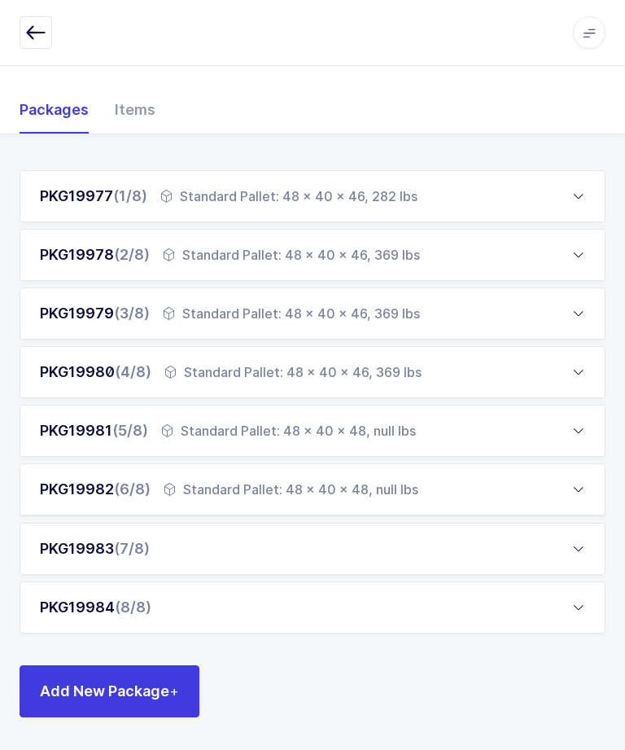
scroll to position [133, 0]
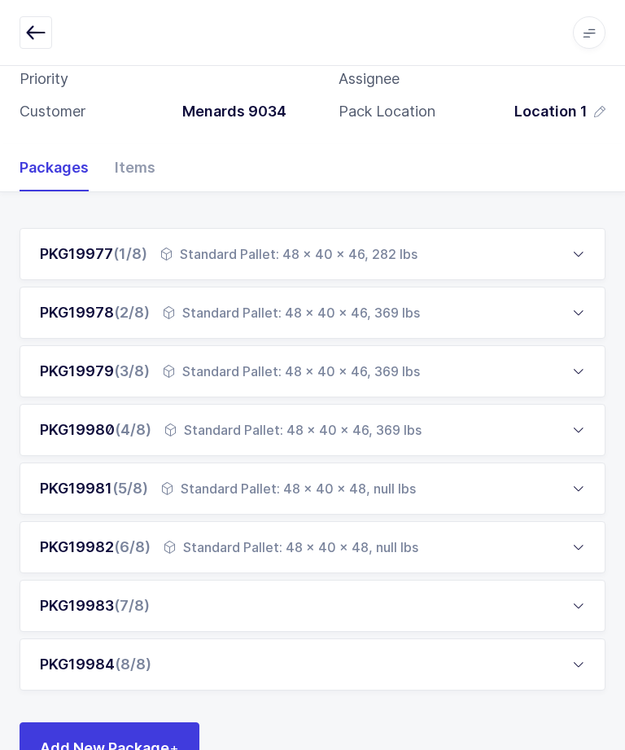
click at [110, 610] on div "PKG19983 (7/8)" at bounding box center [95, 606] width 110 height 20
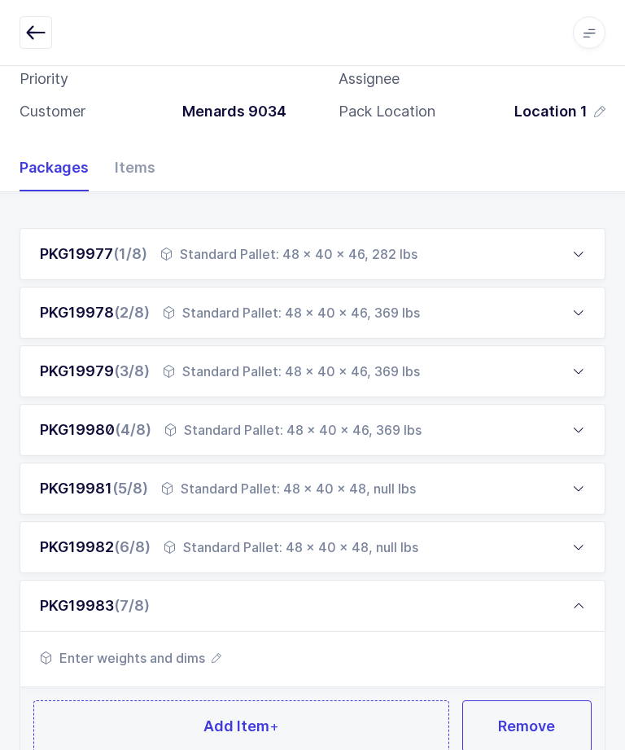
click at [166, 662] on span "Enter weights and dims" at bounding box center [130, 658] width 181 height 20
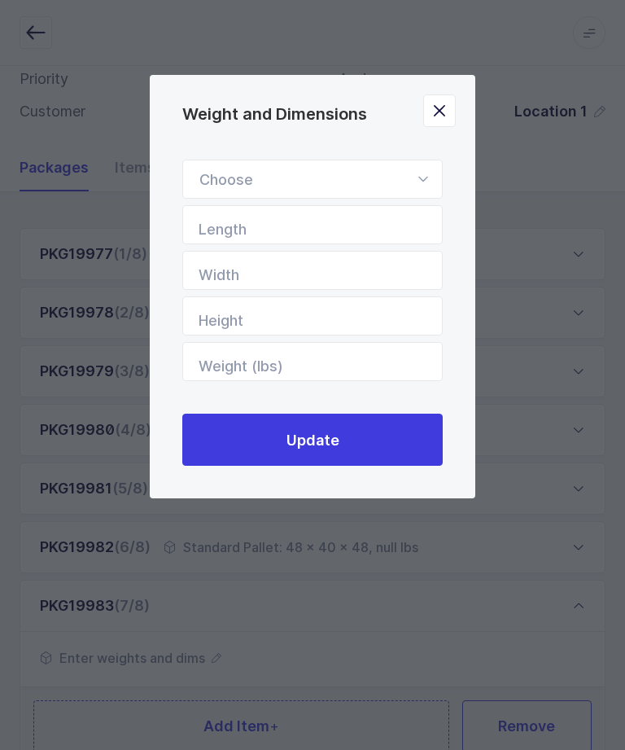
click at [420, 194] on icon "Weight and Dimensions" at bounding box center [423, 179] width 20 height 39
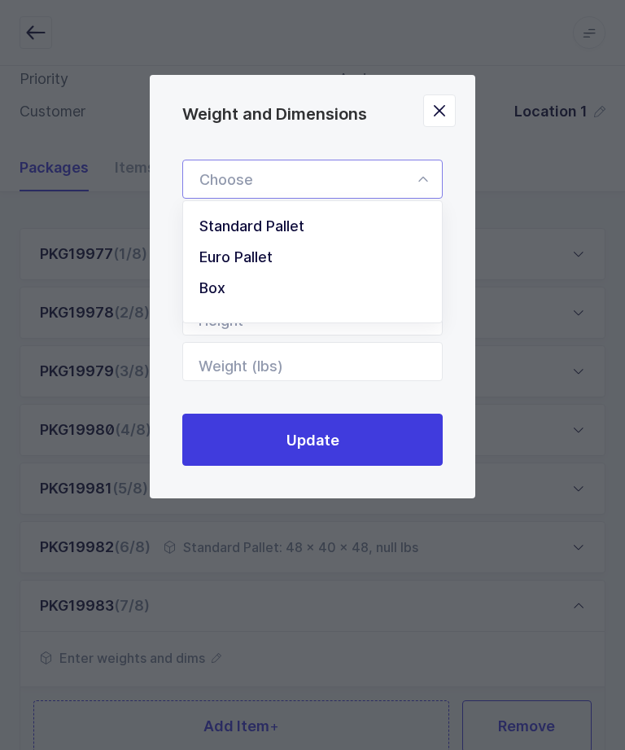
click at [303, 234] on span "Standard Pallet" at bounding box center [251, 225] width 105 height 17
type input "Standard Pallet"
type input "48"
type input "40"
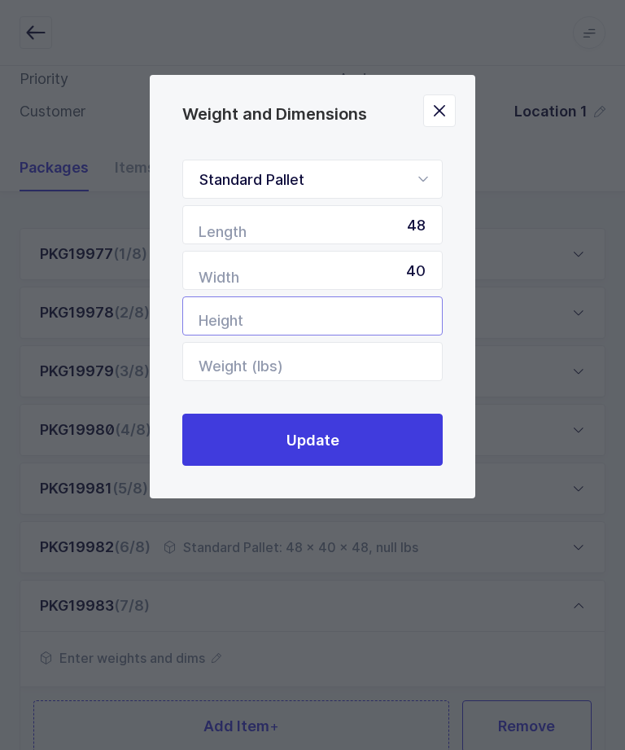
click at [415, 308] on input "Height" at bounding box center [312, 315] width 260 height 39
type input "48"
click at [417, 444] on button "Update" at bounding box center [312, 439] width 260 height 52
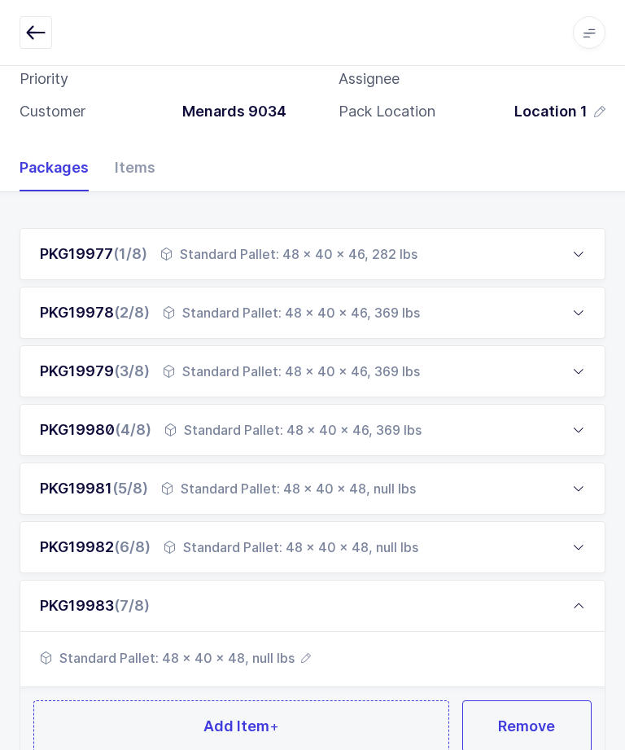
click at [396, 730] on button "Add Item +" at bounding box center [241, 726] width 416 height 52
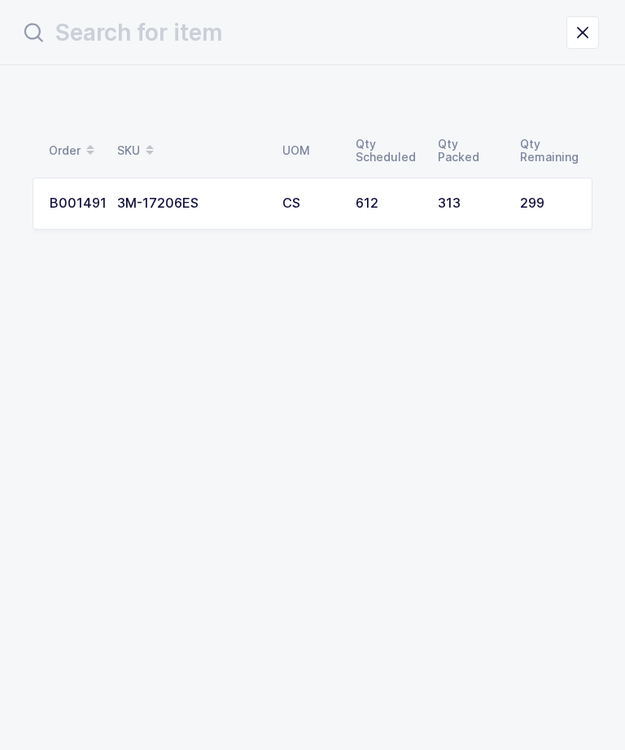
click at [496, 190] on td "313" at bounding box center [469, 203] width 82 height 52
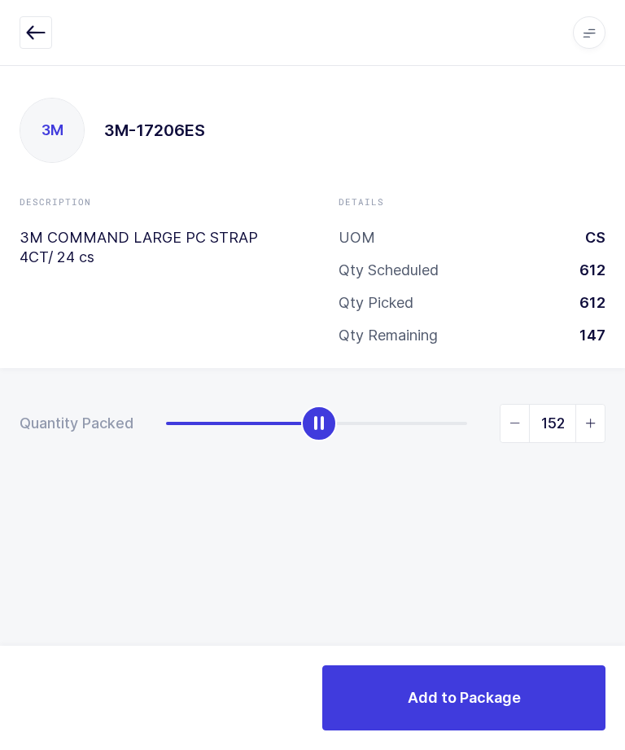
click at [522, 426] on span "slider between 0 and 299" at bounding box center [514, 422] width 29 height 37
click at [509, 426] on span "slider between 0 and 299" at bounding box center [514, 422] width 29 height 37
type input "150"
click at [537, 706] on button "Add to Package" at bounding box center [463, 697] width 283 height 65
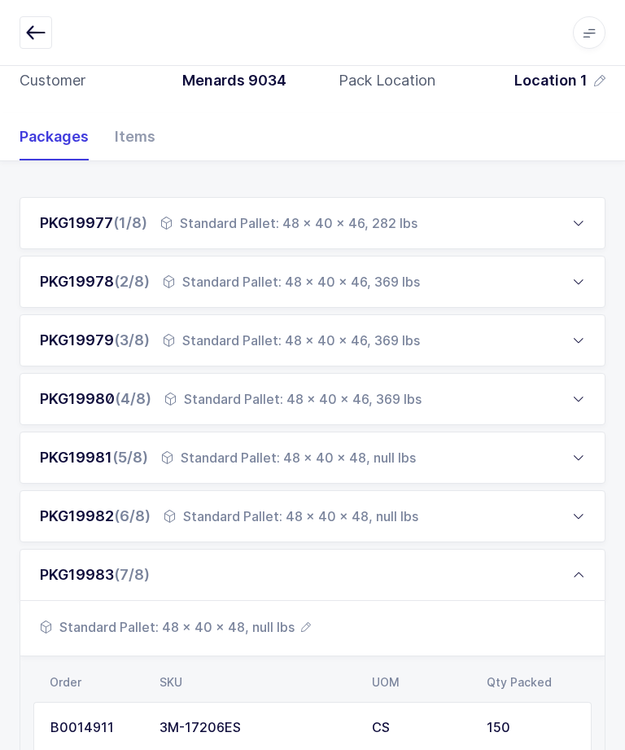
scroll to position [364, 0]
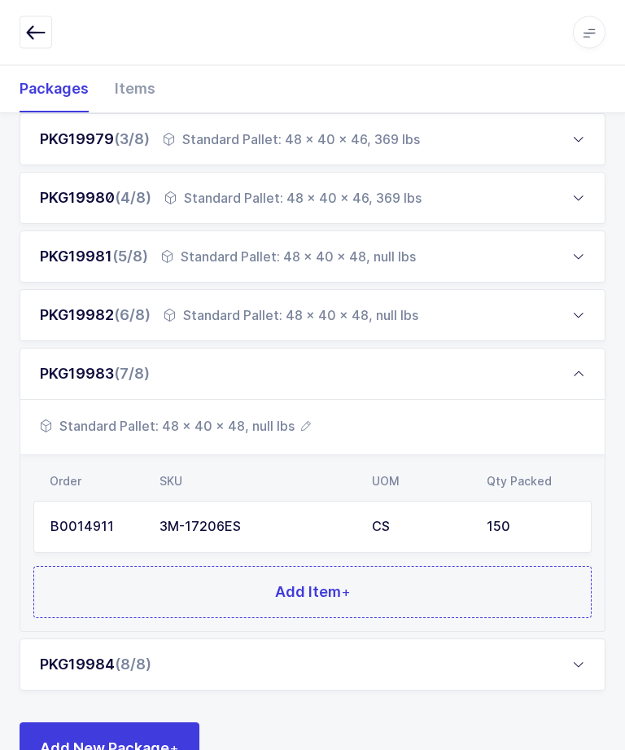
click at [568, 649] on div "PKG19984 (8/8)" at bounding box center [313, 665] width 586 height 52
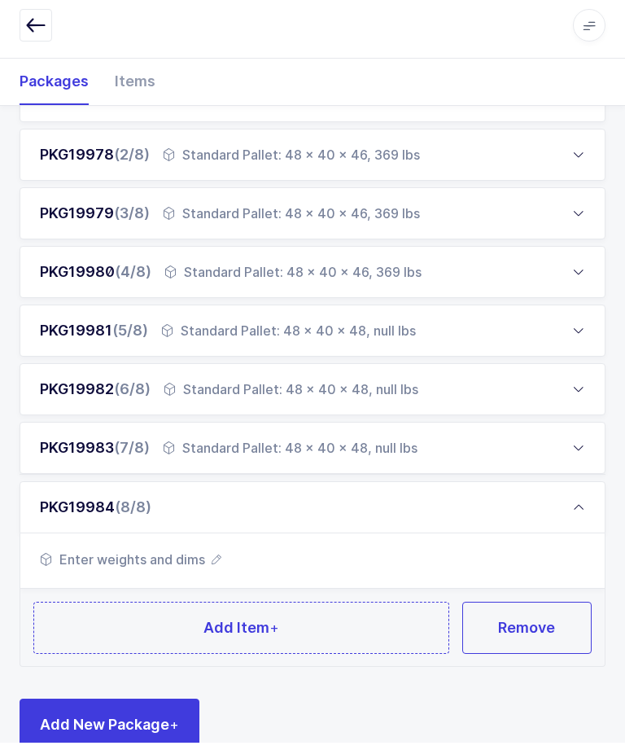
scroll to position [267, 0]
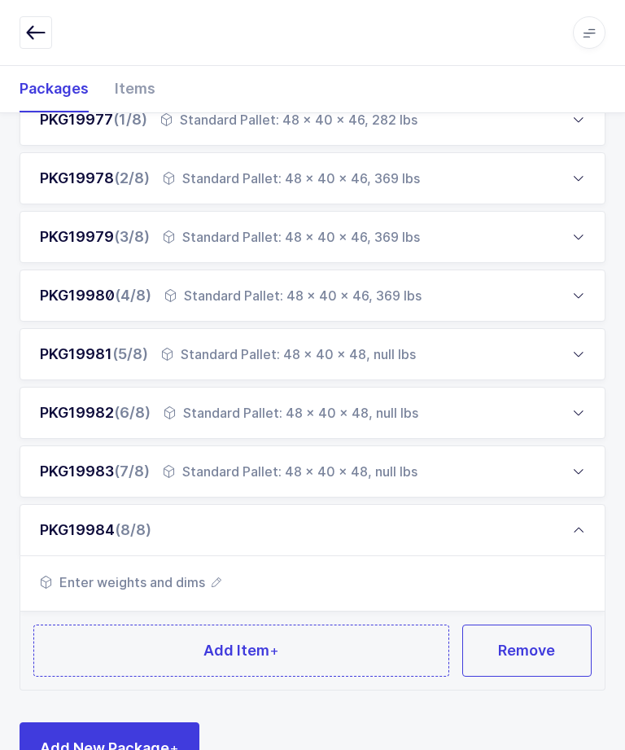
click at [148, 576] on span "Enter weights and dims" at bounding box center [130, 582] width 181 height 20
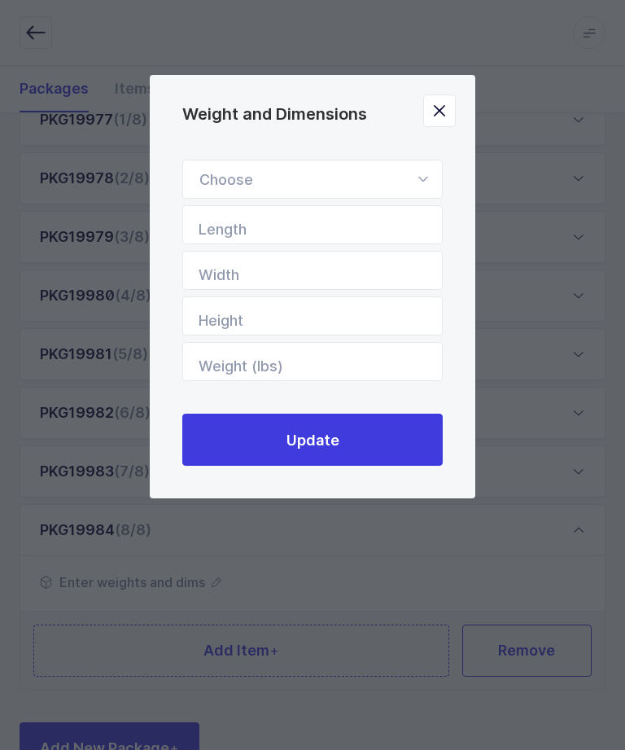
click at [412, 173] on div "Weight and Dimensions" at bounding box center [312, 179] width 260 height 39
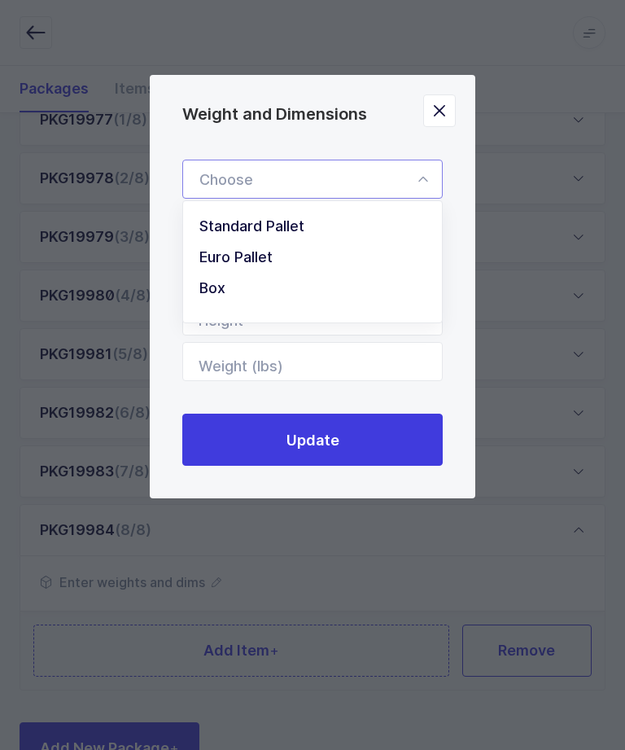
click at [334, 222] on li "Standard Pallet" at bounding box center [313, 226] width 246 height 31
type input "Standard Pallet"
type input "48"
type input "40"
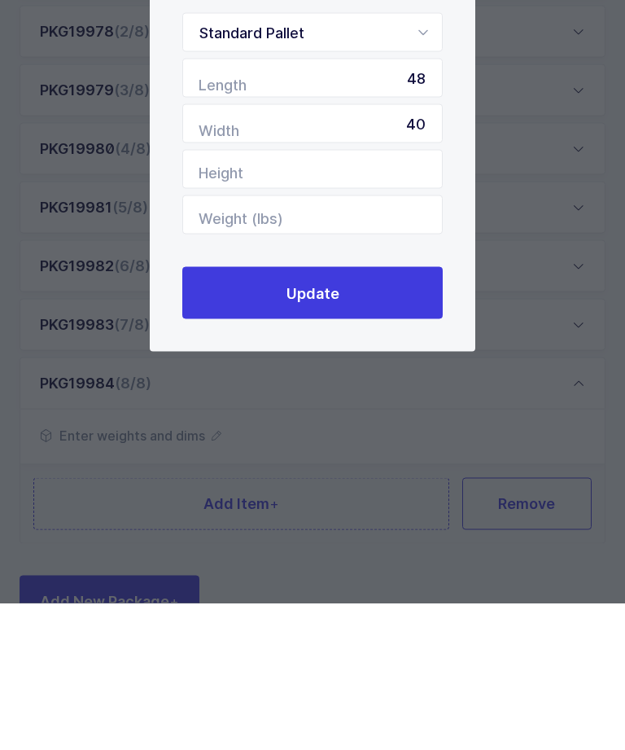
click at [387, 413] on button "Update" at bounding box center [312, 439] width 260 height 52
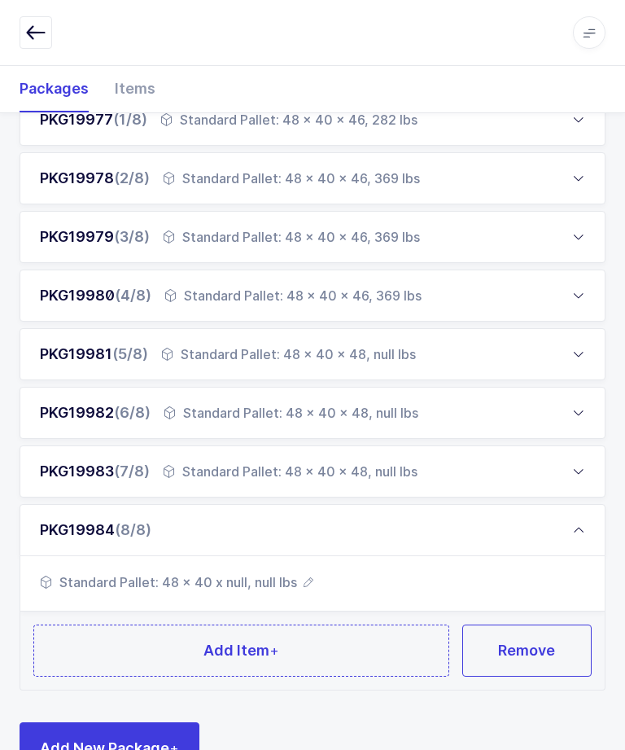
click at [266, 577] on span "Standard Pallet: 48 x 40 x null, null lbs" at bounding box center [176, 582] width 273 height 20
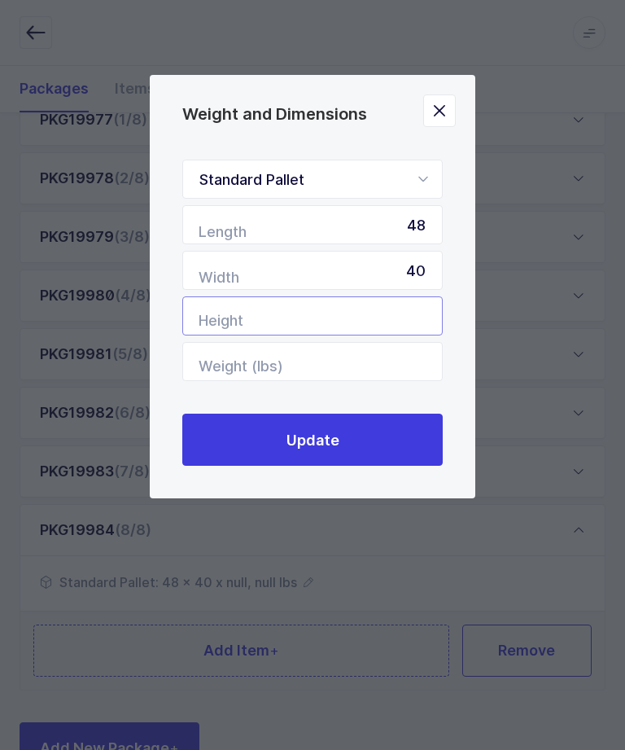
click at [383, 309] on input "Height" at bounding box center [312, 315] width 260 height 39
type input "48"
click at [387, 460] on button "Update" at bounding box center [312, 439] width 260 height 52
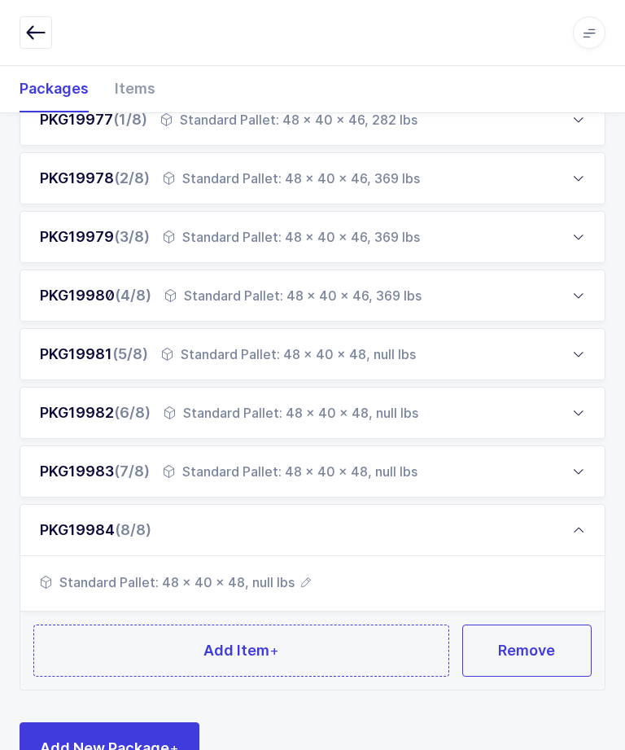
click at [343, 649] on button "Add Item +" at bounding box center [241, 650] width 416 height 52
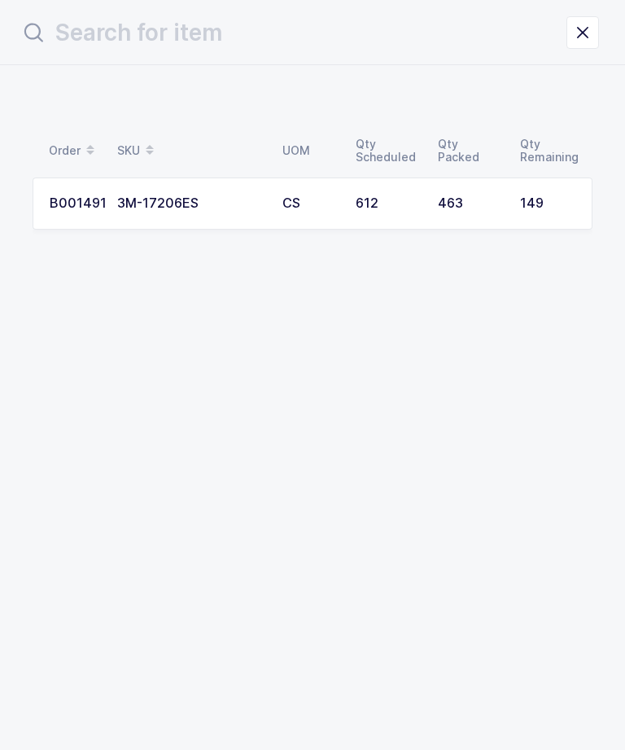
click at [548, 203] on div "149" at bounding box center [547, 203] width 55 height 15
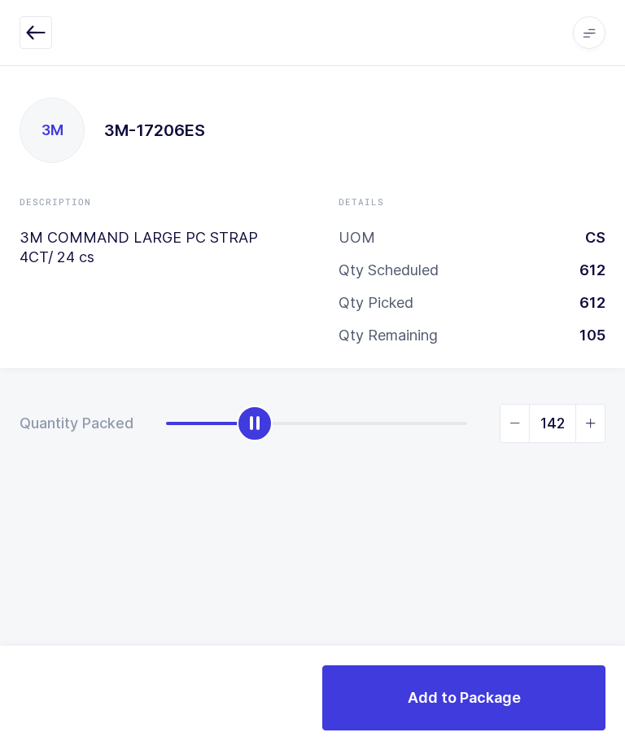
type input "149"
click at [518, 701] on span "Add to Package" at bounding box center [464, 697] width 113 height 20
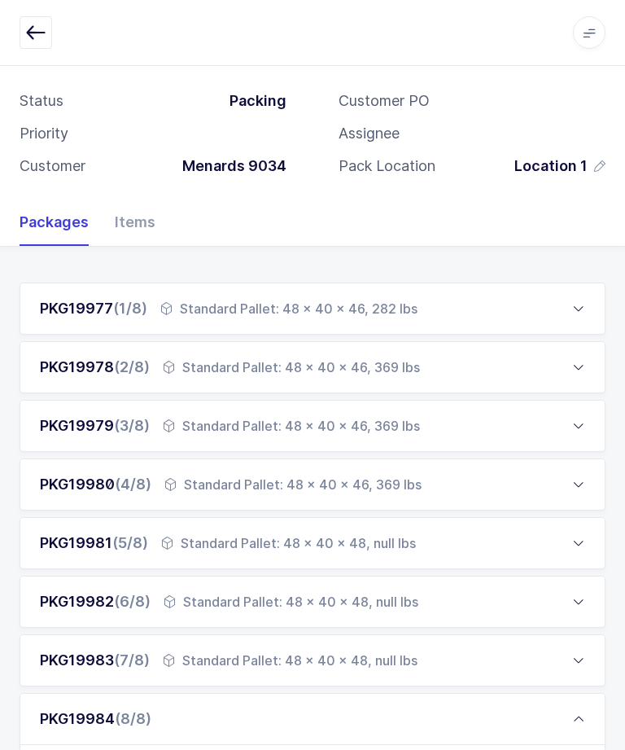
scroll to position [260, 0]
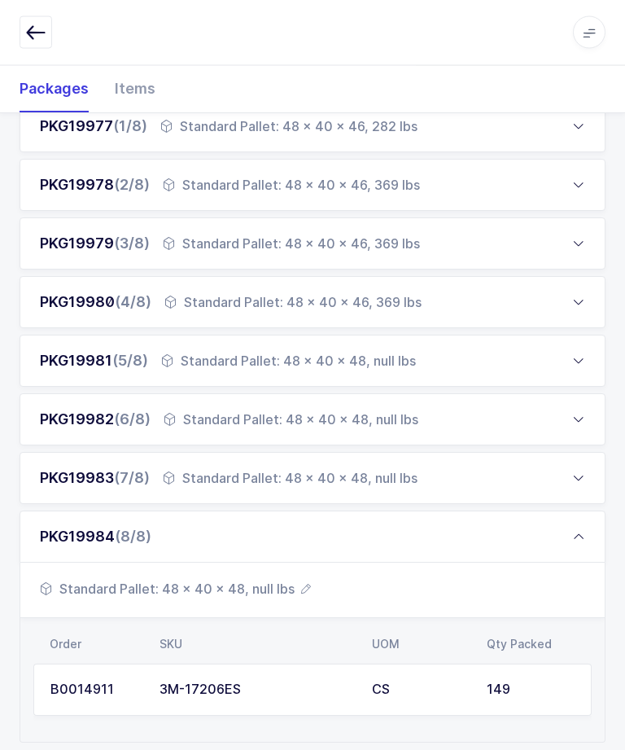
click at [584, 538] on icon at bounding box center [578, 537] width 13 height 13
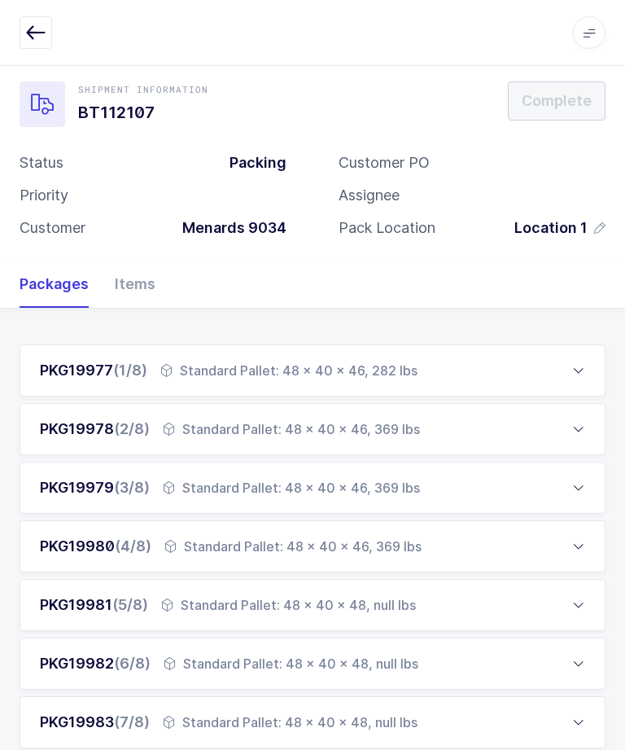
scroll to position [0, 0]
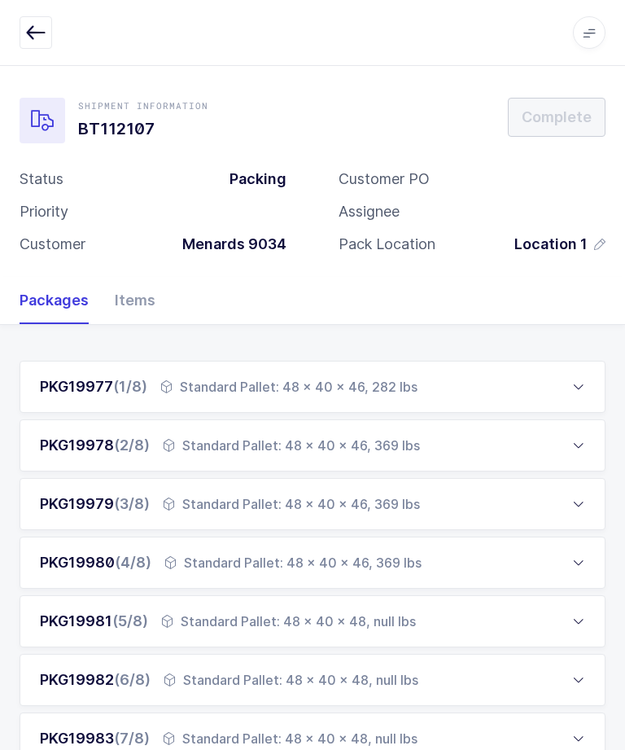
click at [574, 383] on icon at bounding box center [578, 386] width 13 height 13
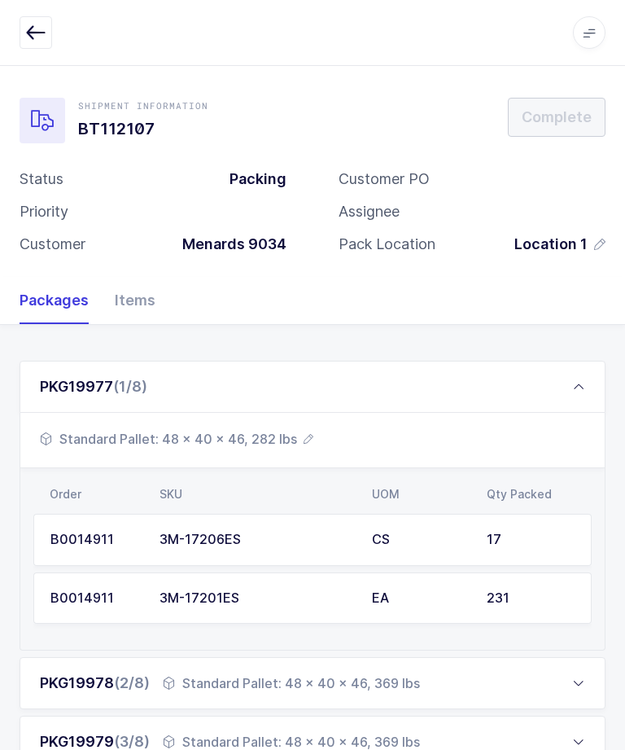
click at [498, 532] on div "17" at bounding box center [531, 539] width 88 height 15
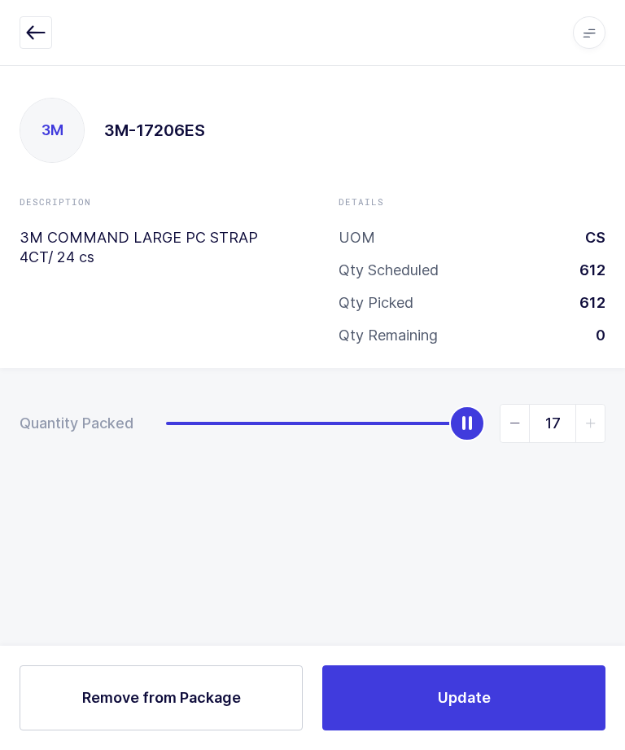
click at [518, 423] on icon "slider between 0 and 17" at bounding box center [514, 422] width 11 height 11
click at [589, 417] on icon "slider between 0 and 17" at bounding box center [590, 422] width 11 height 11
type input "17"
click at [530, 706] on button "Update" at bounding box center [463, 697] width 283 height 65
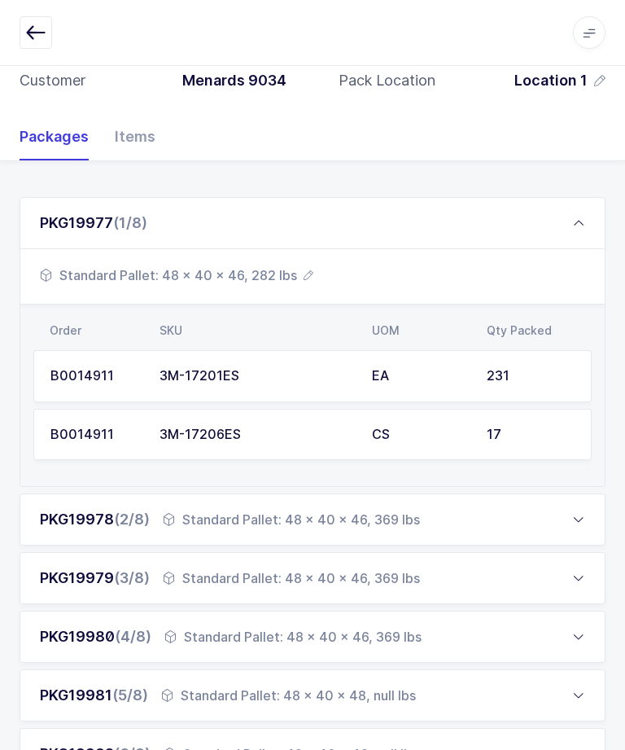
click at [578, 217] on icon at bounding box center [578, 222] width 13 height 13
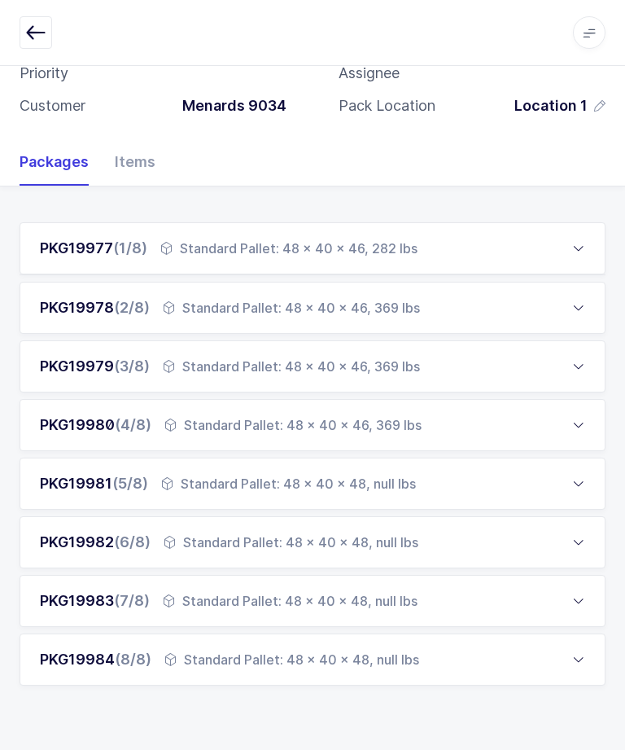
scroll to position [81, 0]
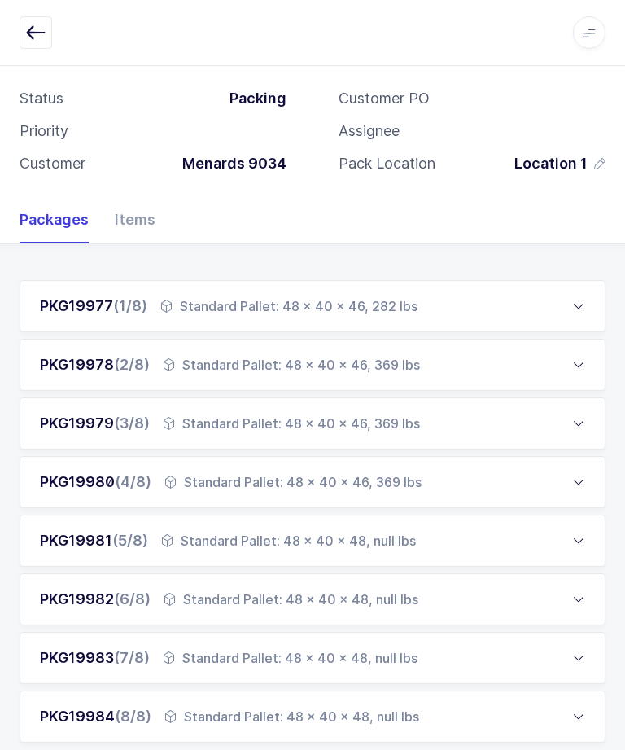
click at [563, 530] on div "PKG19981 (5/8) Standard Pallet: 48 x 40 x 48, null lbs" at bounding box center [313, 540] width 586 height 52
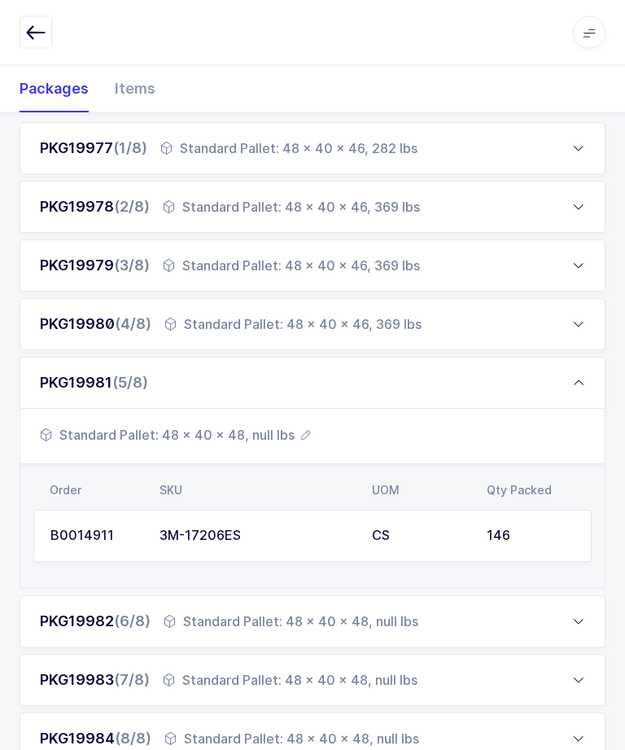
click at [588, 373] on div "PKG19981 (5/8)" at bounding box center [313, 383] width 586 height 52
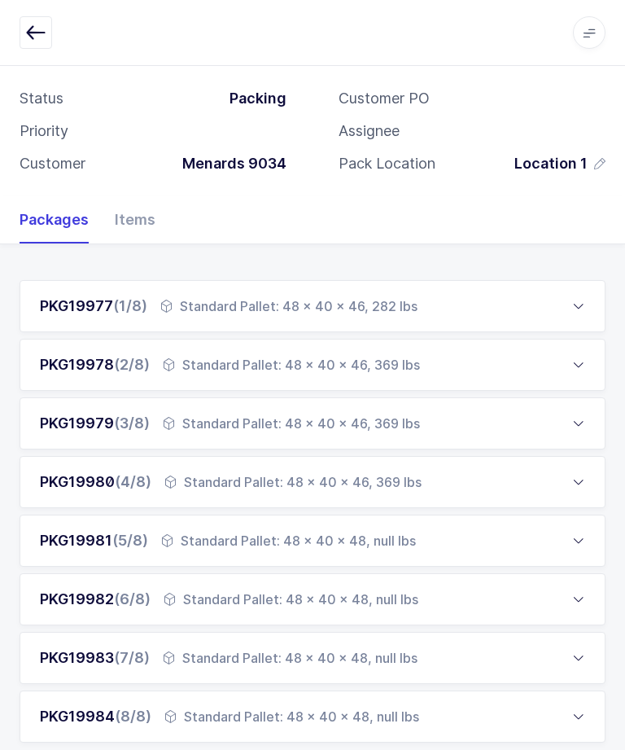
click at [577, 594] on icon at bounding box center [578, 598] width 13 height 13
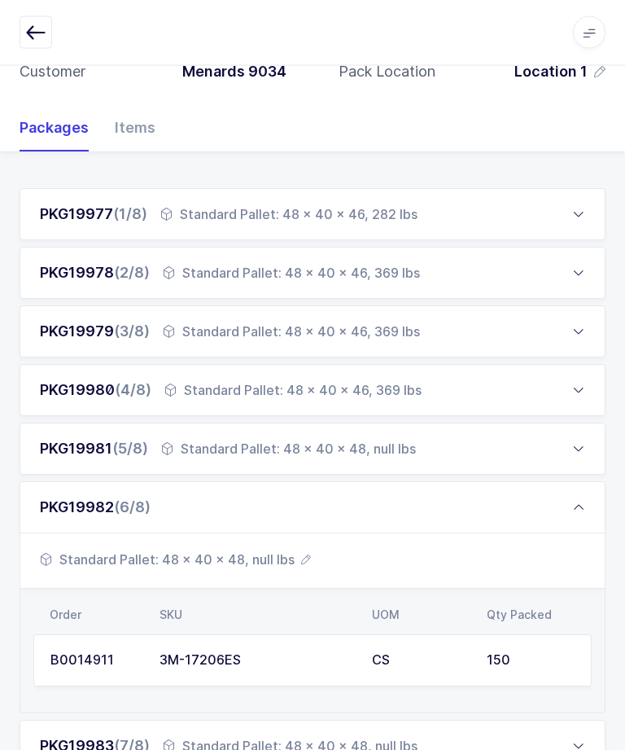
click at [581, 501] on icon at bounding box center [578, 507] width 13 height 13
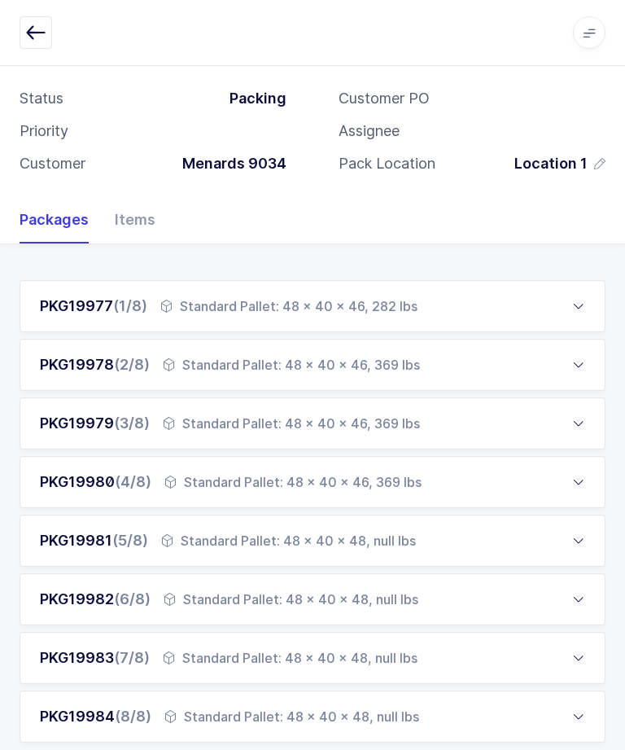
click at [588, 716] on div "PKG19984 (8/8) Standard Pallet: 48 x 40 x 48, null lbs" at bounding box center [313, 716] width 586 height 52
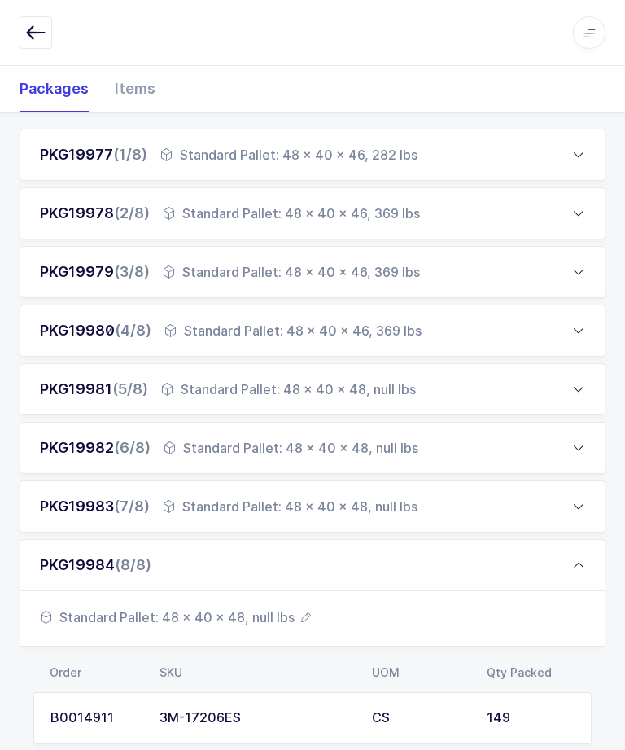
scroll to position [260, 0]
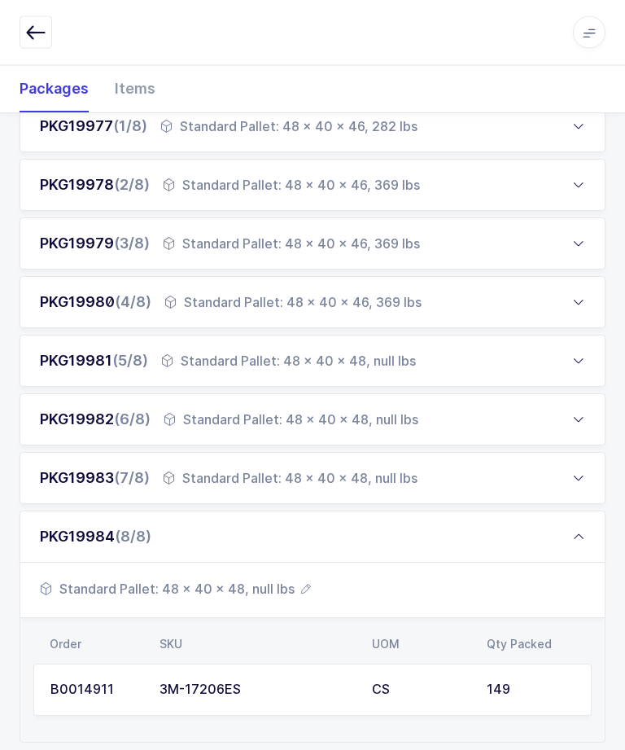
click at [567, 417] on div "PKG19982 (6/8) Standard Pallet: 48 x 40 x 48, null lbs" at bounding box center [313, 420] width 586 height 52
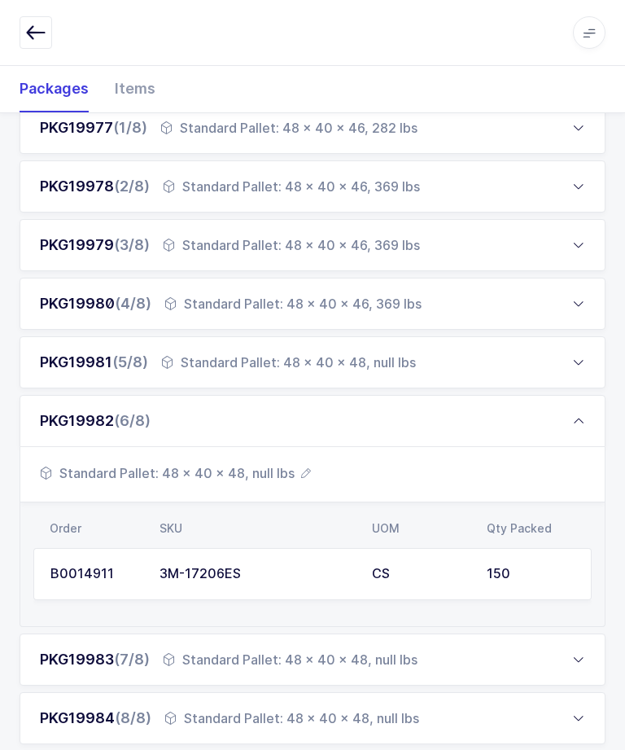
click at [572, 359] on div "PKG19981 (5/8) Standard Pallet: 48 x 40 x 48, null lbs" at bounding box center [313, 362] width 586 height 52
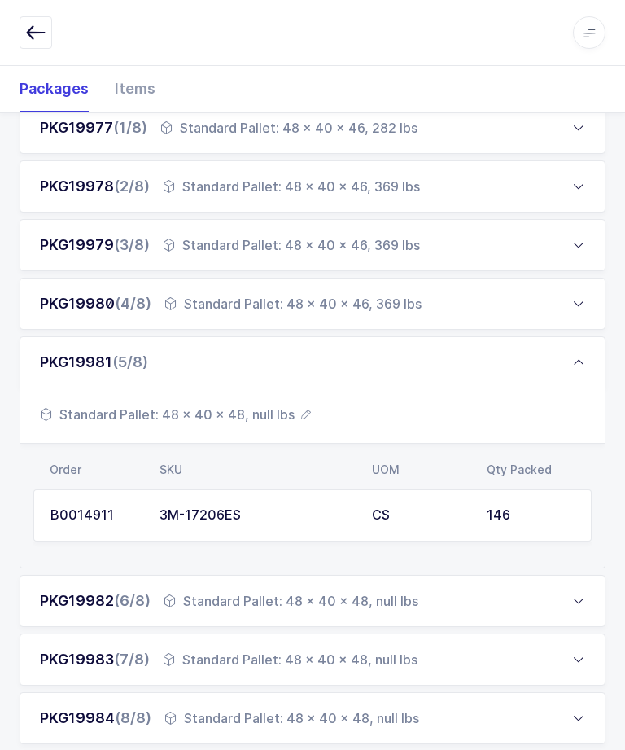
click at [527, 512] on div "146" at bounding box center [531, 515] width 88 height 15
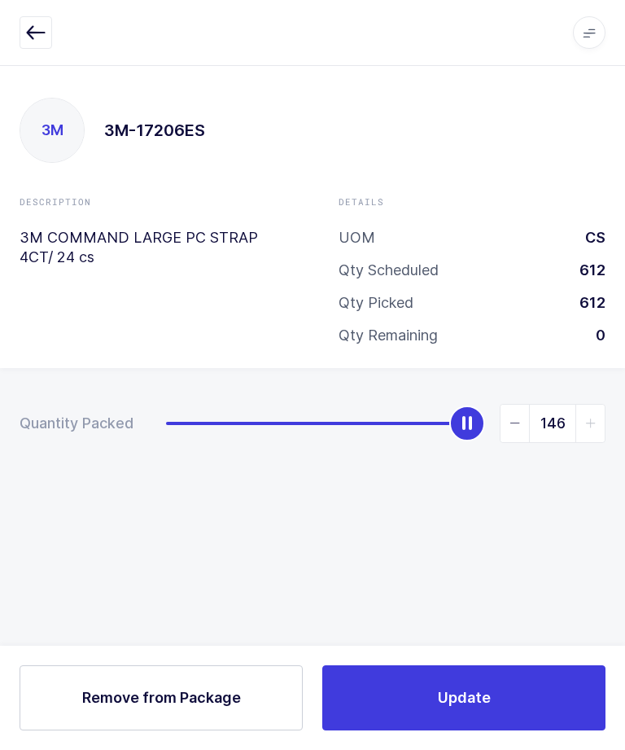
scroll to position [0, 0]
click at [510, 418] on icon "slider between 0 and 146" at bounding box center [514, 422] width 11 height 11
type input "145"
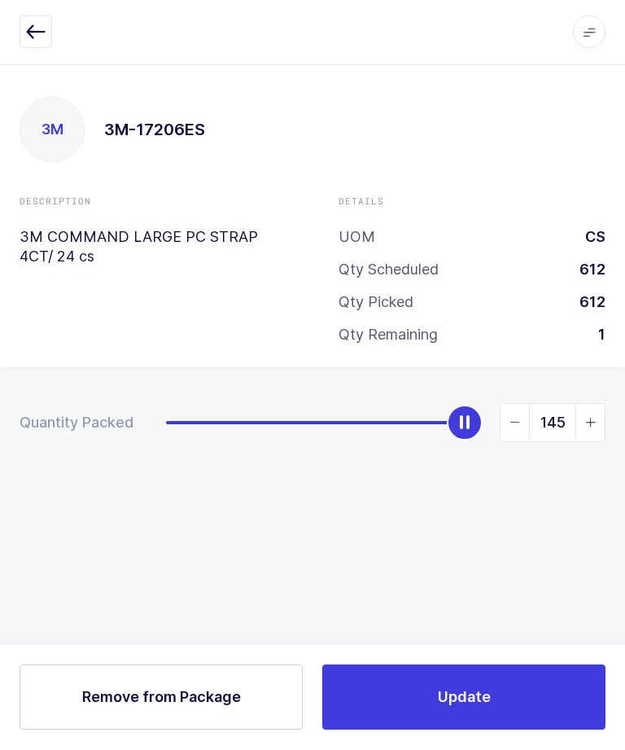
click at [533, 730] on button "Update" at bounding box center [463, 697] width 283 height 65
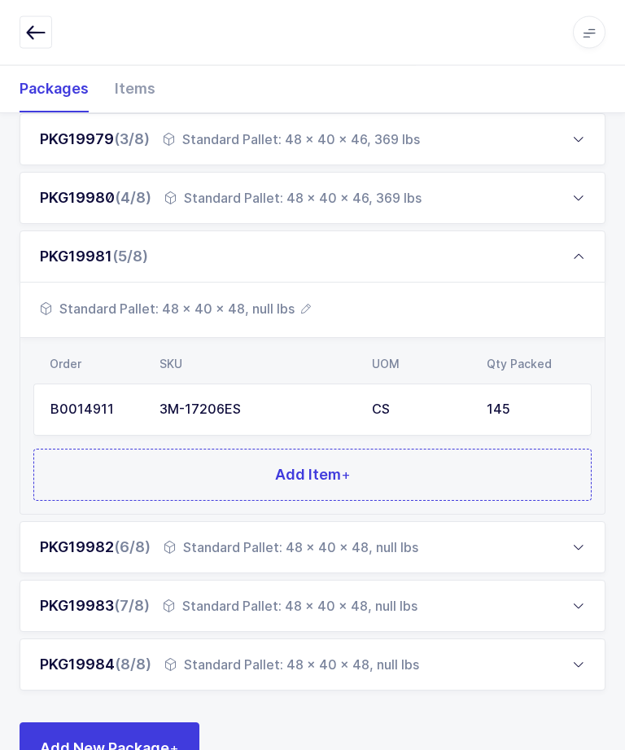
click at [557, 658] on div "PKG19984 (8/8) Standard Pallet: 48 x 40 x 48, null lbs" at bounding box center [313, 665] width 586 height 52
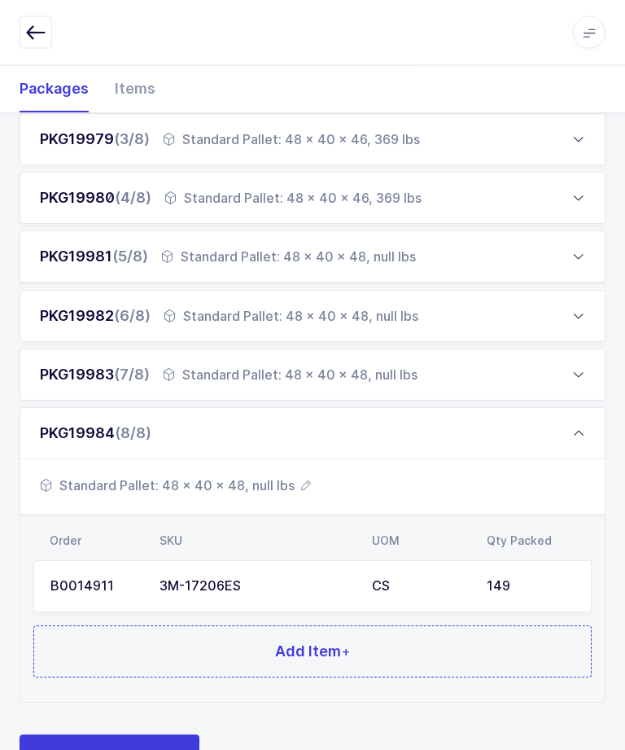
scroll to position [363, 0]
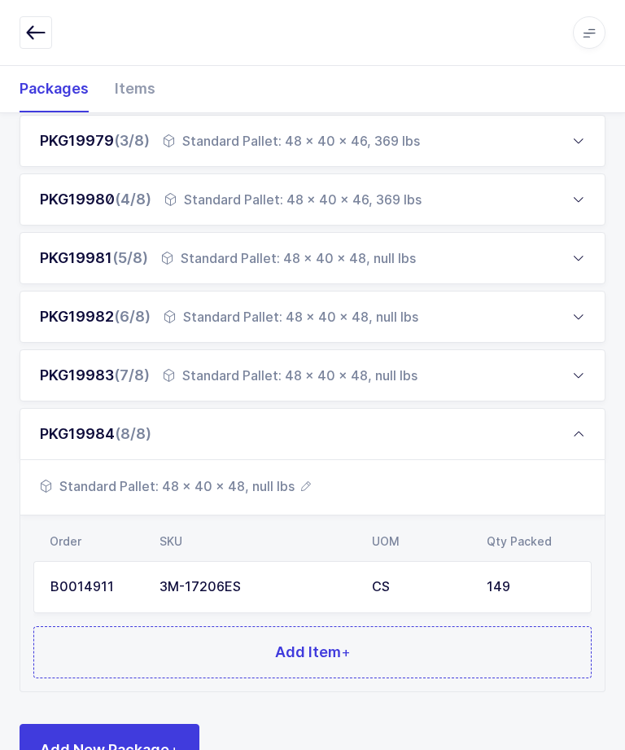
click at [531, 587] on div "149" at bounding box center [531, 586] width 88 height 15
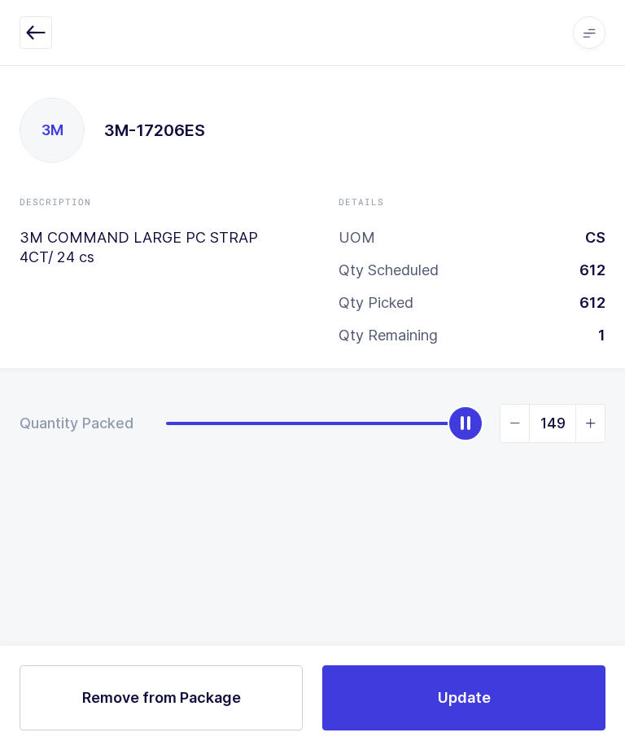
scroll to position [0, 0]
click at [592, 422] on icon "slider between 0 and 150" at bounding box center [590, 422] width 11 height 11
type input "150"
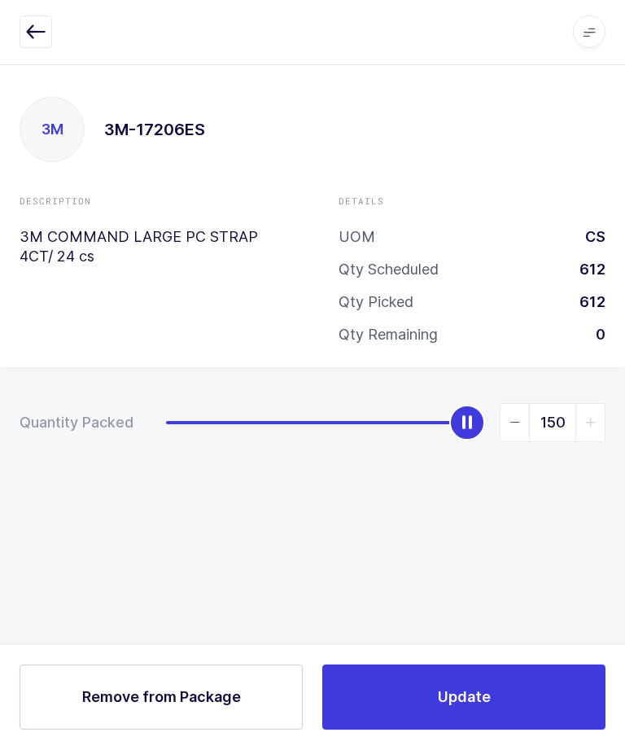
click at [533, 730] on button "Update" at bounding box center [463, 697] width 283 height 65
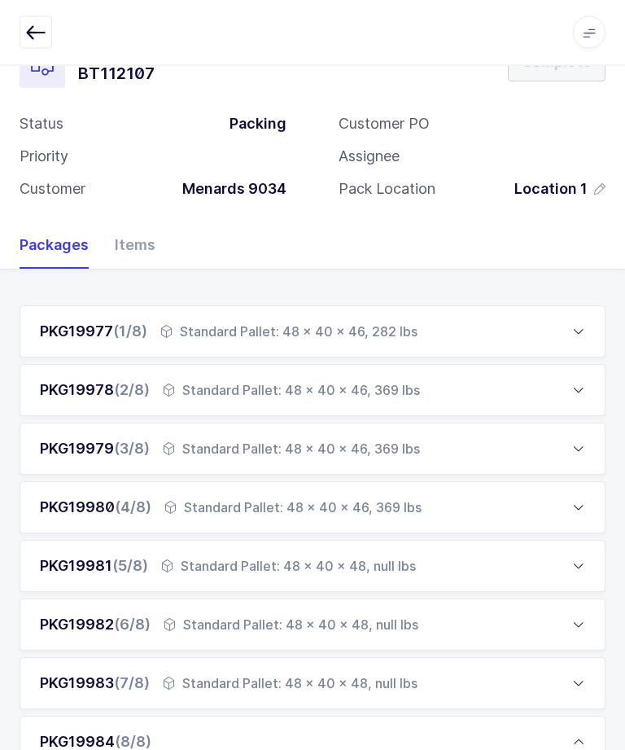
scroll to position [260, 0]
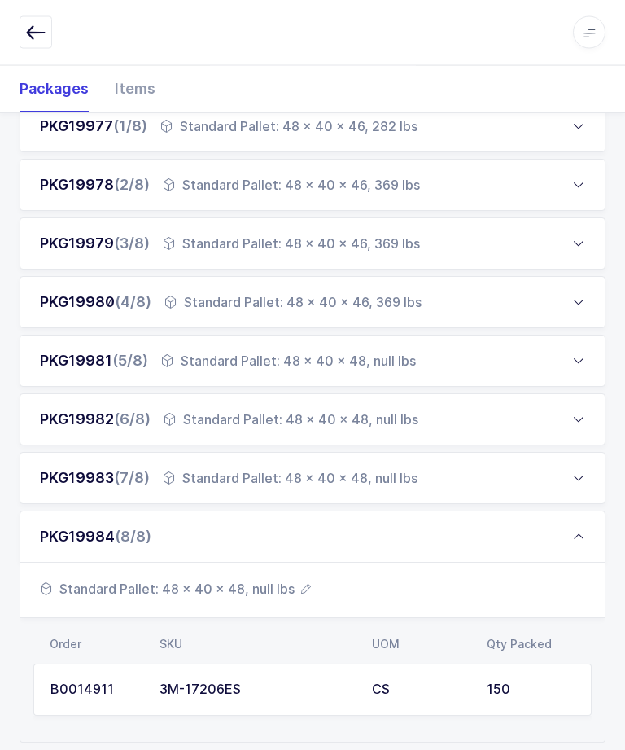
click at [574, 535] on icon at bounding box center [578, 537] width 13 height 13
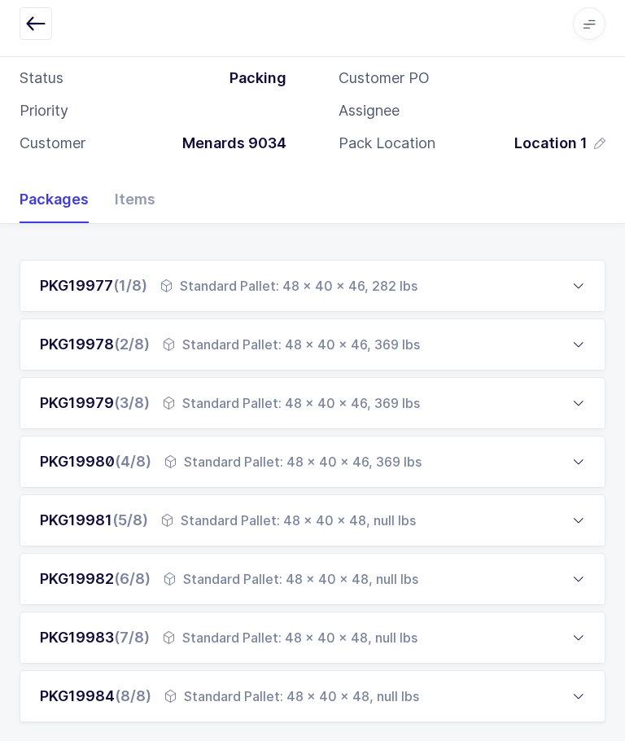
scroll to position [81, 0]
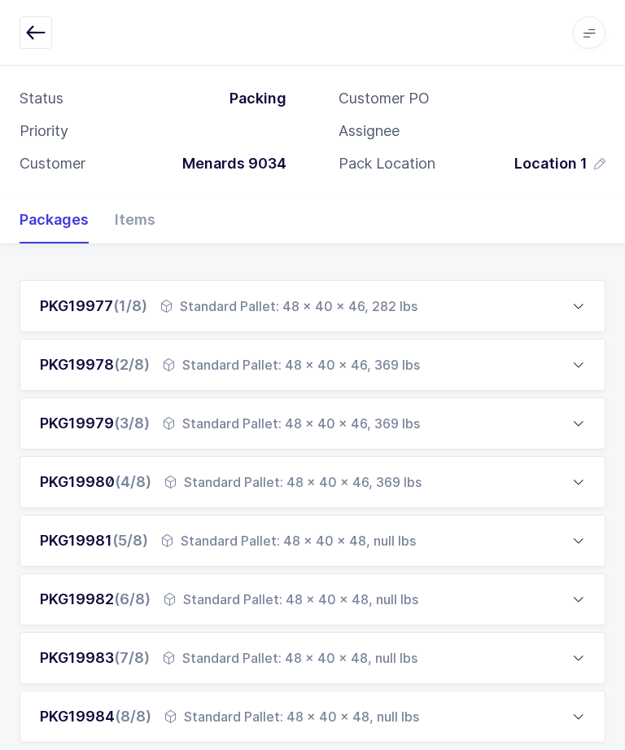
click at [531, 528] on div "PKG19981 (5/8) Standard Pallet: 48 x 40 x 48, null lbs" at bounding box center [313, 540] width 586 height 52
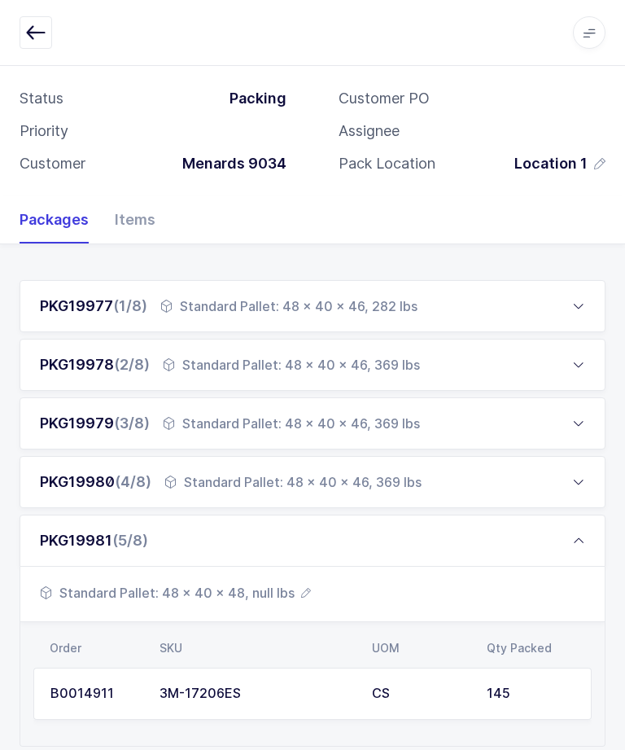
click at [515, 689] on div "145" at bounding box center [531, 693] width 88 height 15
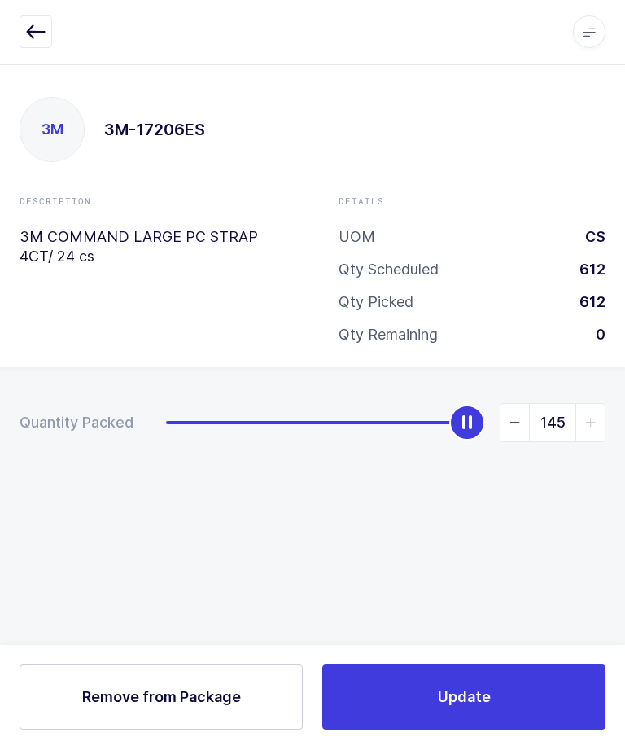
scroll to position [0, 0]
click at [13, 44] on div "Apps Core [GEOGRAPHIC_DATA] Admin Mission Control Purchasing [PERSON_NAME] Logo…" at bounding box center [312, 33] width 625 height 66
click at [39, 37] on icon "button" at bounding box center [36, 33] width 20 height 20
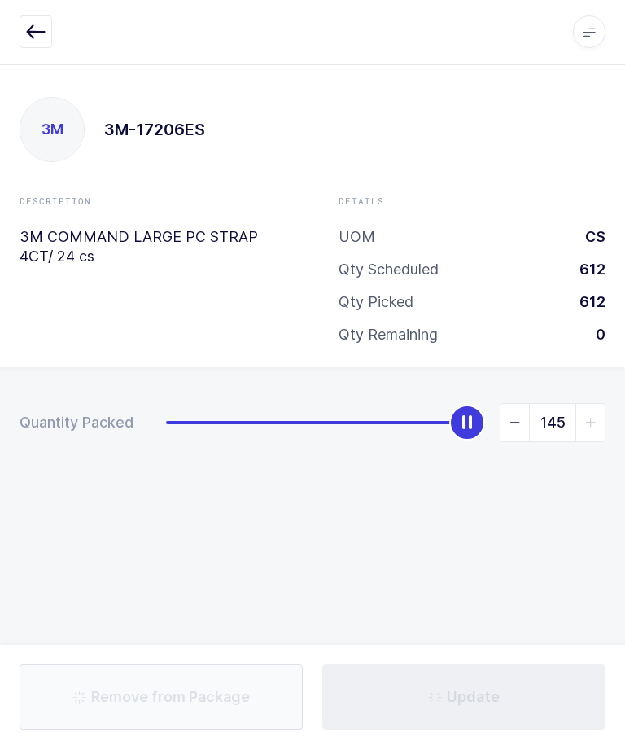
scroll to position [1, 0]
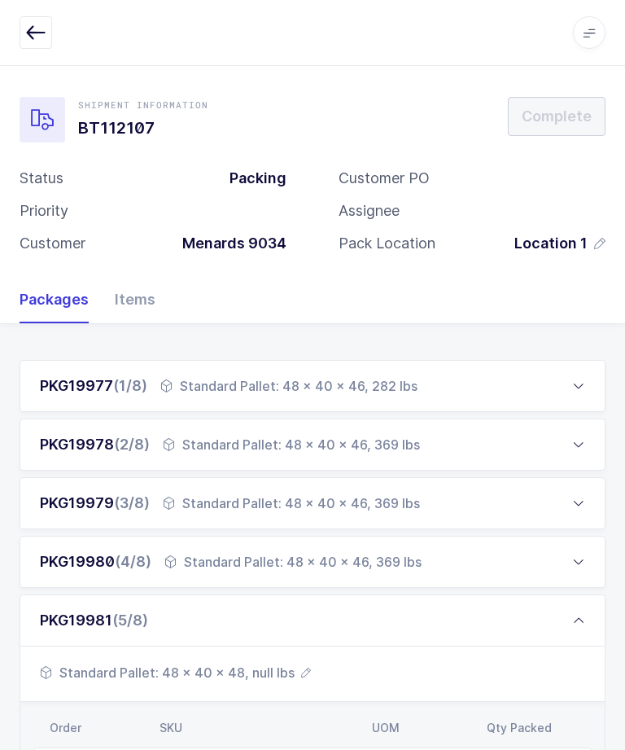
click at [570, 610] on div "PKG19981 (5/8)" at bounding box center [313, 620] width 586 height 52
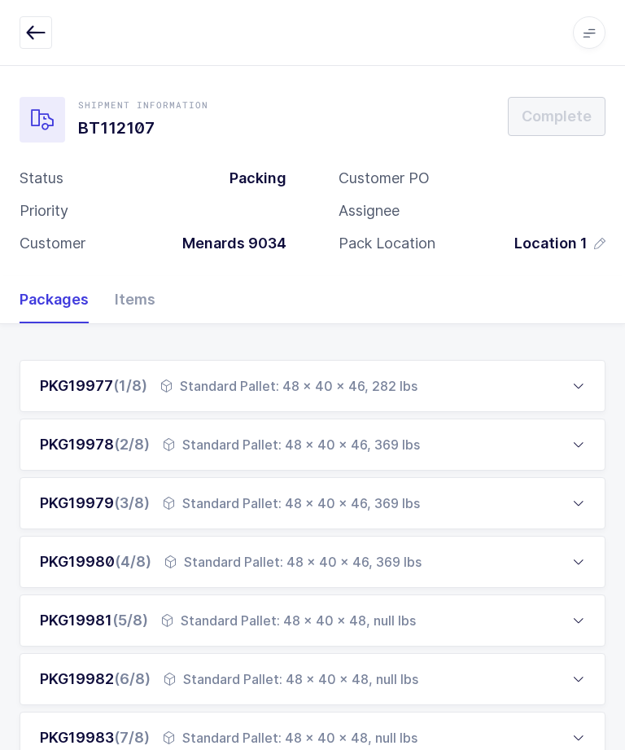
click at [397, 684] on div "Standard Pallet: 48 x 40 x 48, null lbs" at bounding box center [291, 679] width 255 height 20
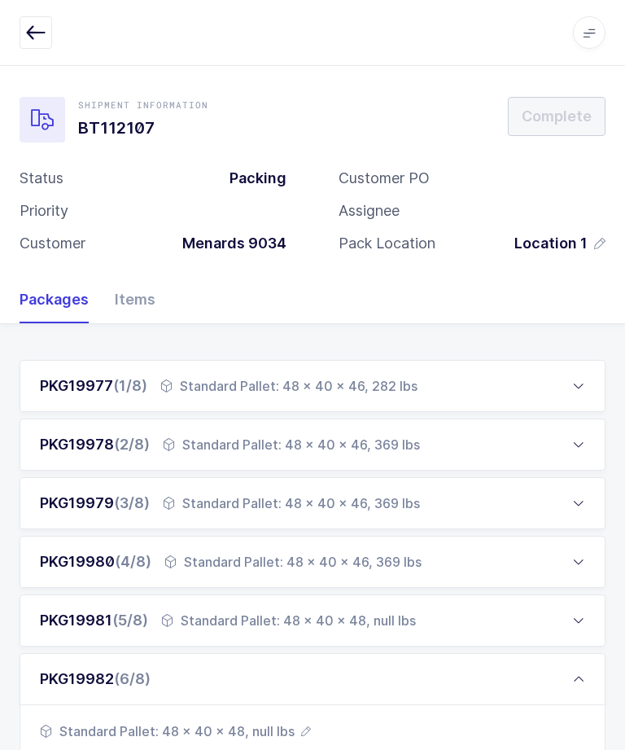
click at [280, 737] on span "Standard Pallet: 48 x 40 x 48, null lbs" at bounding box center [175, 731] width 271 height 20
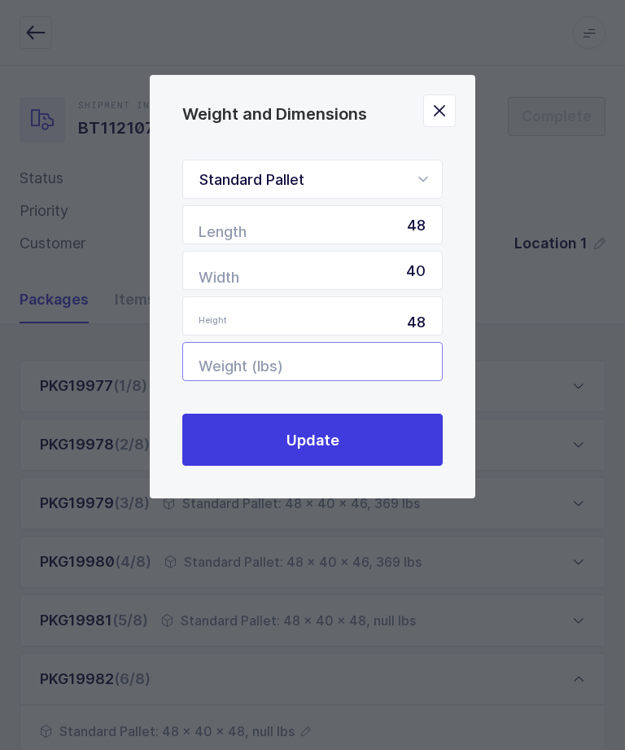
click at [408, 362] on input "Weight (lbs)" at bounding box center [312, 361] width 260 height 39
type input "313"
click at [400, 450] on button "Update" at bounding box center [312, 439] width 260 height 52
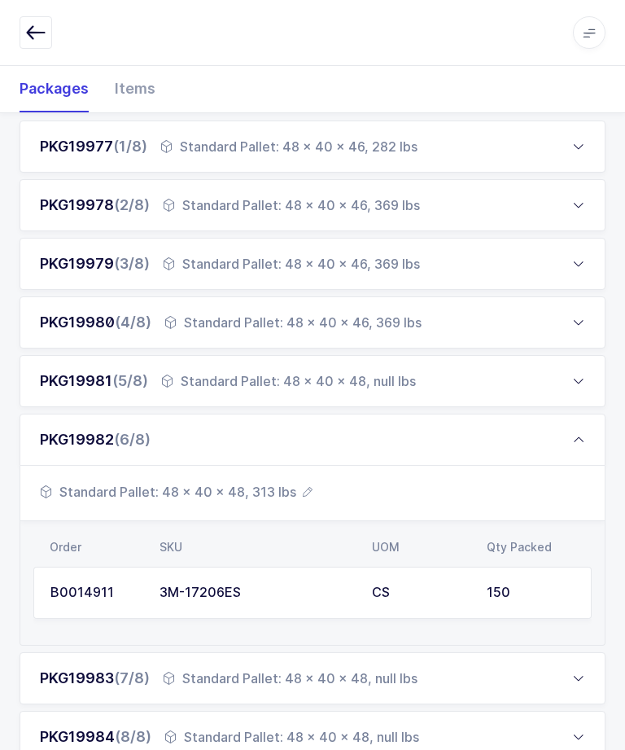
scroll to position [260, 0]
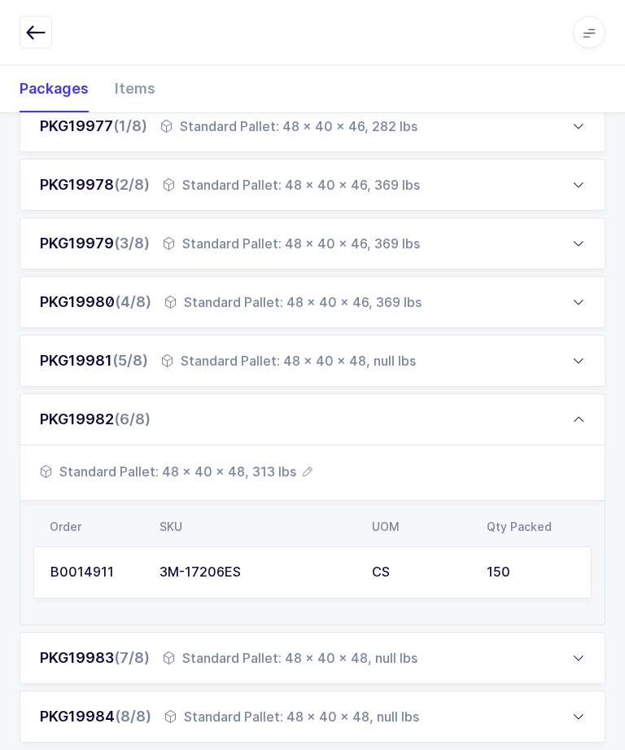
click at [452, 655] on div "PKG19983 (7/8) Standard Pallet: 48 x 40 x 48, null lbs" at bounding box center [313, 658] width 586 height 52
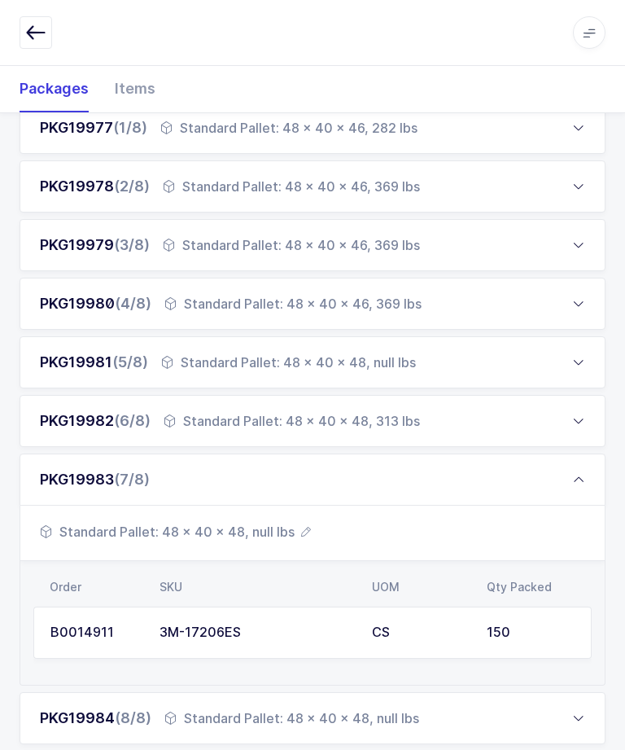
click at [280, 535] on span "Standard Pallet: 48 x 40 x 48, null lbs" at bounding box center [175, 532] width 271 height 20
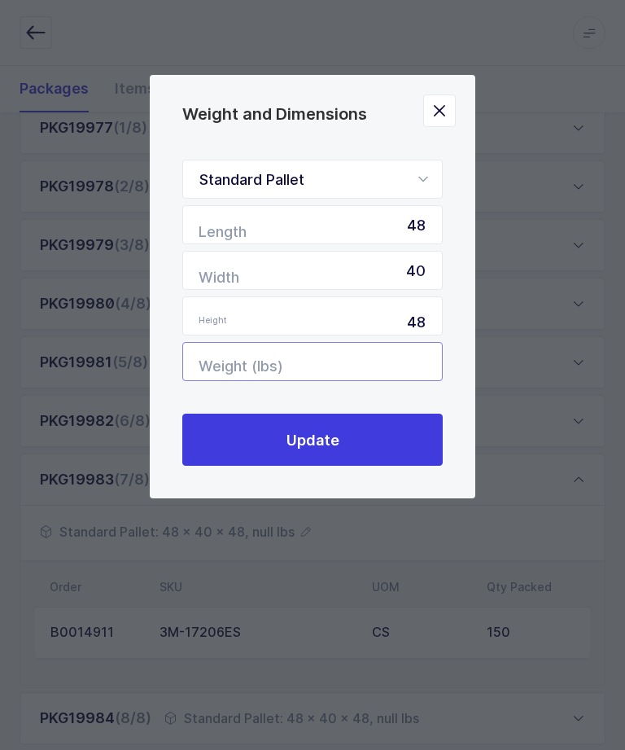
click at [406, 355] on input "Weight (lbs)" at bounding box center [312, 361] width 260 height 39
type input "313"
click at [390, 441] on button "Update" at bounding box center [312, 439] width 260 height 52
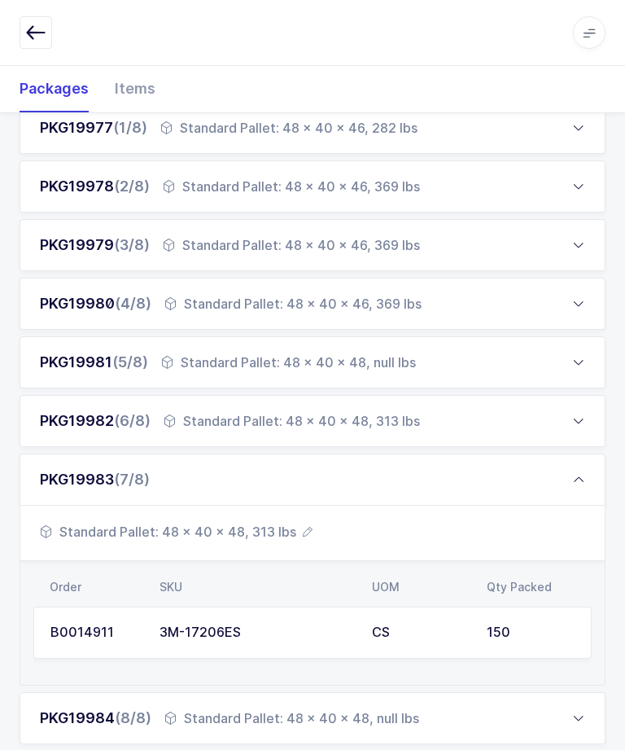
click at [412, 727] on div "PKG19984 (8/8) Standard Pallet: 48 x 40 x 48, null lbs" at bounding box center [313, 718] width 586 height 52
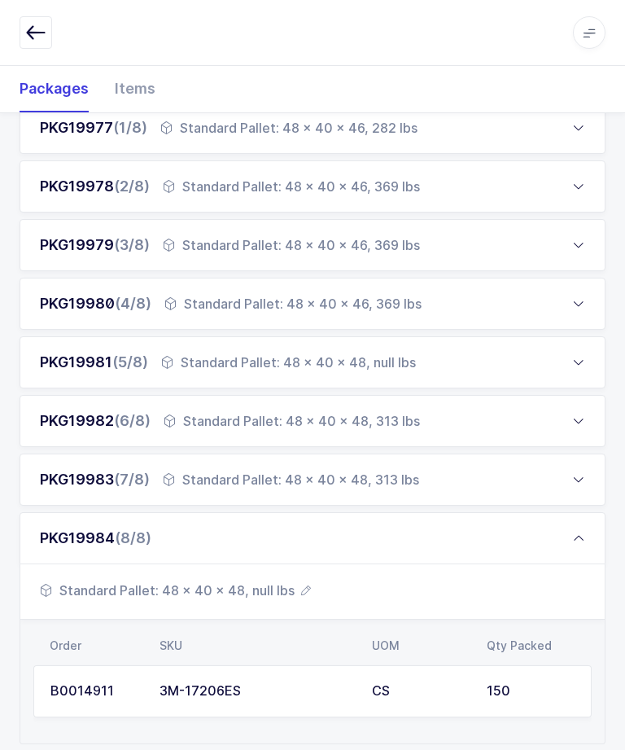
click at [284, 595] on span "Standard Pallet: 48 x 40 x 48, null lbs" at bounding box center [175, 590] width 271 height 20
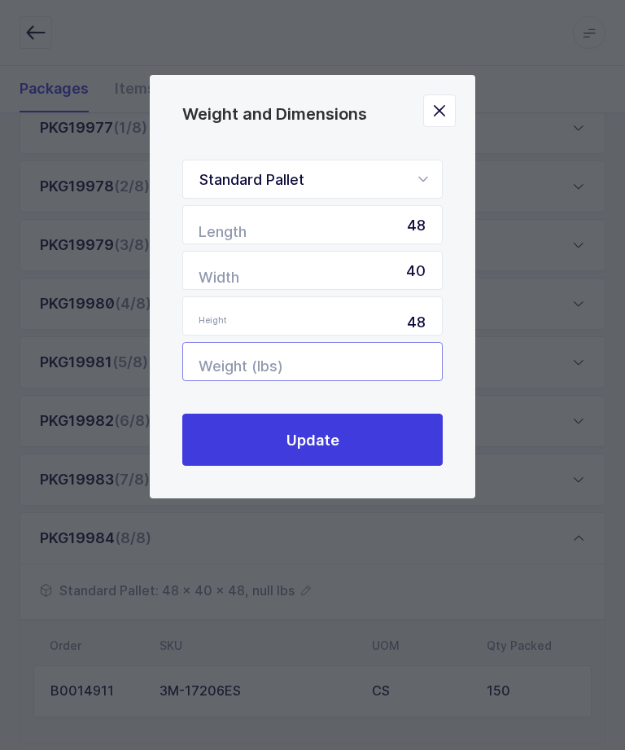
click at [406, 373] on input "Weight (lbs)" at bounding box center [312, 361] width 260 height 39
type input "313"
click at [382, 452] on button "Update" at bounding box center [312, 439] width 260 height 52
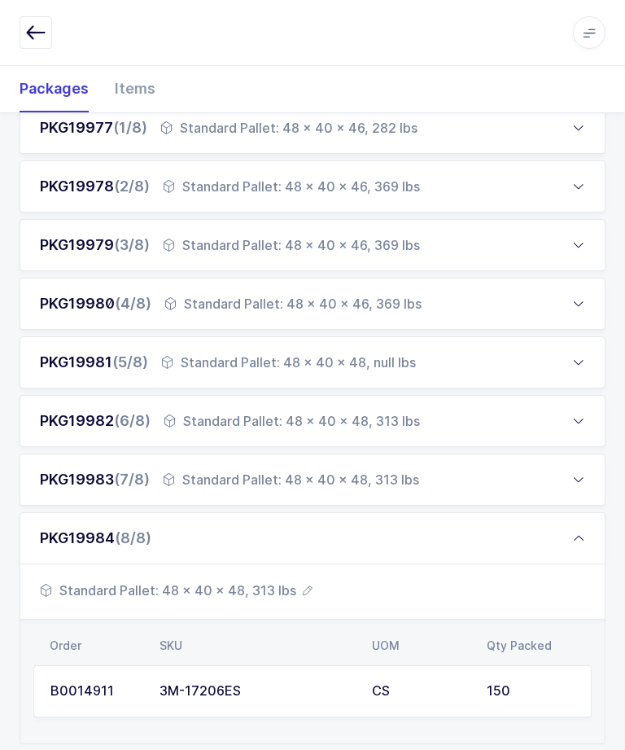
click at [581, 533] on icon at bounding box center [578, 537] width 13 height 13
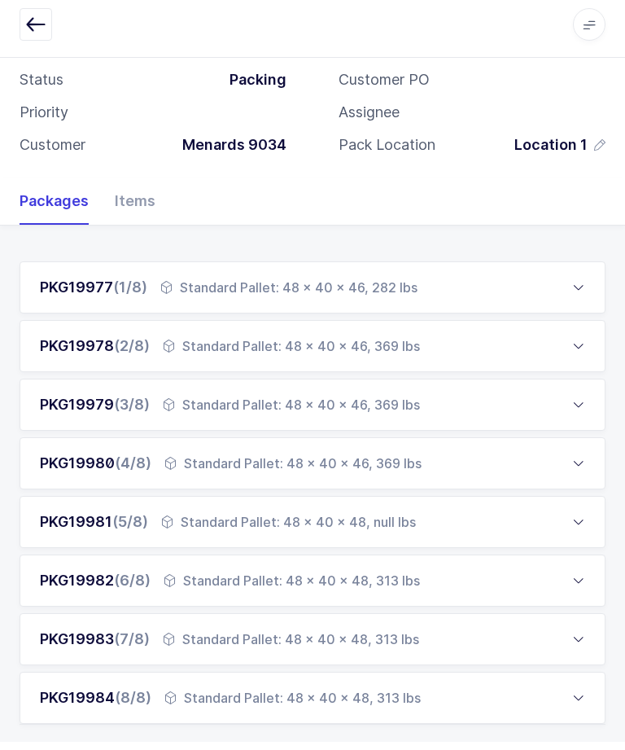
scroll to position [81, 0]
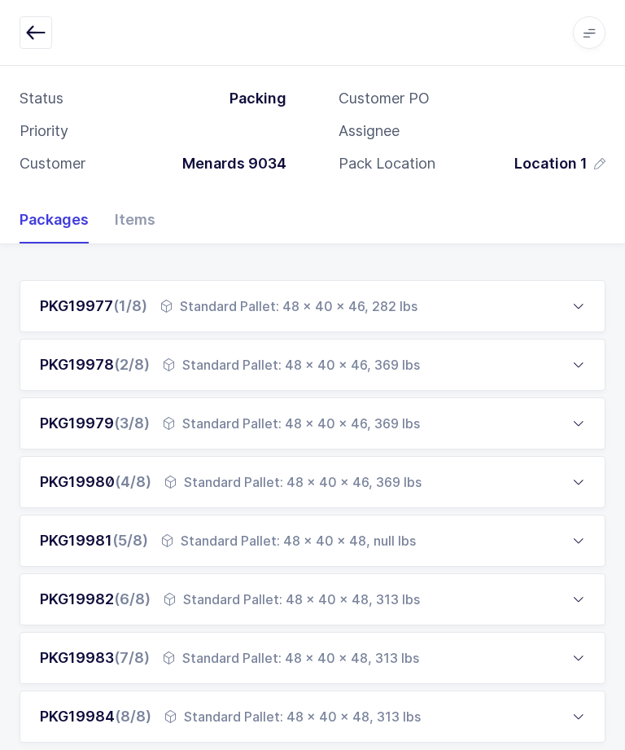
click at [400, 533] on div "Standard Pallet: 48 x 40 x 48, null lbs" at bounding box center [288, 541] width 255 height 20
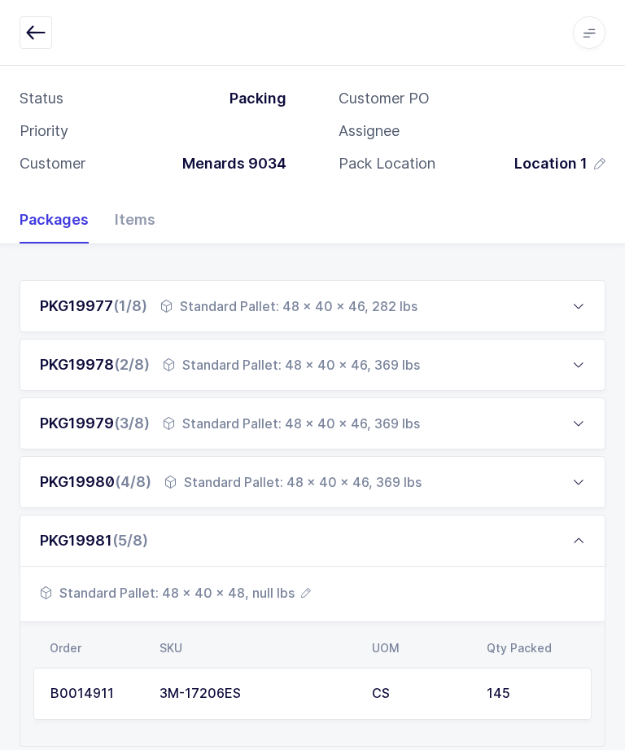
click at [275, 594] on span "Standard Pallet: 48 x 40 x 48, null lbs" at bounding box center [175, 593] width 271 height 20
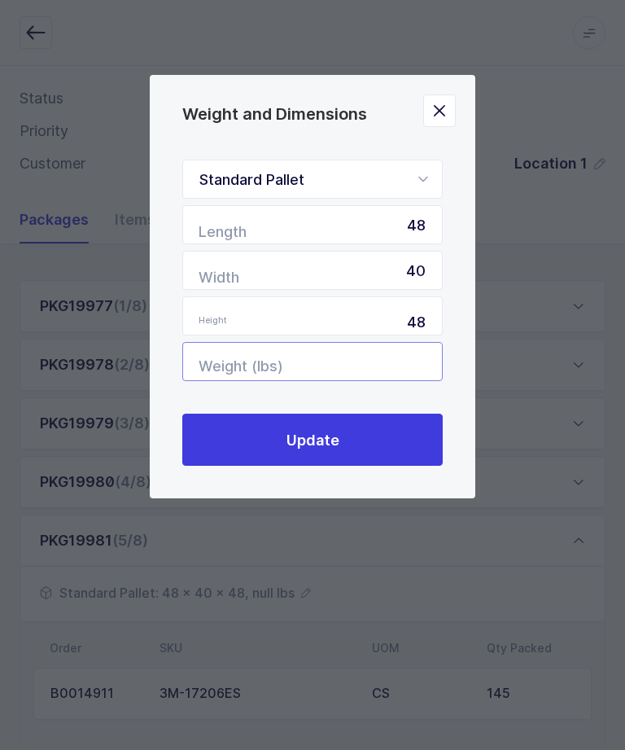
click at [420, 381] on input "Weight (lbs)" at bounding box center [312, 361] width 260 height 39
type input "299"
click at [251, 465] on button "Update" at bounding box center [312, 439] width 260 height 52
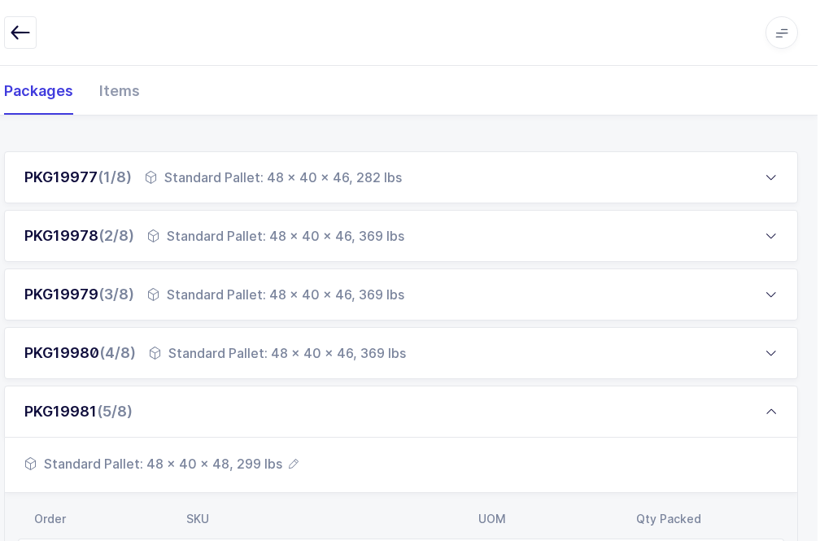
scroll to position [202, 0]
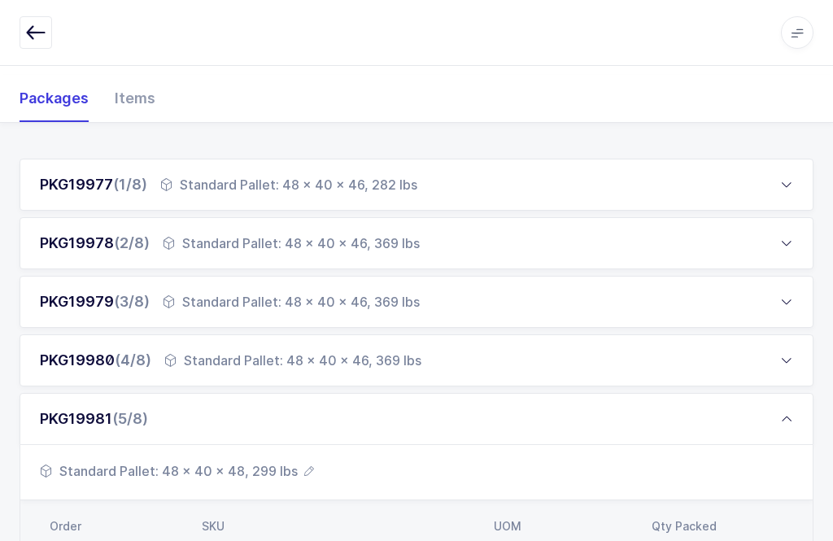
click at [624, 252] on div "PKG19978 (2/8) Standard Pallet: 48 x 40 x 46, 369 lbs" at bounding box center [417, 243] width 794 height 52
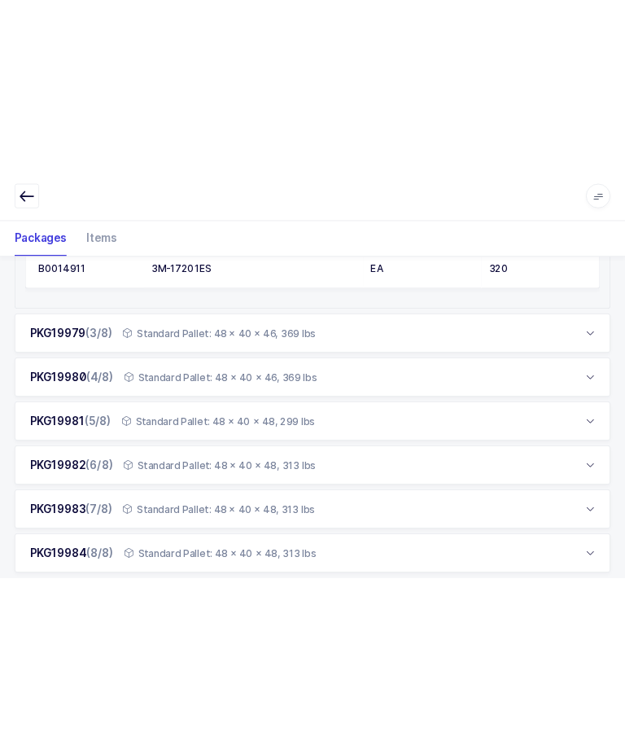
scroll to position [0, 0]
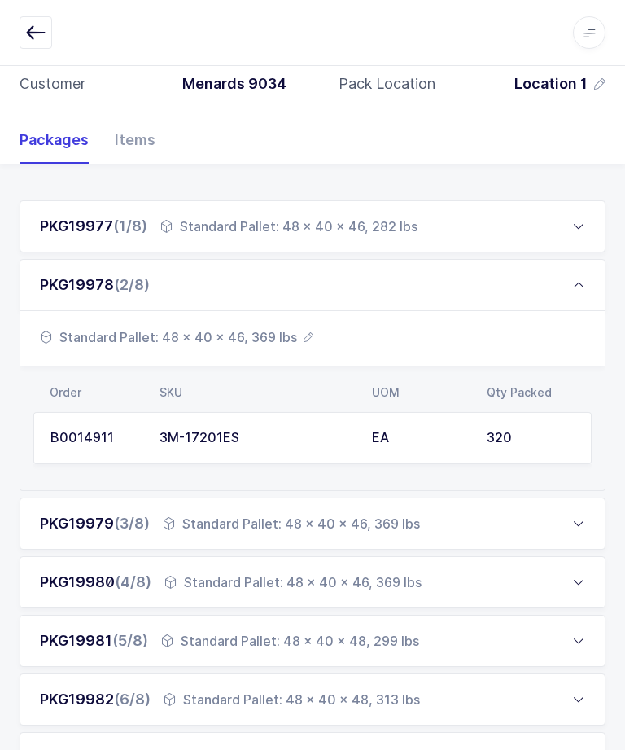
click at [576, 286] on icon at bounding box center [578, 284] width 13 height 13
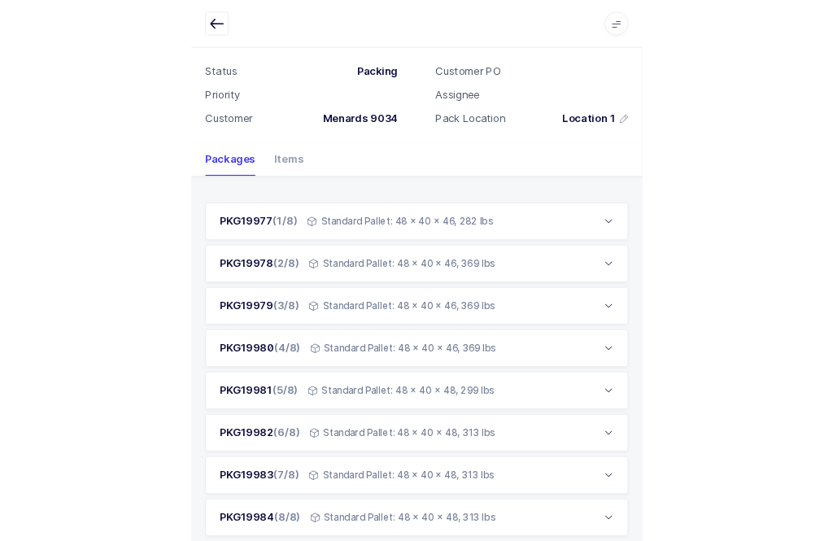
scroll to position [289, 0]
